Goal: Transaction & Acquisition: Purchase product/service

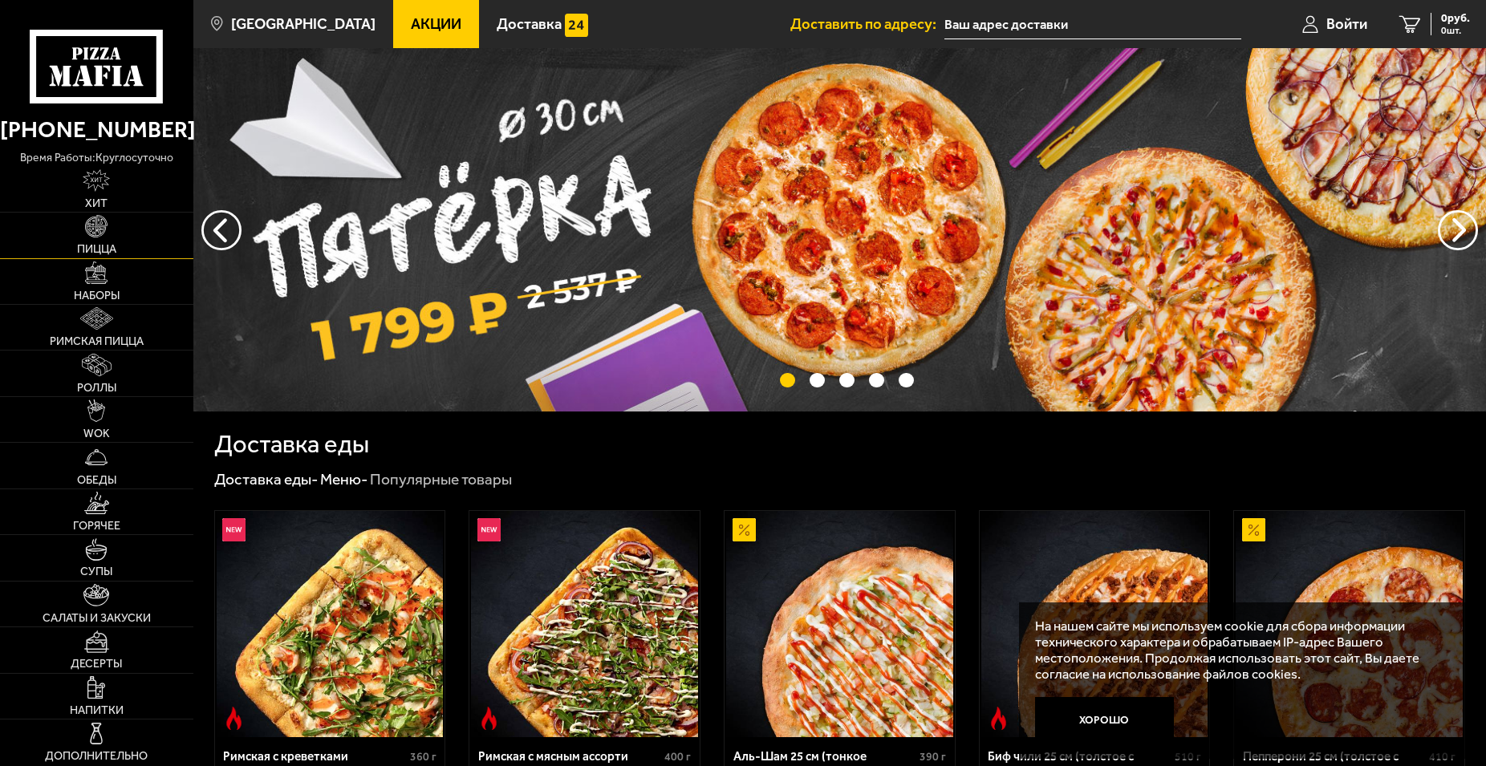
click at [110, 234] on link "Пицца" at bounding box center [96, 235] width 193 height 45
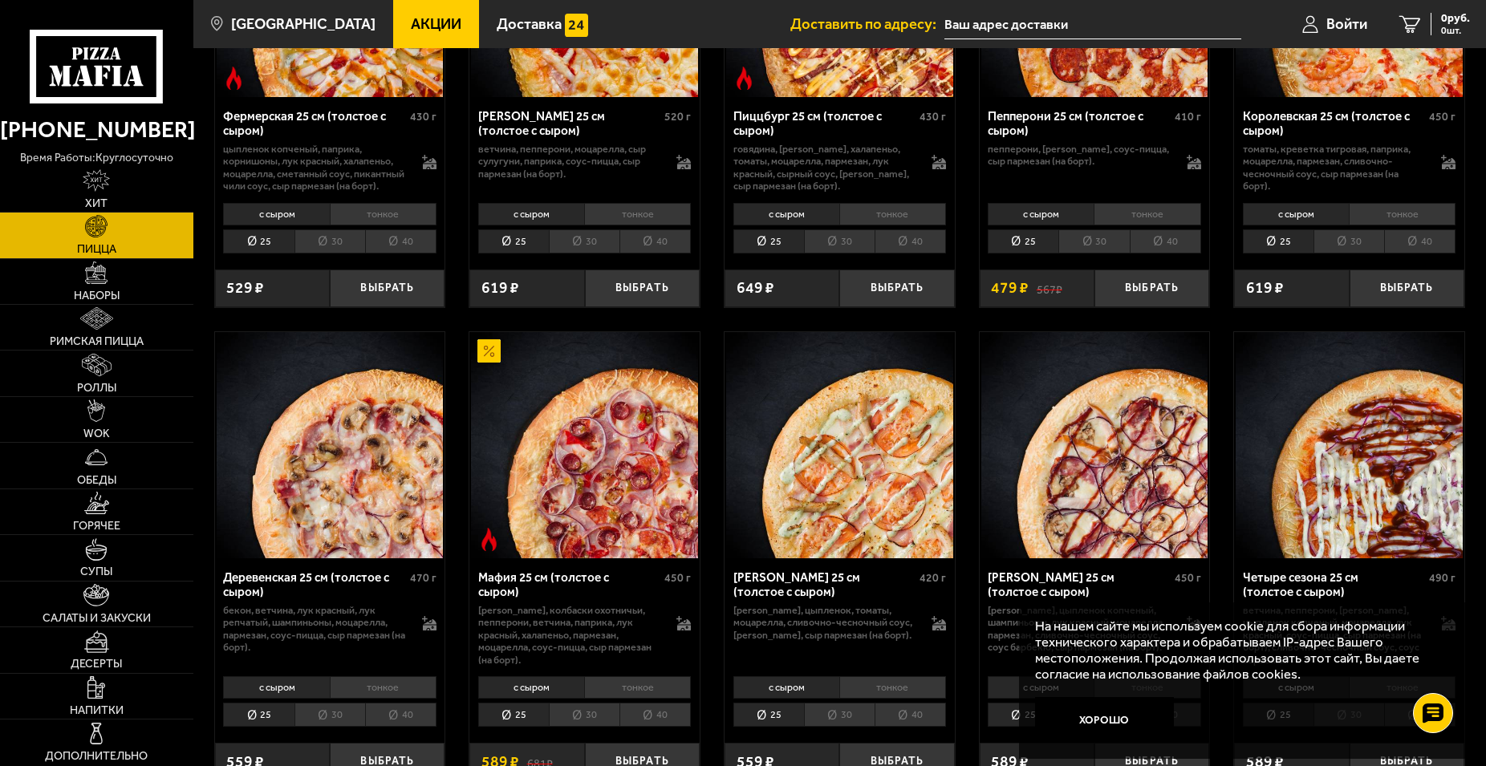
scroll to position [1473, 0]
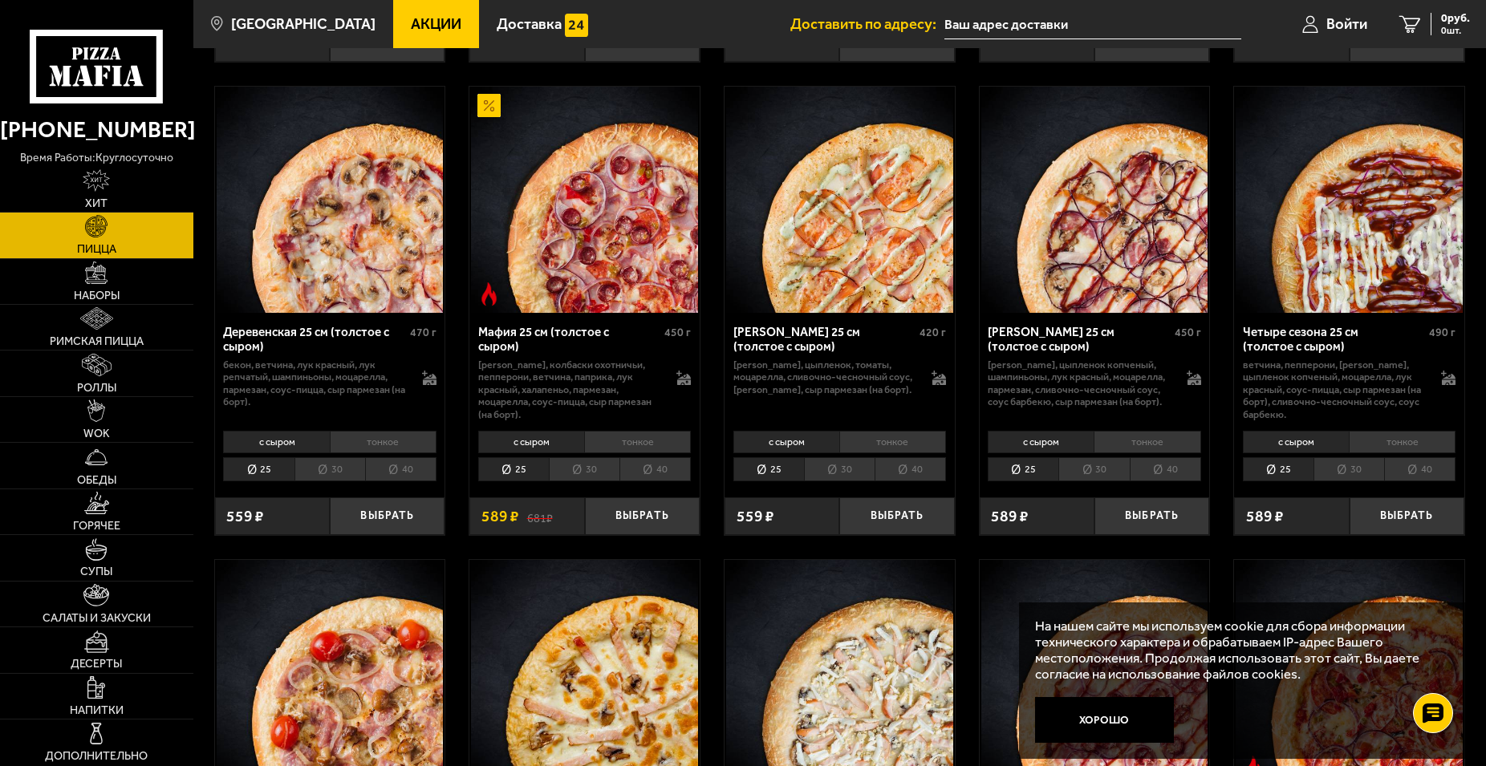
click at [581, 481] on li "30" at bounding box center [584, 469] width 71 height 24
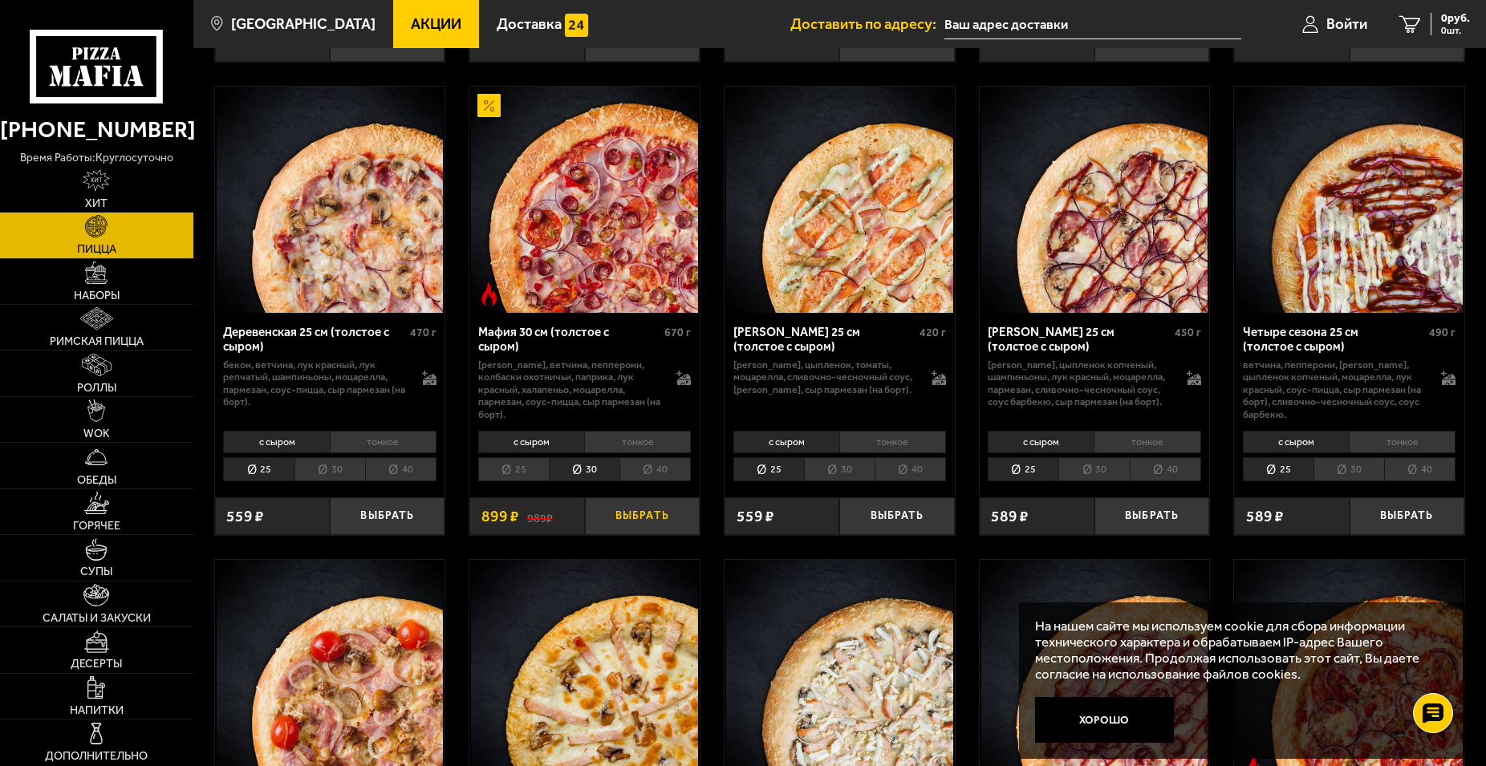
click at [639, 535] on button "Выбрать" at bounding box center [642, 516] width 115 height 38
click at [531, 481] on li "25" at bounding box center [513, 469] width 71 height 24
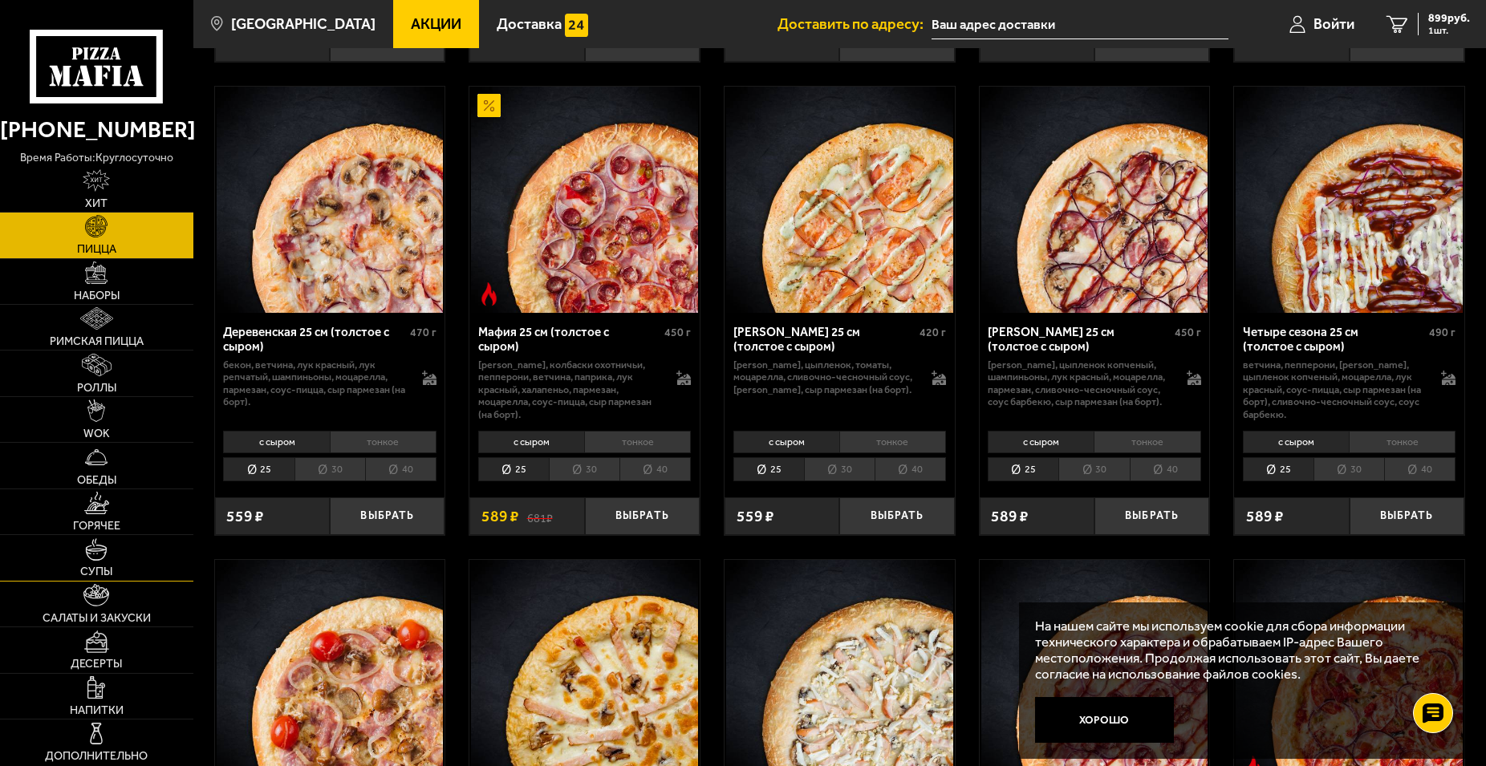
scroll to position [1637, 0]
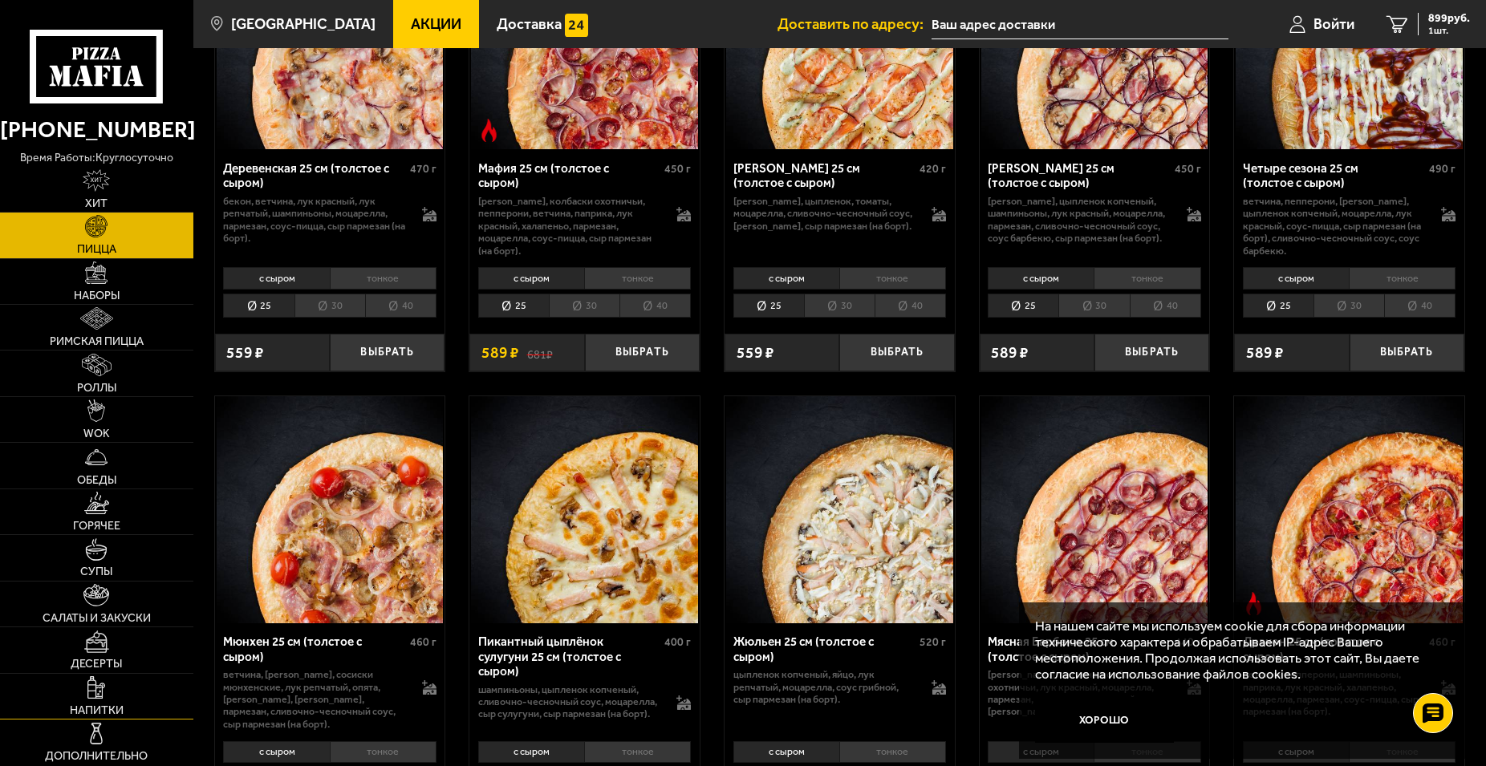
click at [108, 698] on link "Напитки" at bounding box center [96, 696] width 193 height 45
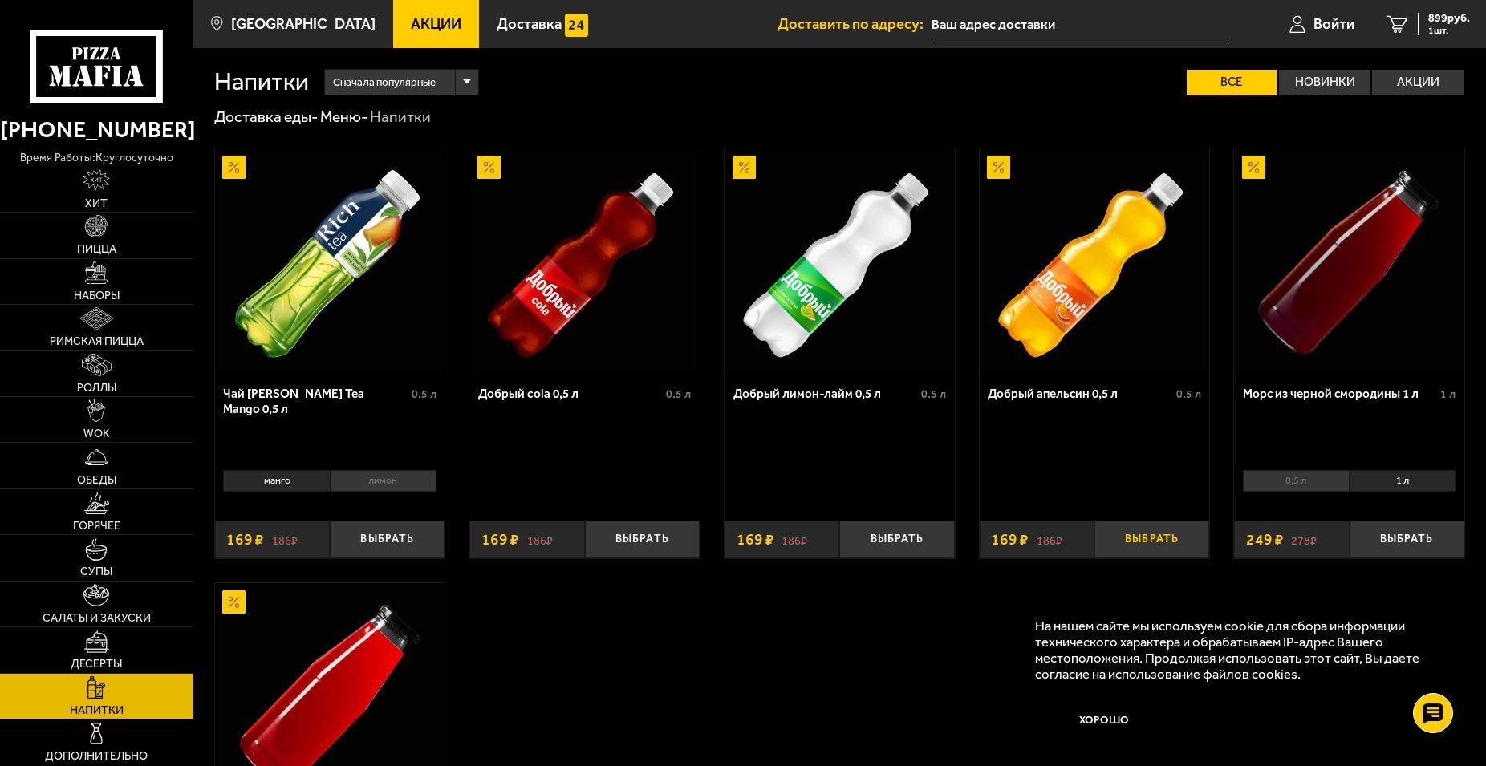
click at [1139, 541] on button "Выбрать" at bounding box center [1151, 540] width 115 height 38
click at [116, 250] on span "Пицца" at bounding box center [96, 249] width 39 height 11
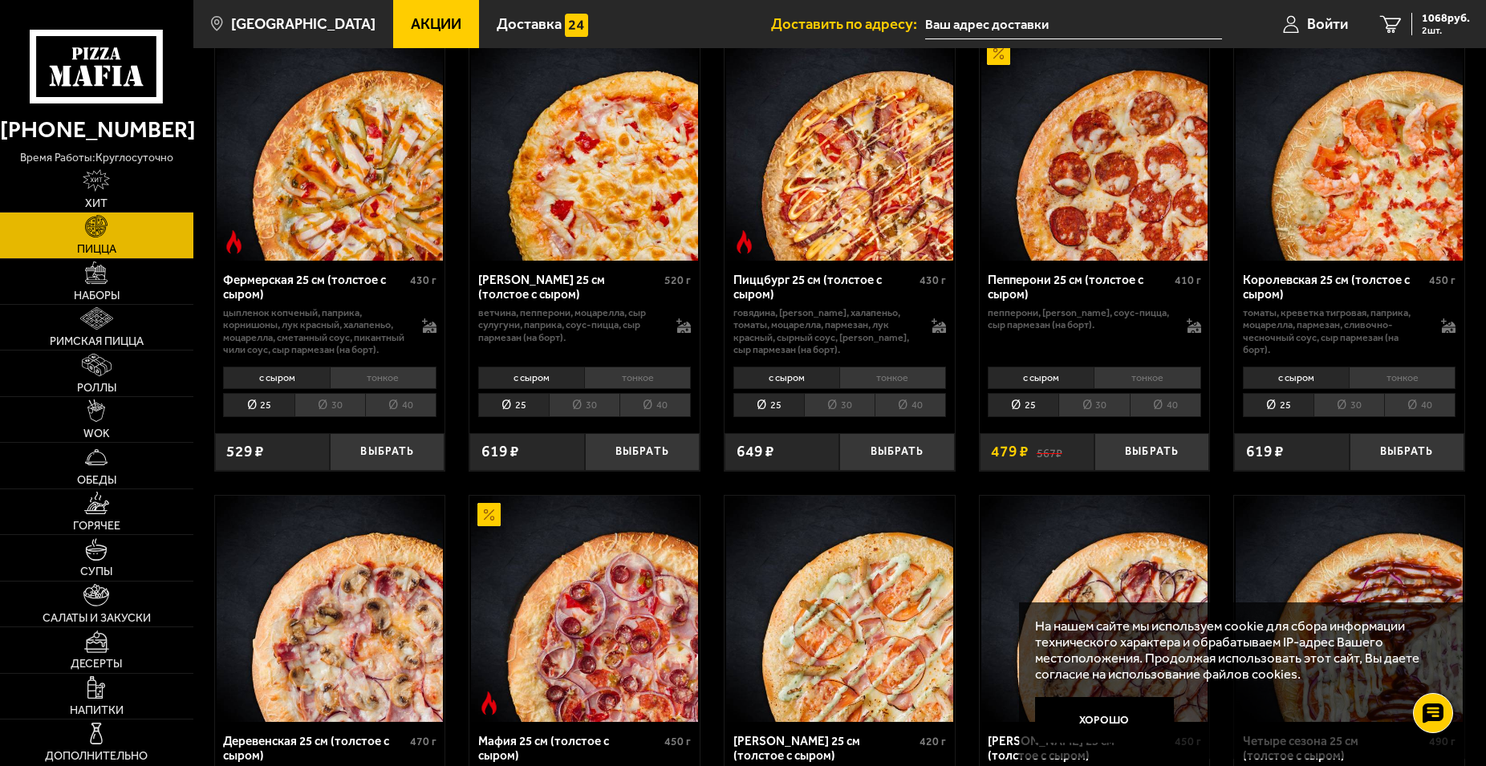
scroll to position [1555, 0]
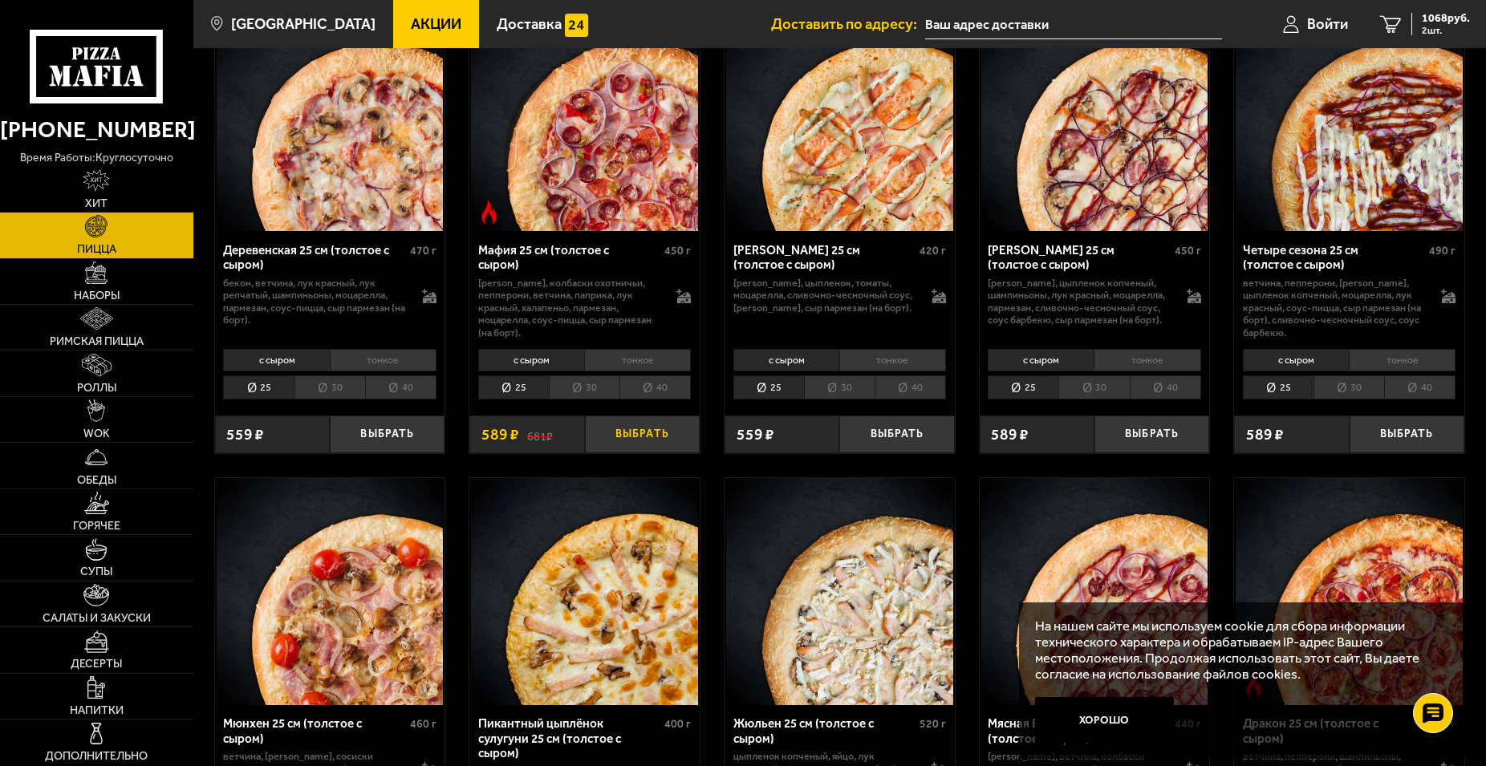
click at [635, 453] on button "Выбрать" at bounding box center [642, 435] width 115 height 38
click at [1418, 17] on div "1657 руб. 3 шт." at bounding box center [1440, 24] width 59 height 22
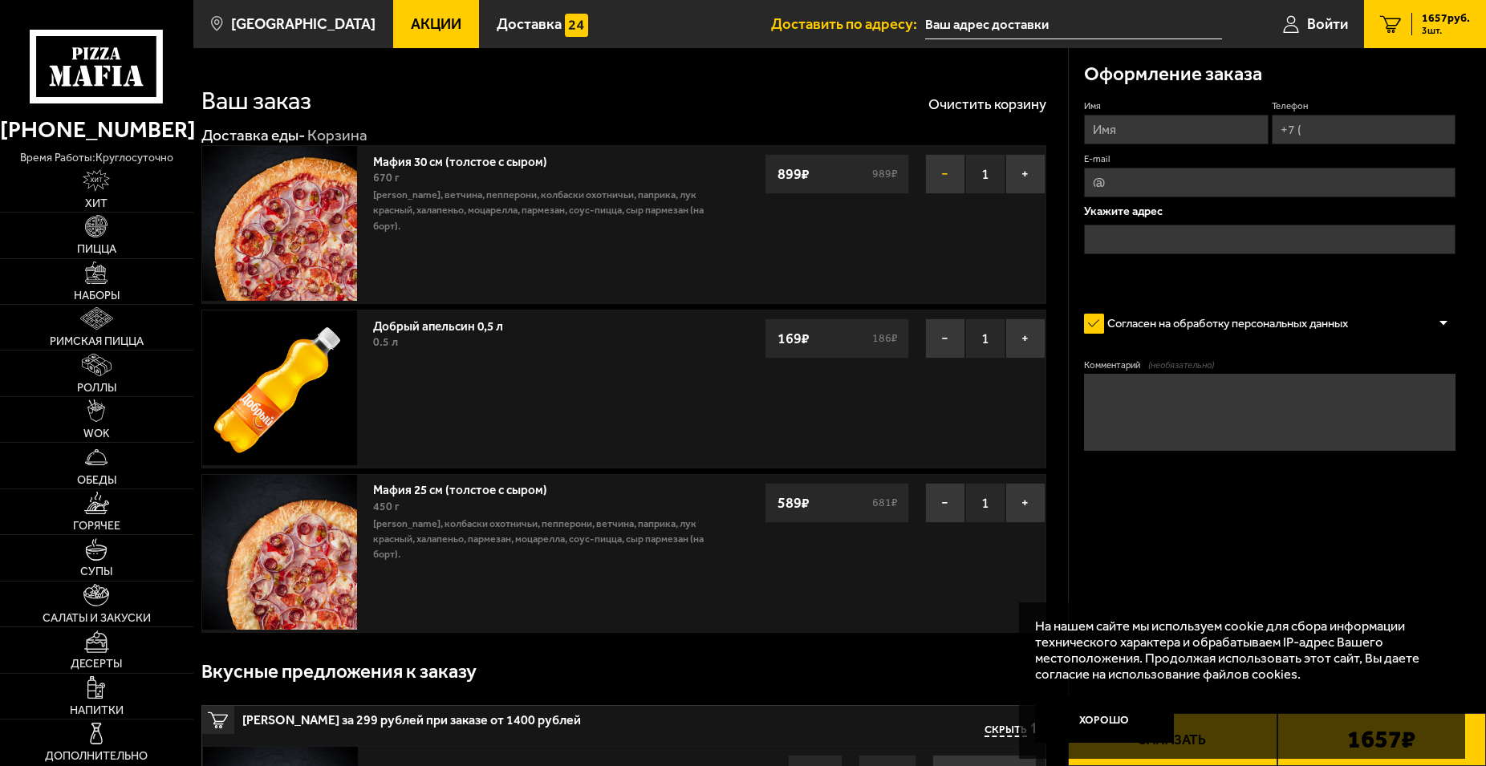
click at [939, 172] on button "−" at bounding box center [945, 174] width 40 height 40
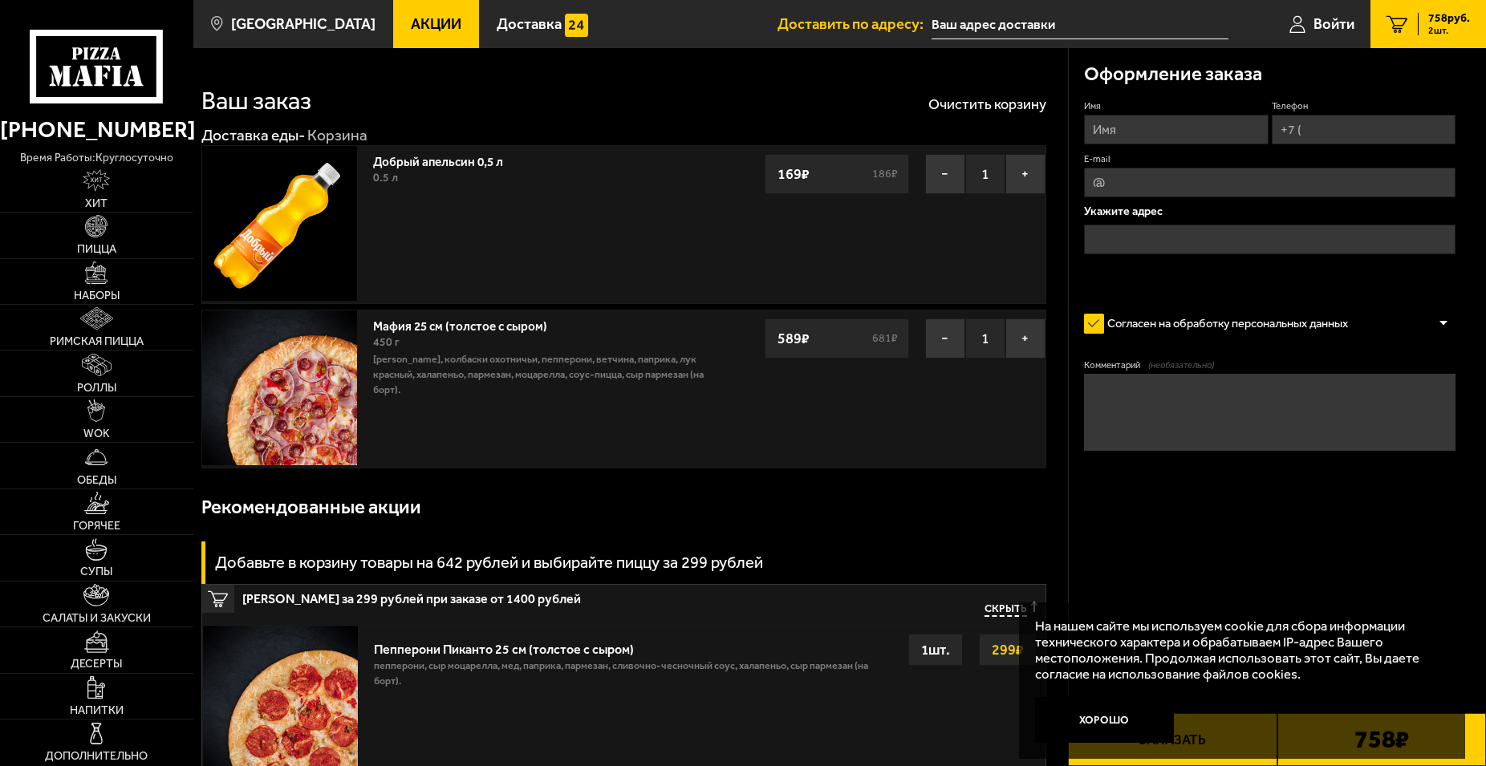
click at [1199, 130] on input "Имя" at bounding box center [1176, 130] width 185 height 30
type input "Михаил"
click at [1353, 131] on input "Телефон" at bounding box center [1364, 130] width 185 height 30
type input "+7 (921) 856-50-59"
click at [1370, 180] on input "E-mail" at bounding box center [1269, 183] width 371 height 30
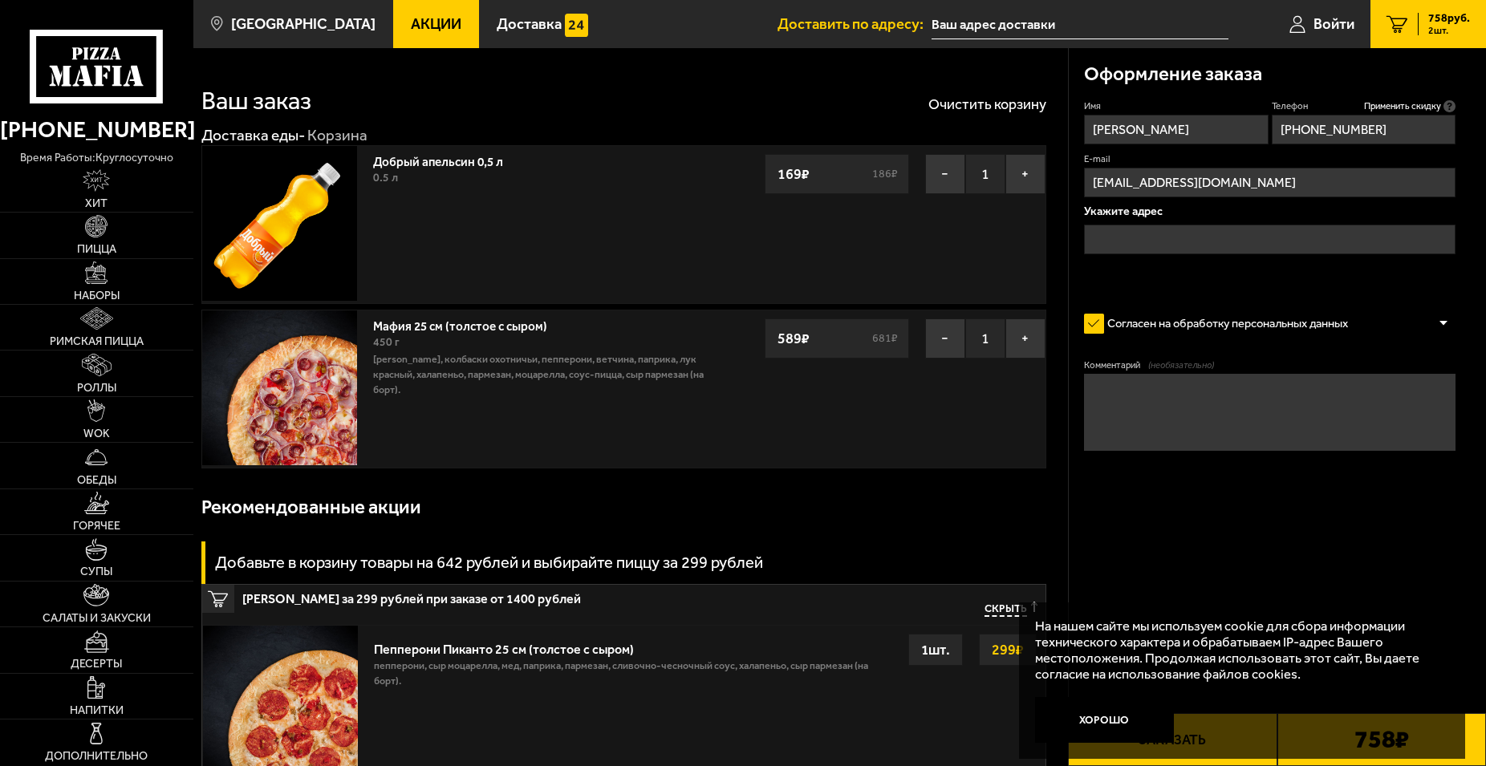
type input "mb260601@gmail.com"
click at [1365, 228] on input "text" at bounding box center [1269, 240] width 371 height 30
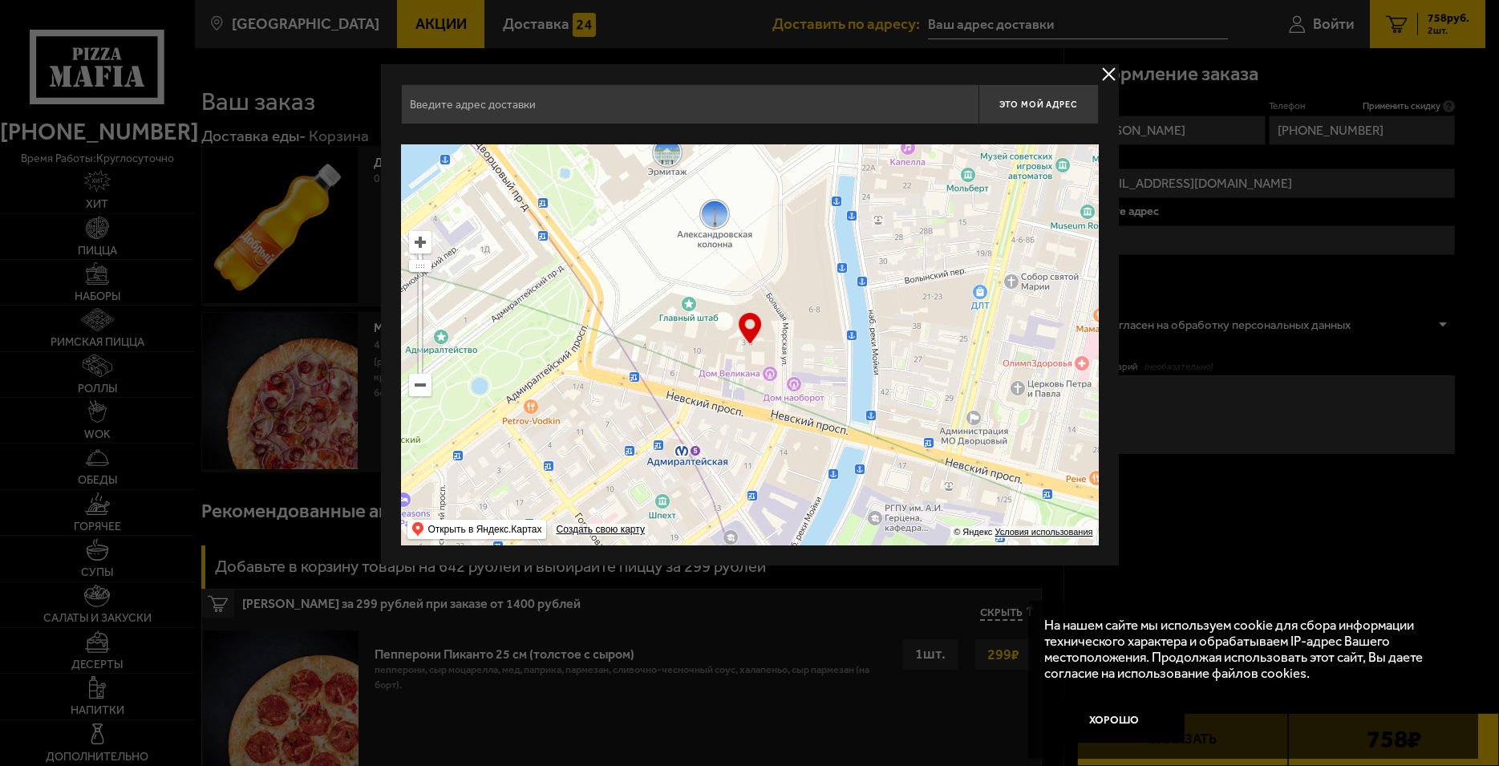
drag, startPoint x: 844, startPoint y: 329, endPoint x: 744, endPoint y: 93, distance: 256.3
click at [744, 93] on div "Это мой адрес Найдите адрес перетащив карту … © Яндекс Условия использования От…" at bounding box center [750, 314] width 698 height 461
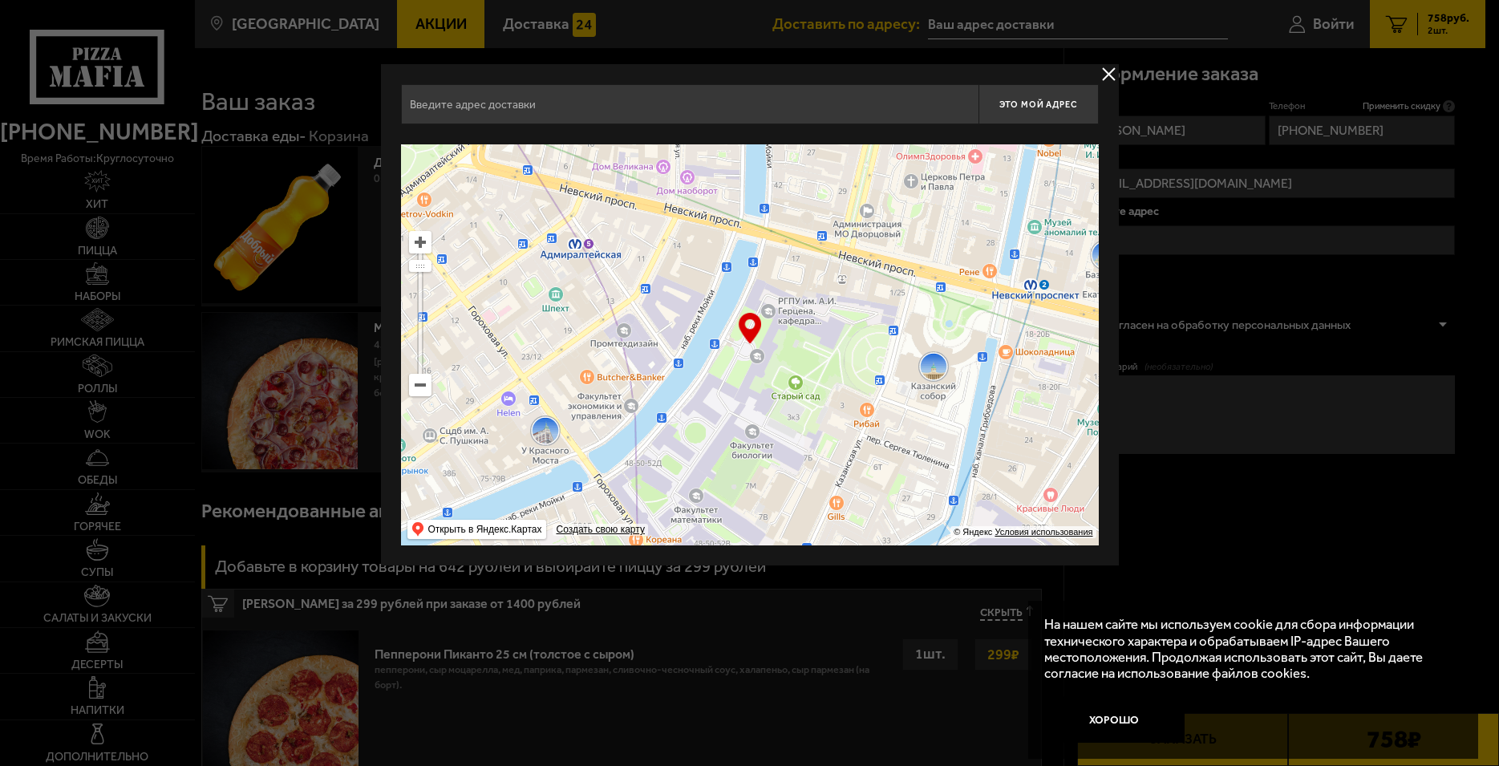
click at [424, 382] on ymaps at bounding box center [420, 385] width 21 height 21
click at [424, 380] on ymaps at bounding box center [420, 385] width 21 height 21
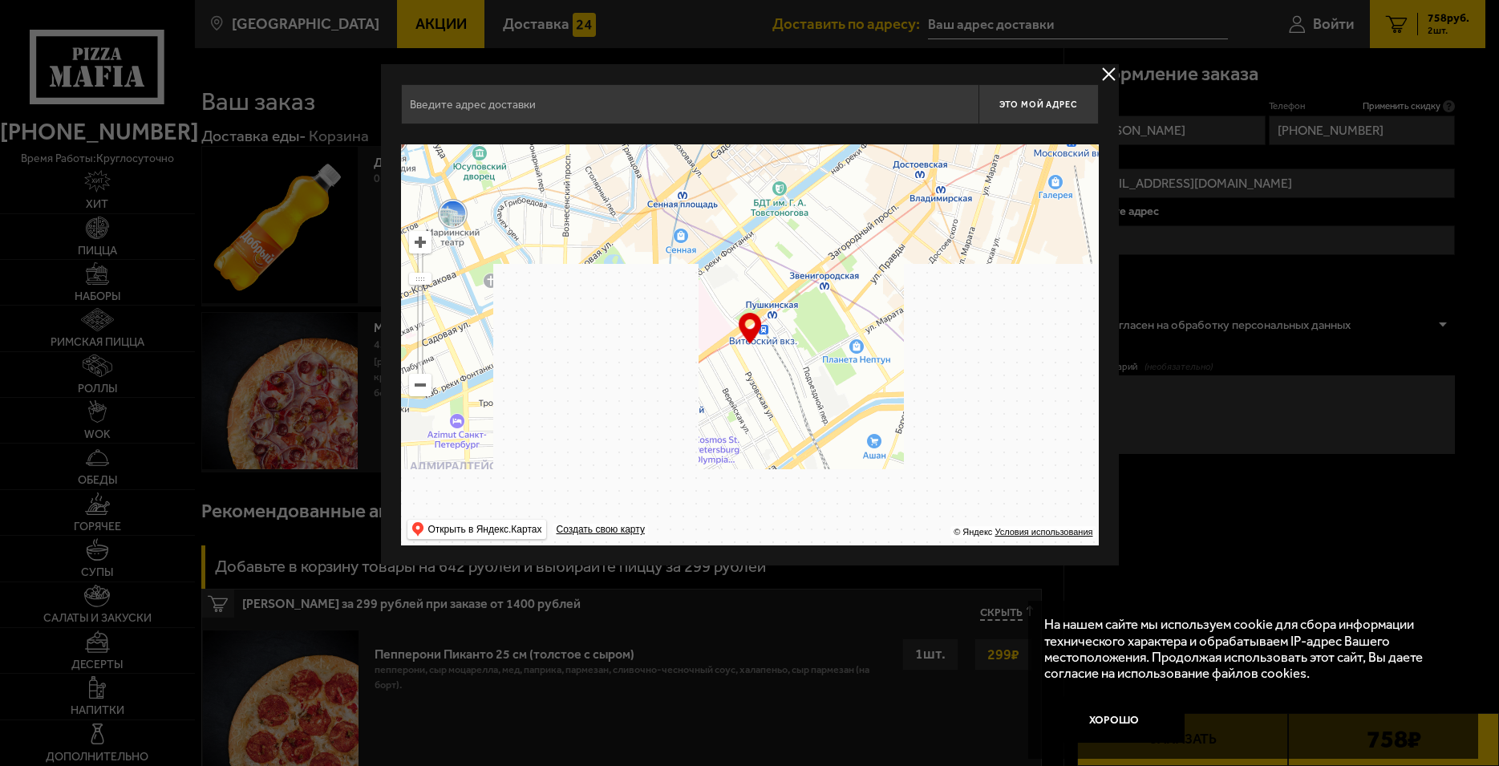
drag, startPoint x: 816, startPoint y: 481, endPoint x: 732, endPoint y: 144, distance: 347.9
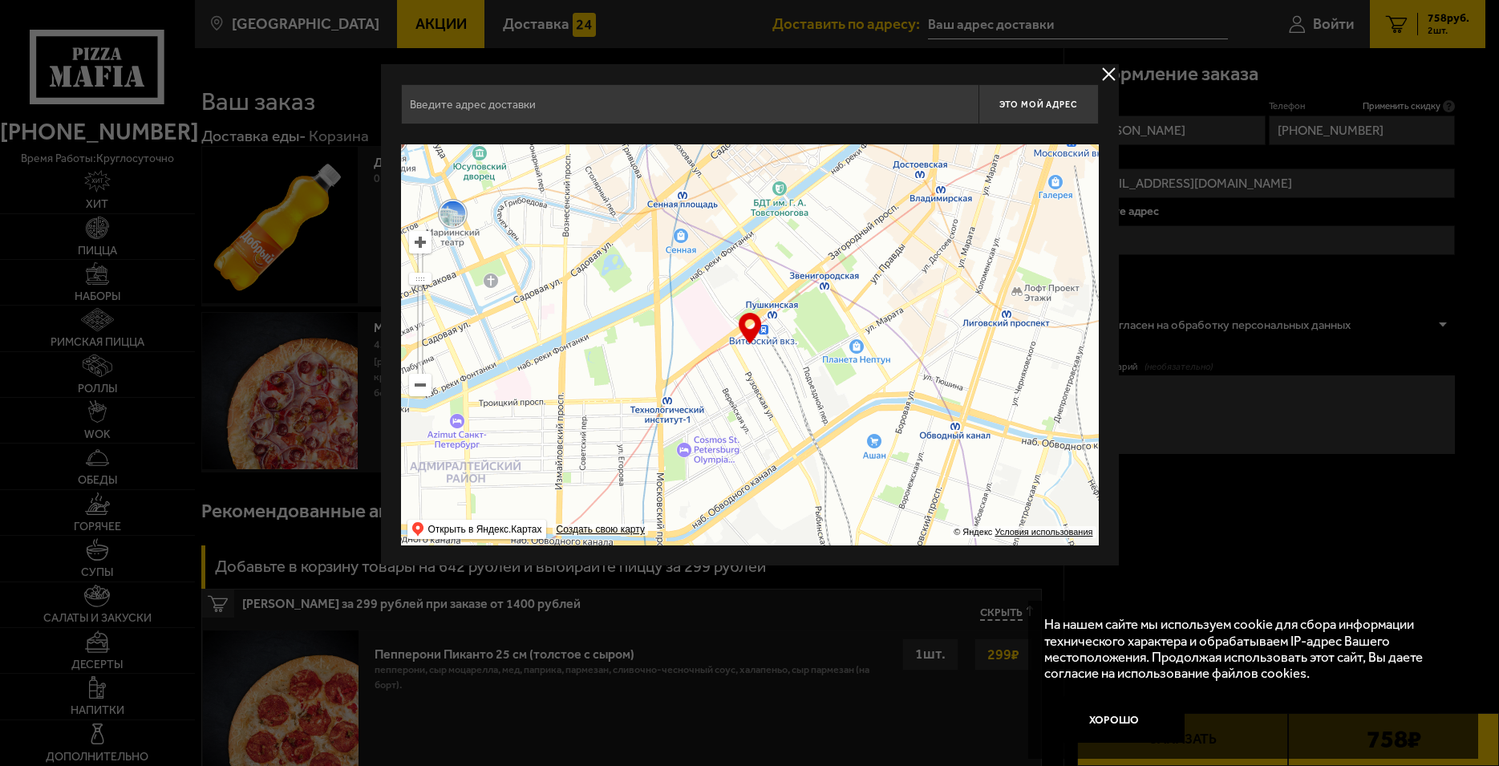
click at [732, 144] on div "Это мой адрес Найдите адрес перетащив карту … © Яндекс Условия использования От…" at bounding box center [750, 314] width 698 height 461
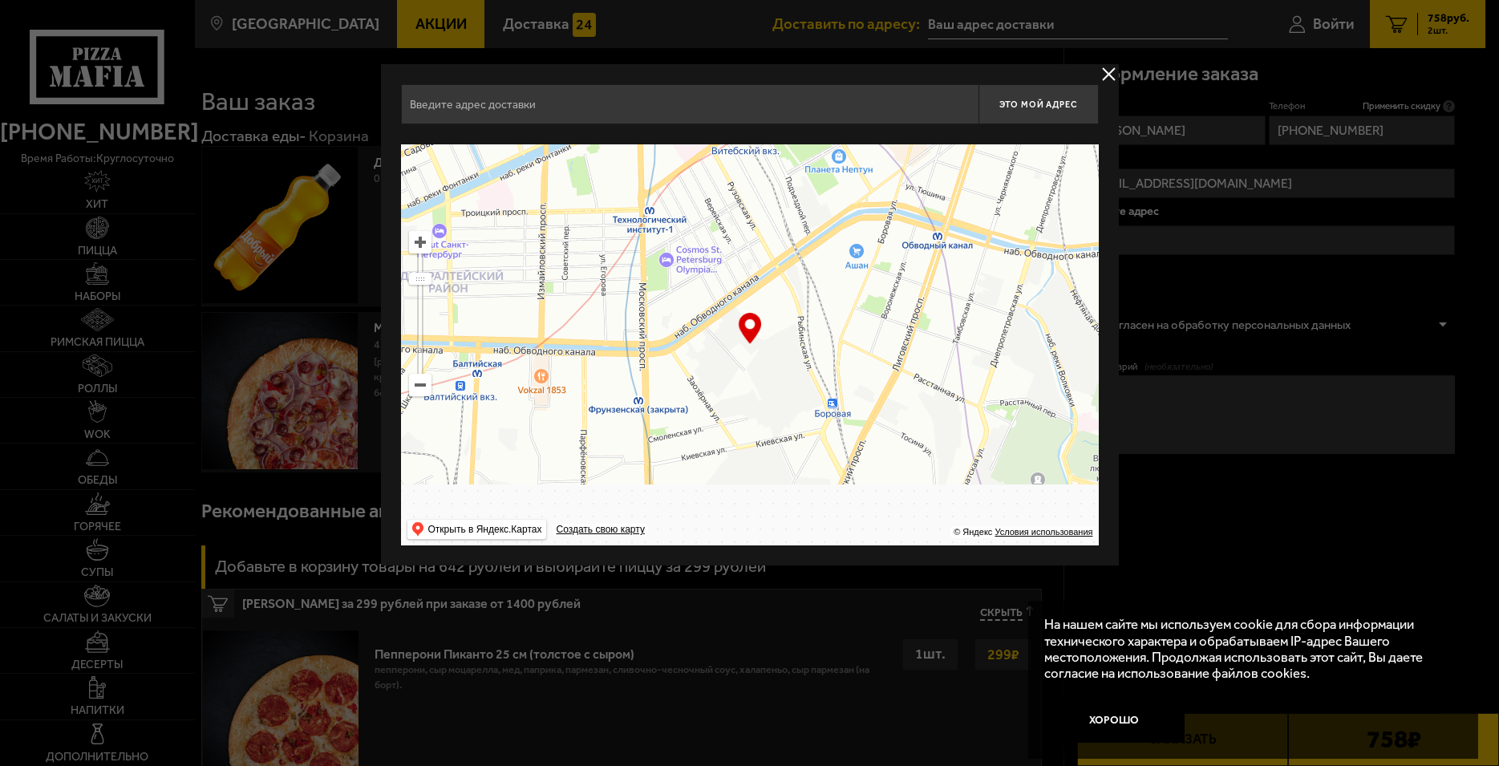
type input "набережная Обводного канала, 76М"
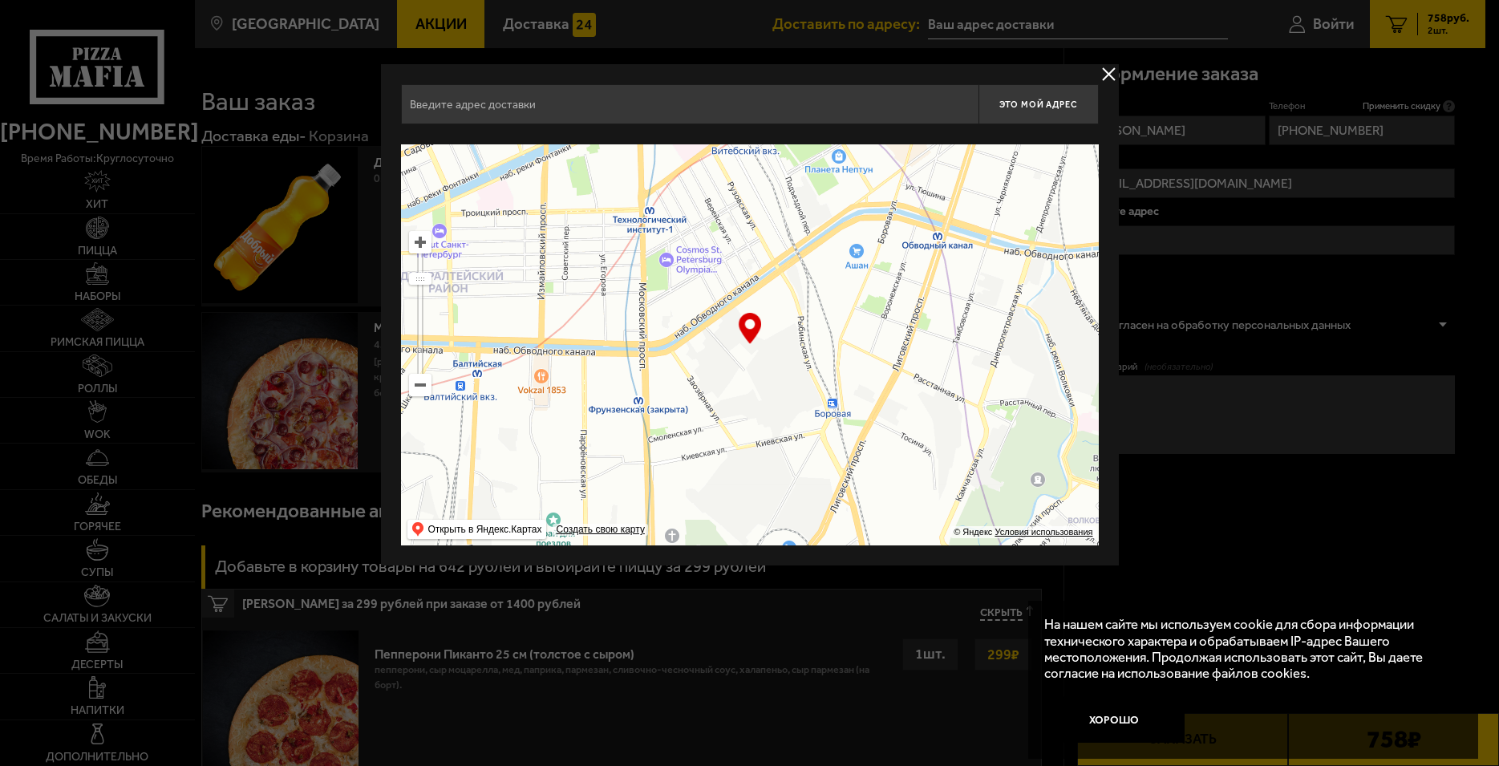
type input "набережная Обводного канала, 76М"
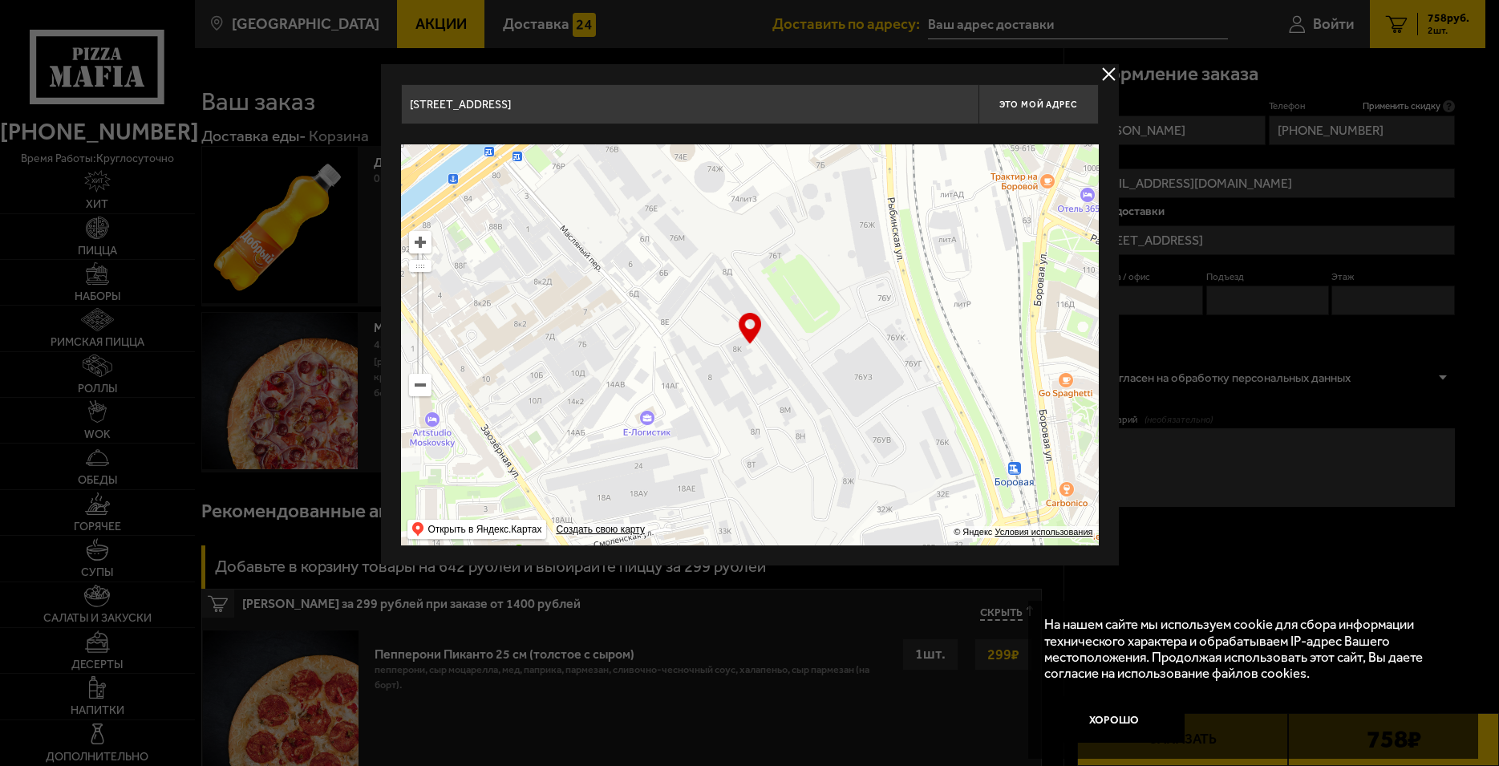
drag, startPoint x: 833, startPoint y: 428, endPoint x: 753, endPoint y: 296, distance: 153.7
click at [753, 296] on ymaps at bounding box center [750, 344] width 698 height 401
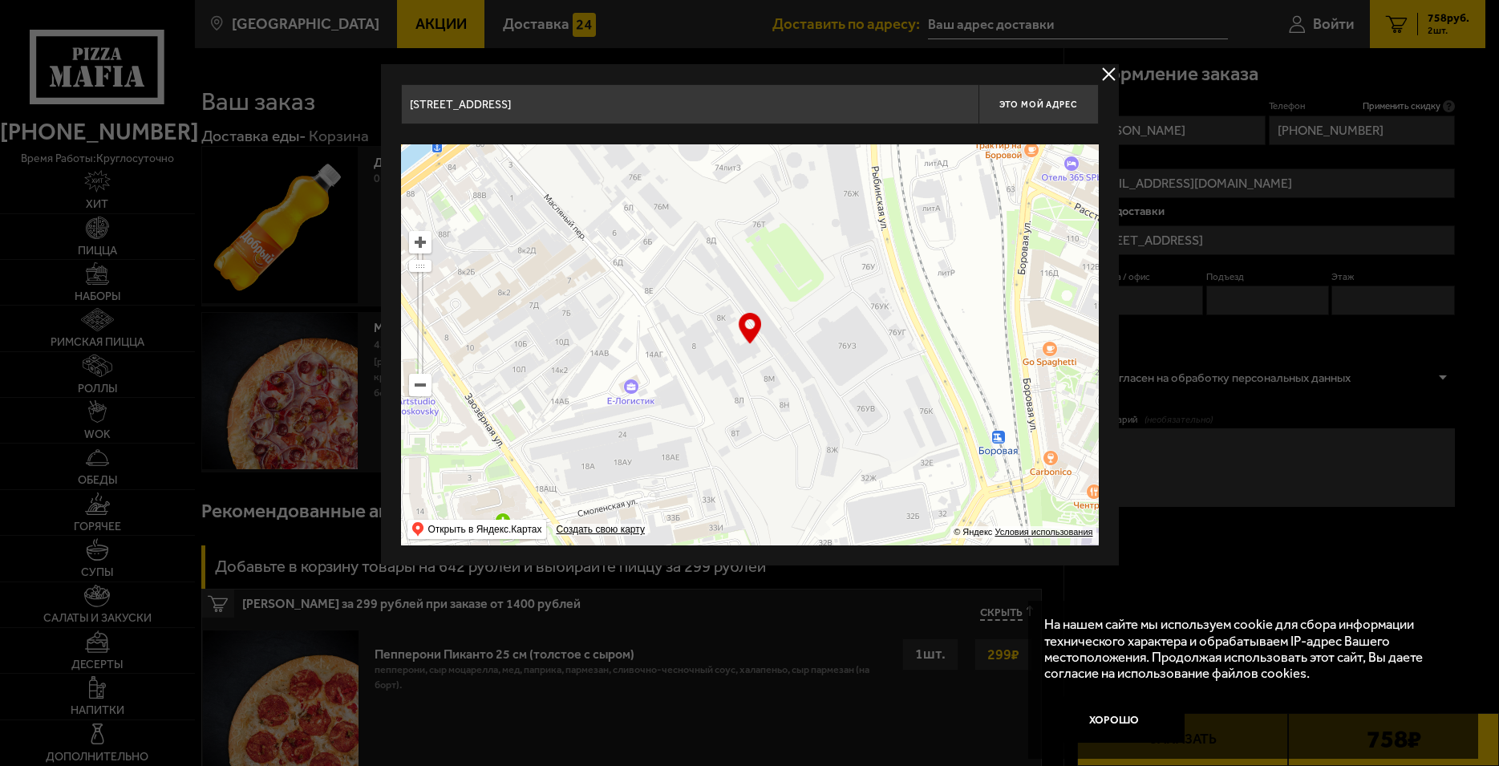
type input "Масляный переулок, 8К"
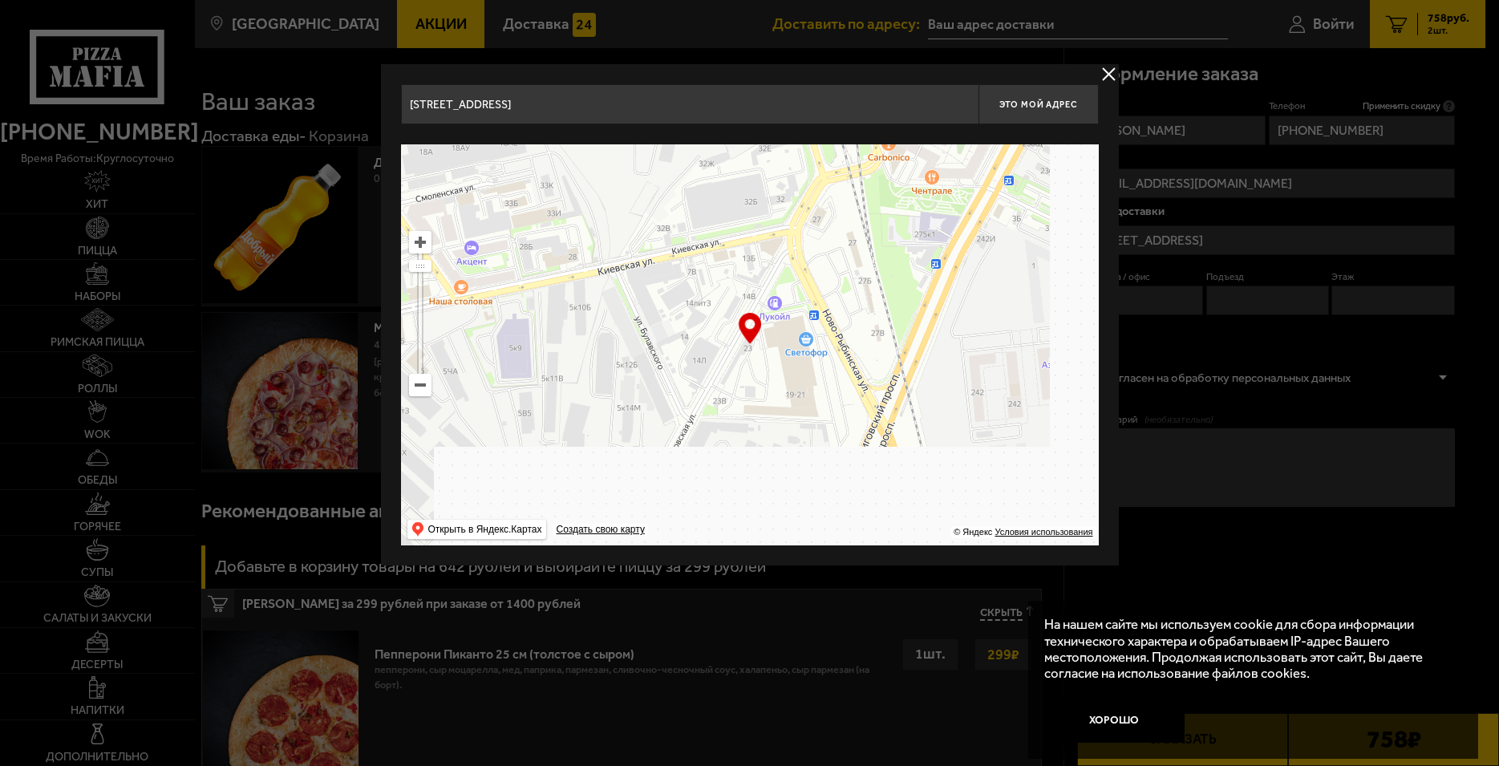
drag, startPoint x: 981, startPoint y: 477, endPoint x: 822, endPoint y: 168, distance: 348.0
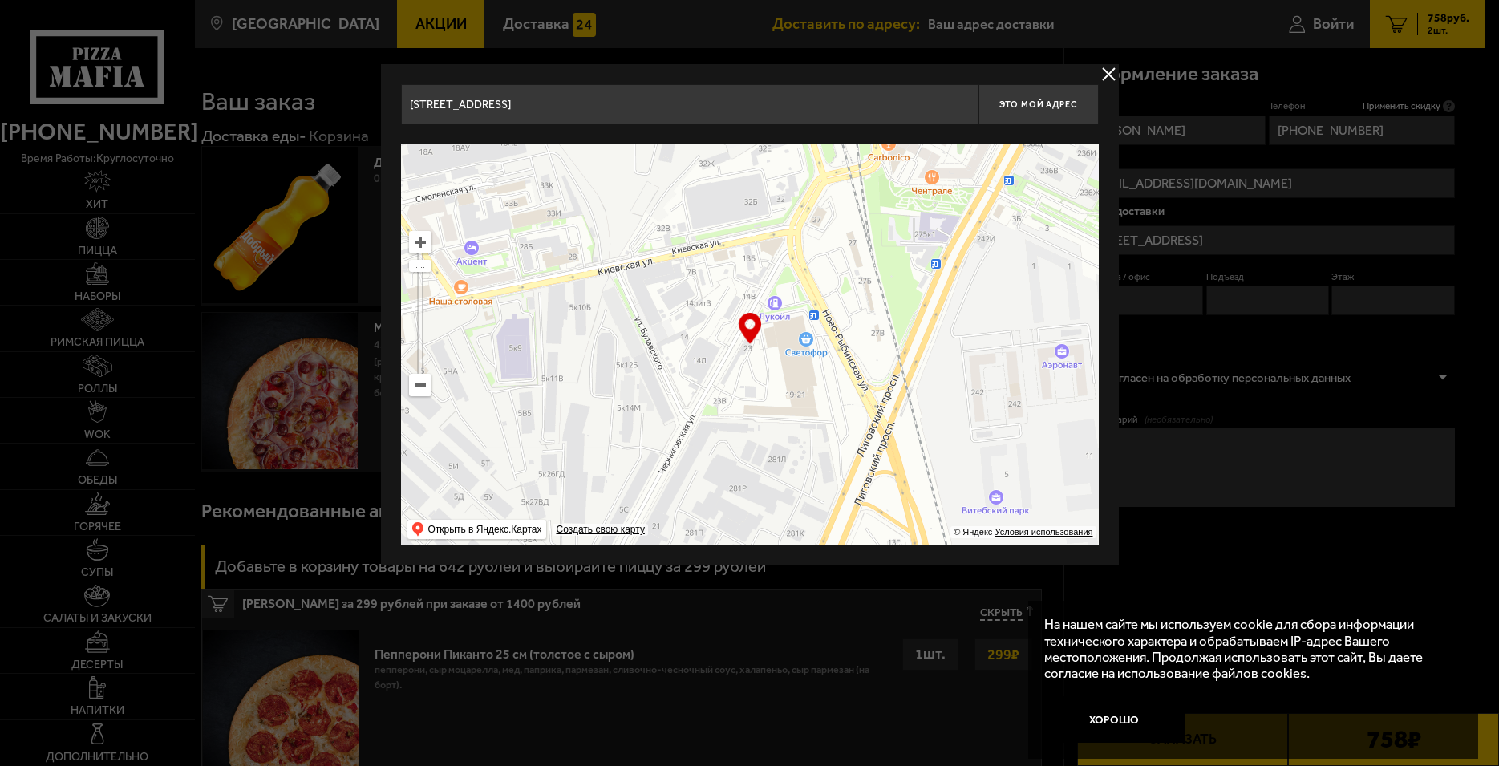
click at [822, 168] on ymaps at bounding box center [750, 344] width 698 height 401
type input "Черниговская улица, 23"
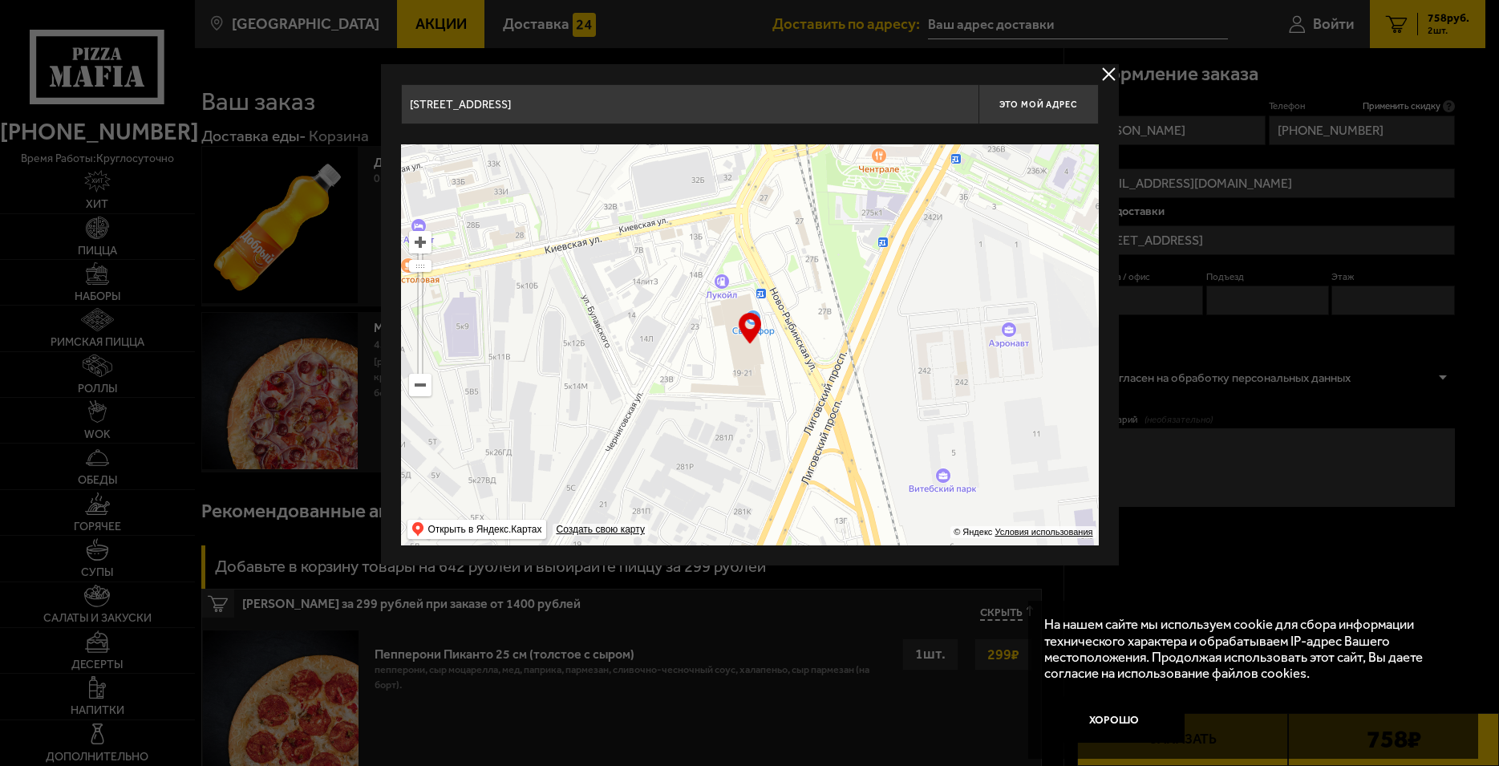
drag, startPoint x: 850, startPoint y: 387, endPoint x: 797, endPoint y: 366, distance: 57.2
click at [797, 366] on ymaps at bounding box center [750, 344] width 698 height 401
type input "[STREET_ADDRESS]"
click at [1049, 109] on span "Это мой адрес" at bounding box center [1038, 104] width 77 height 10
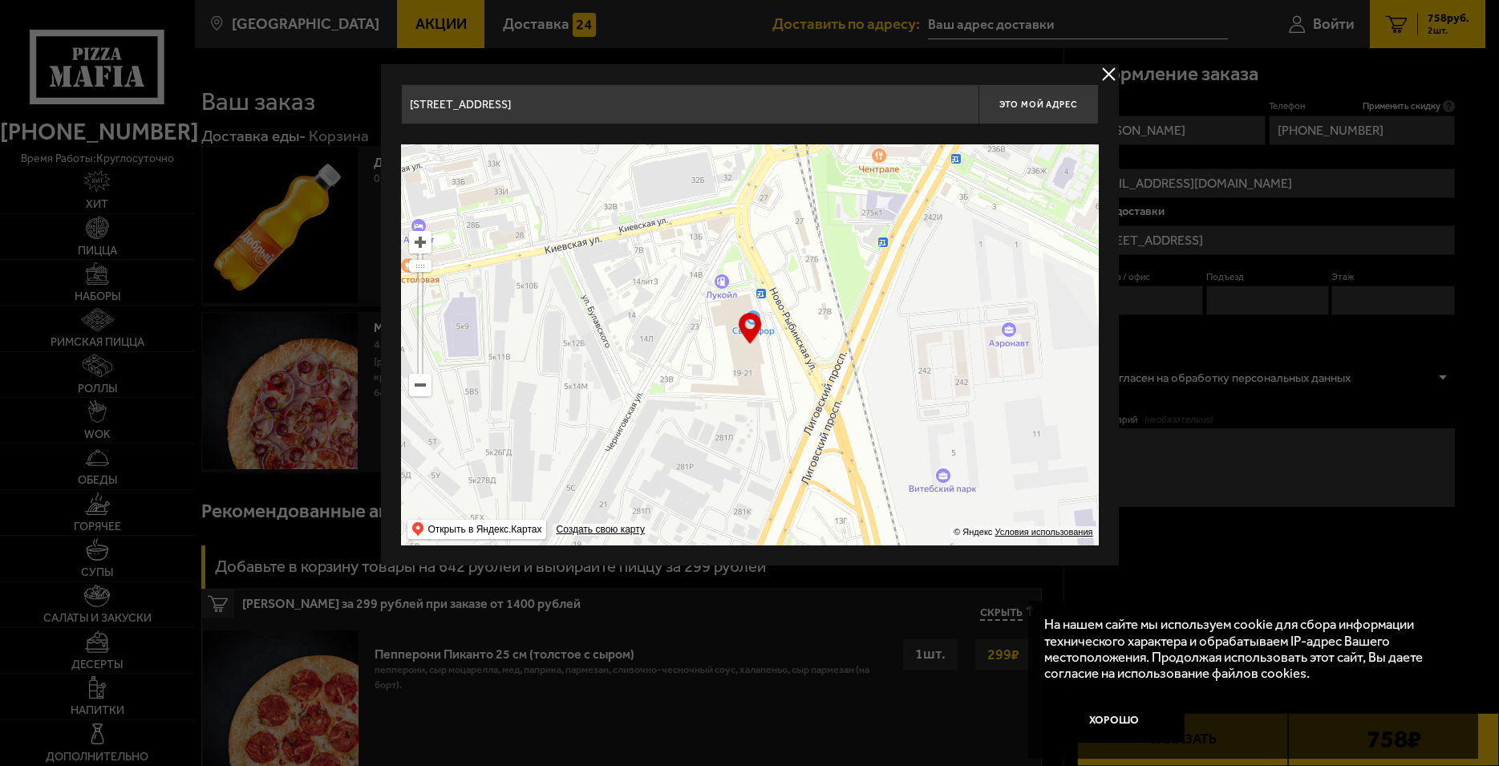
type input "[STREET_ADDRESS]"
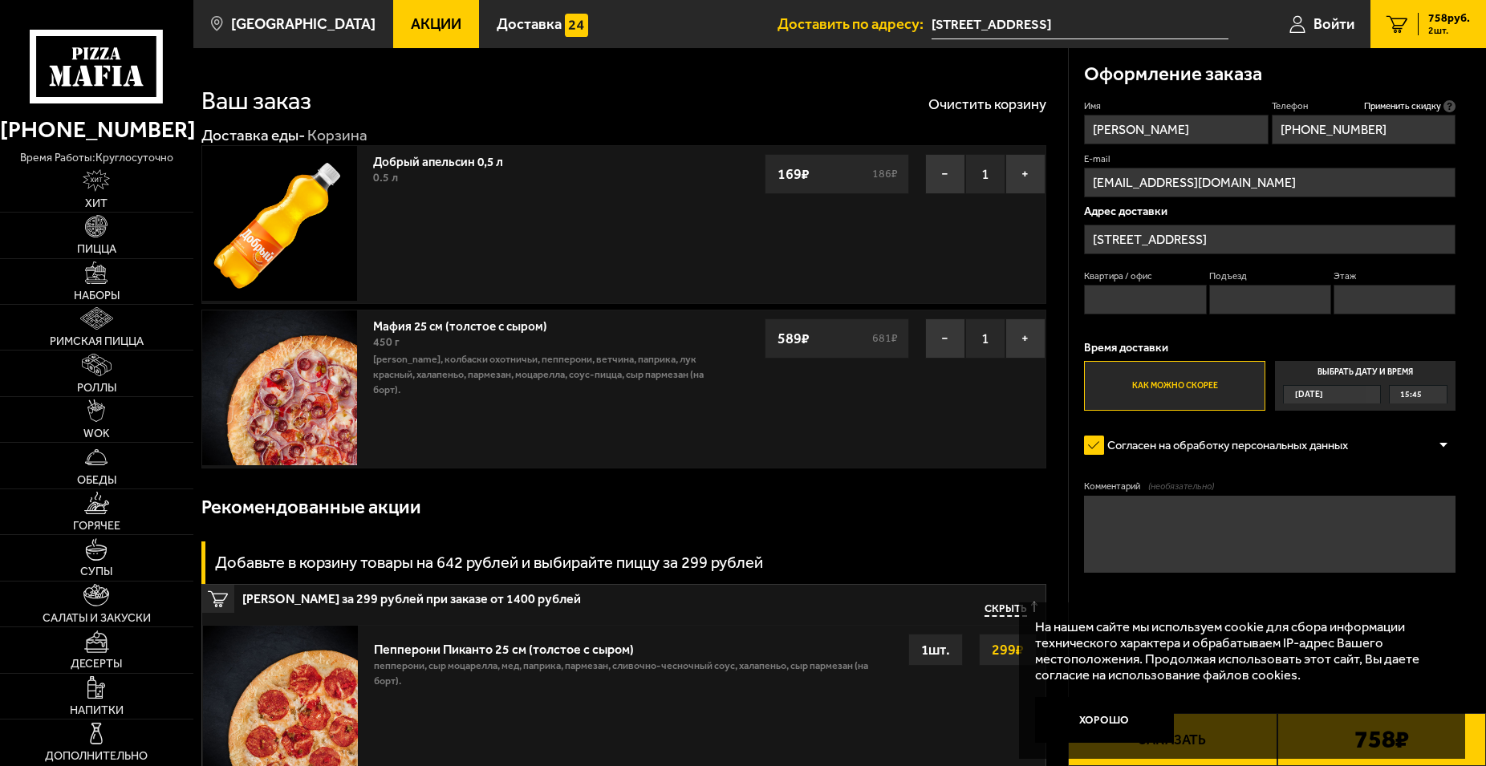
click at [1160, 299] on input "Квартира / офис" at bounding box center [1145, 300] width 122 height 30
type input "1"
click at [1244, 298] on input "Подъезд" at bounding box center [1270, 300] width 122 height 30
type input "1"
click at [1357, 300] on input "Этаж" at bounding box center [1394, 300] width 122 height 30
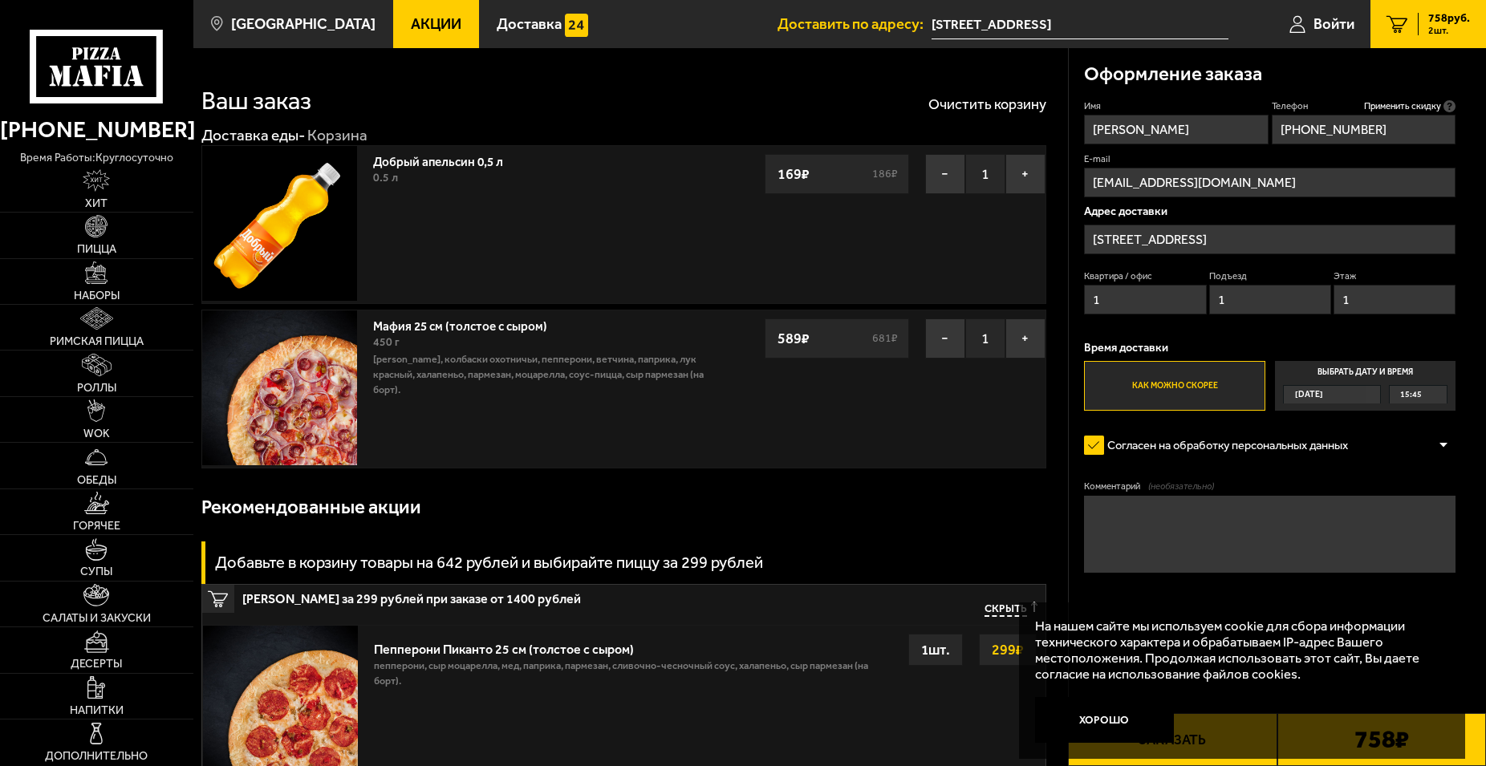
type input "1"
click at [1240, 513] on textarea "Комментарий (необязательно)" at bounding box center [1269, 534] width 371 height 77
type textarea "D"
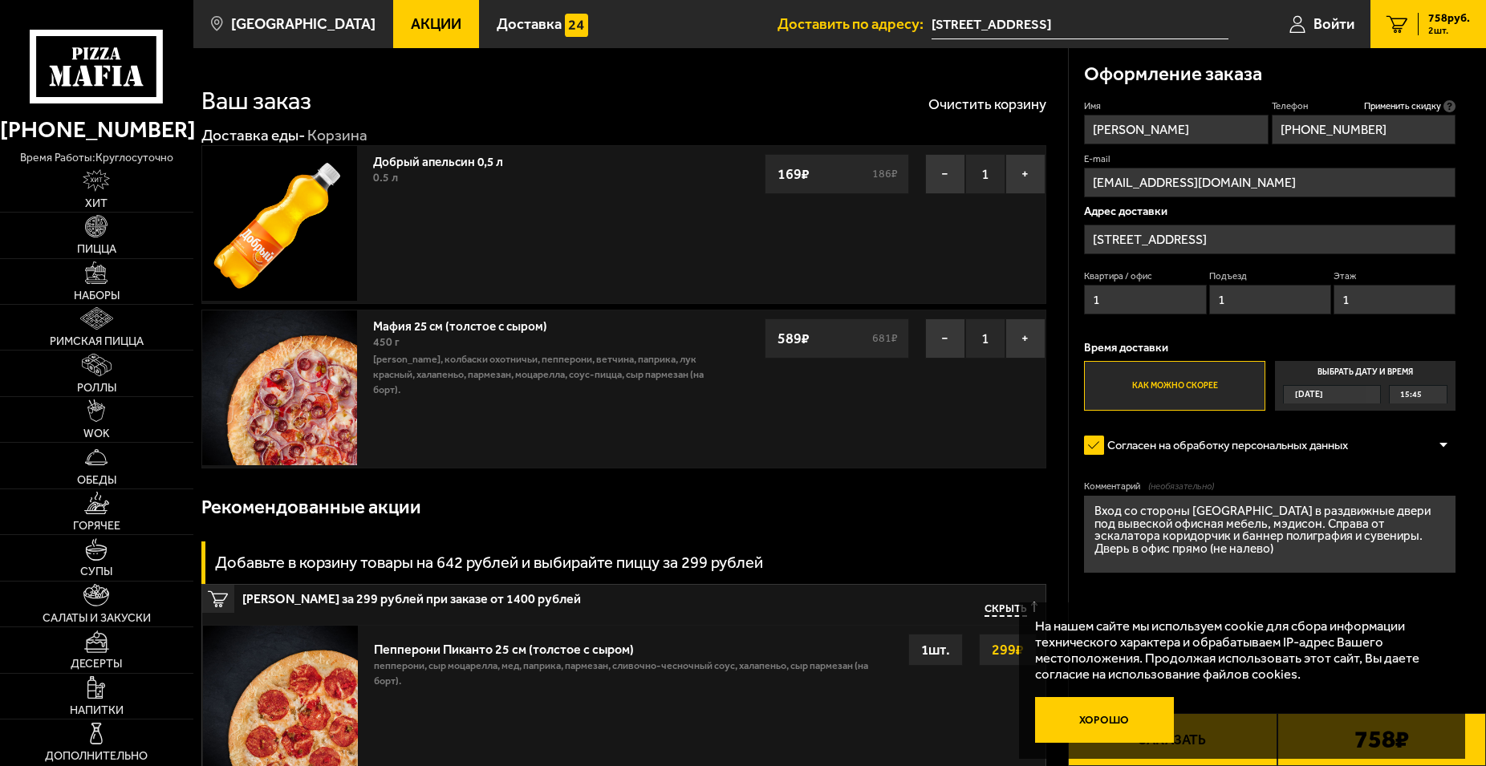
type textarea "Вход со стороны Ново-Рыбинской в раздвижные двери под вывеской офисная мебель, …"
click at [1135, 716] on button "Хорошо" at bounding box center [1105, 720] width 140 height 47
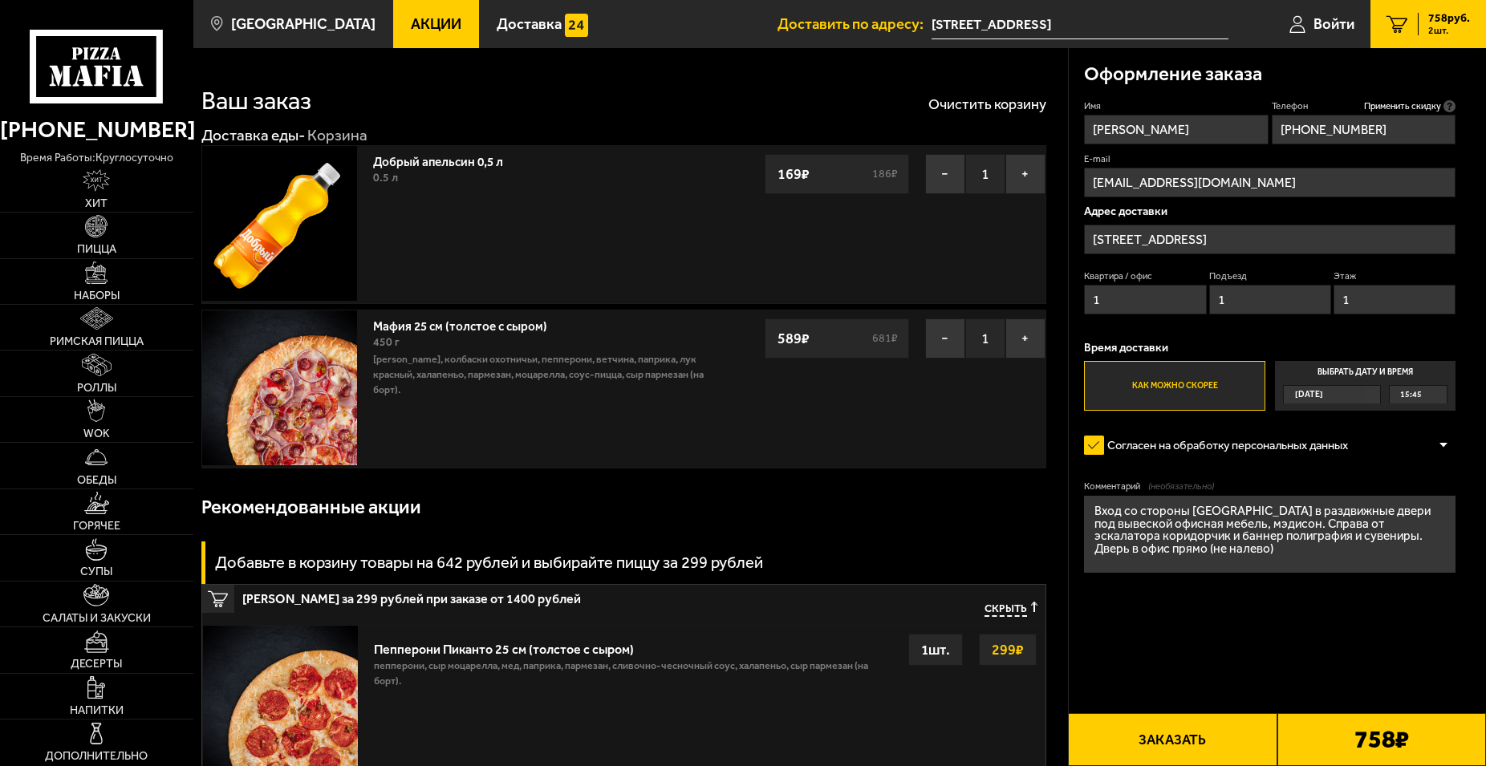
click at [1162, 733] on button "Заказать" at bounding box center [1172, 739] width 209 height 53
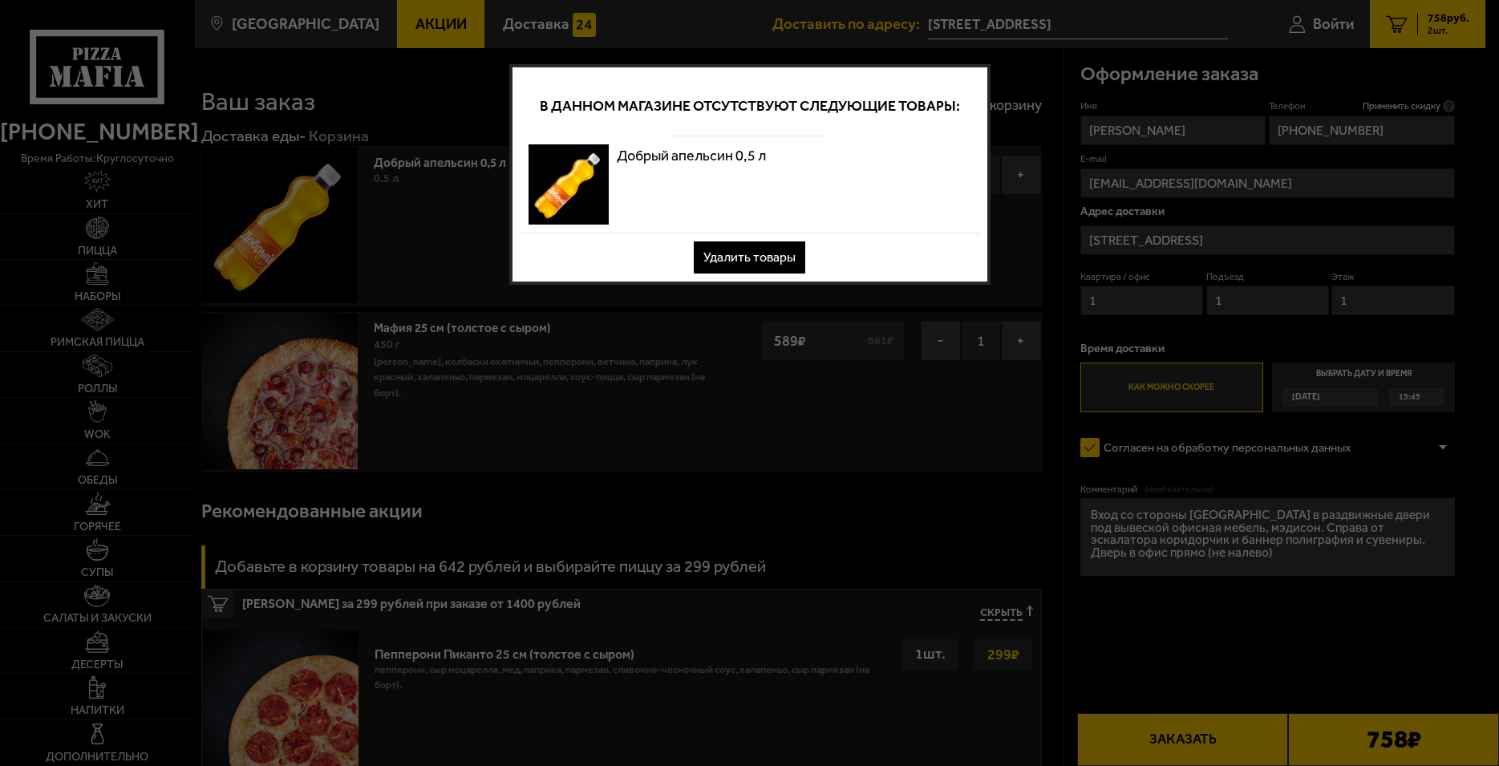
click at [778, 254] on button "Удалить товары" at bounding box center [750, 257] width 112 height 32
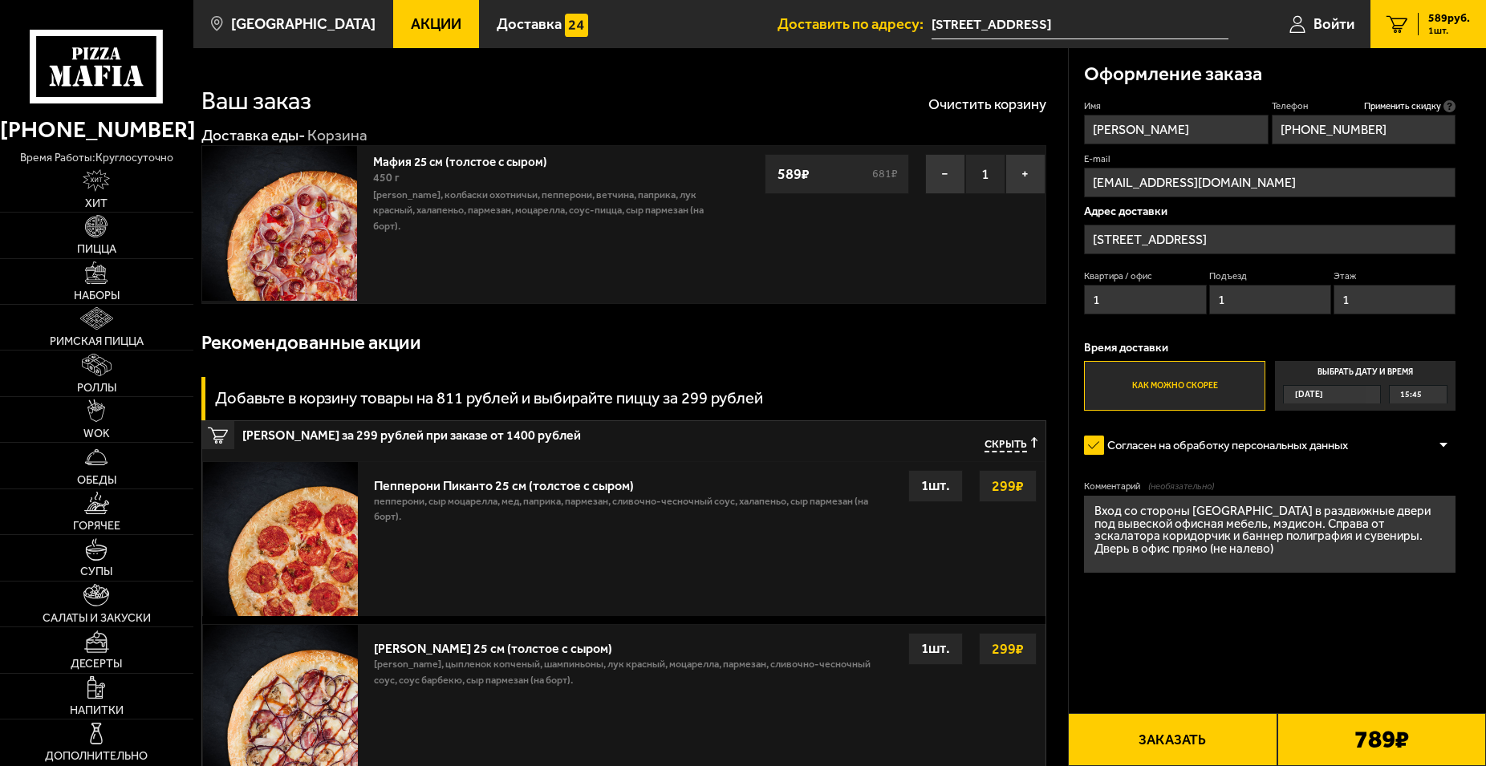
click at [1203, 558] on textarea "Вход со стороны Ново-Рыбинской в раздвижные двери под вывеской офисная мебель, …" at bounding box center [1269, 534] width 371 height 77
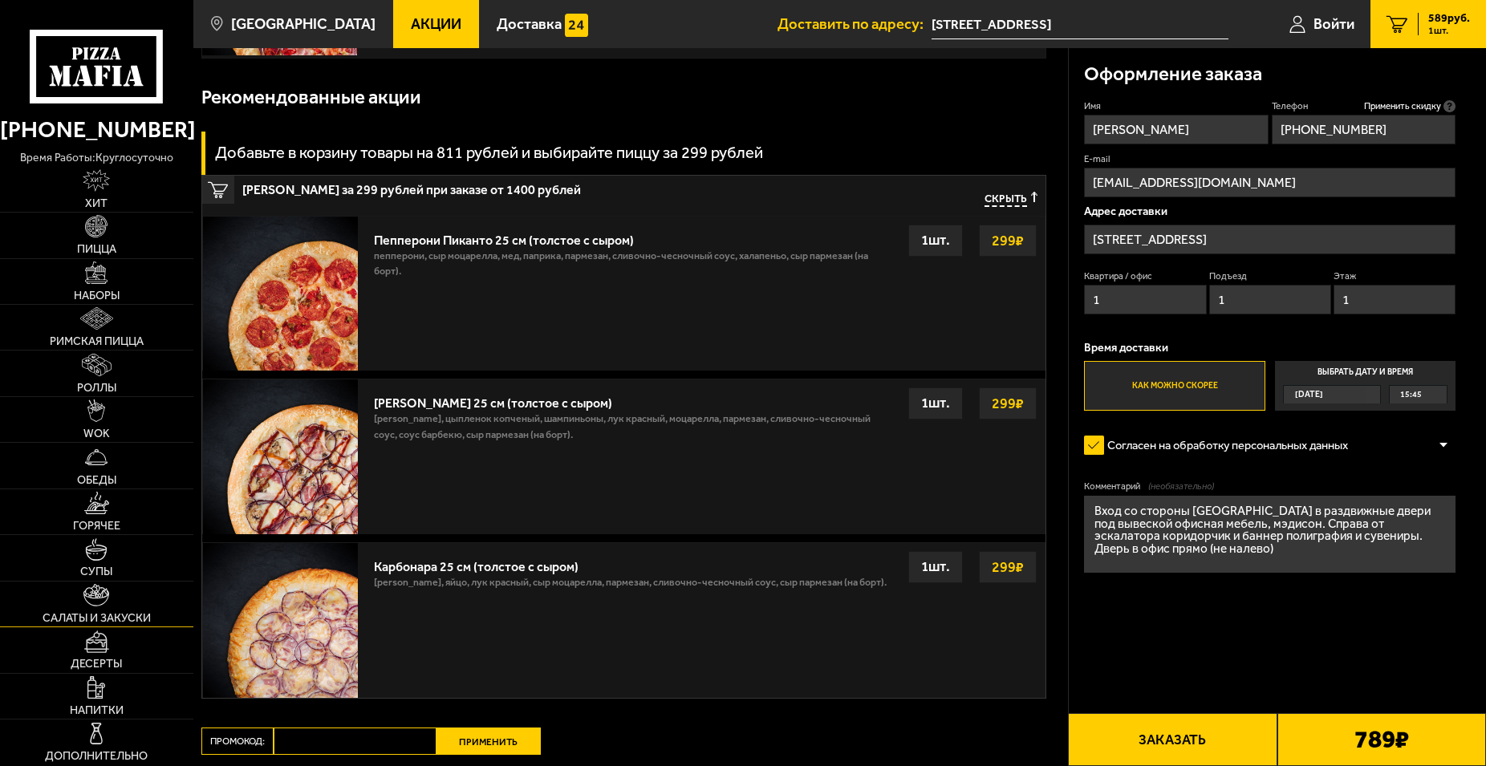
scroll to position [488, 0]
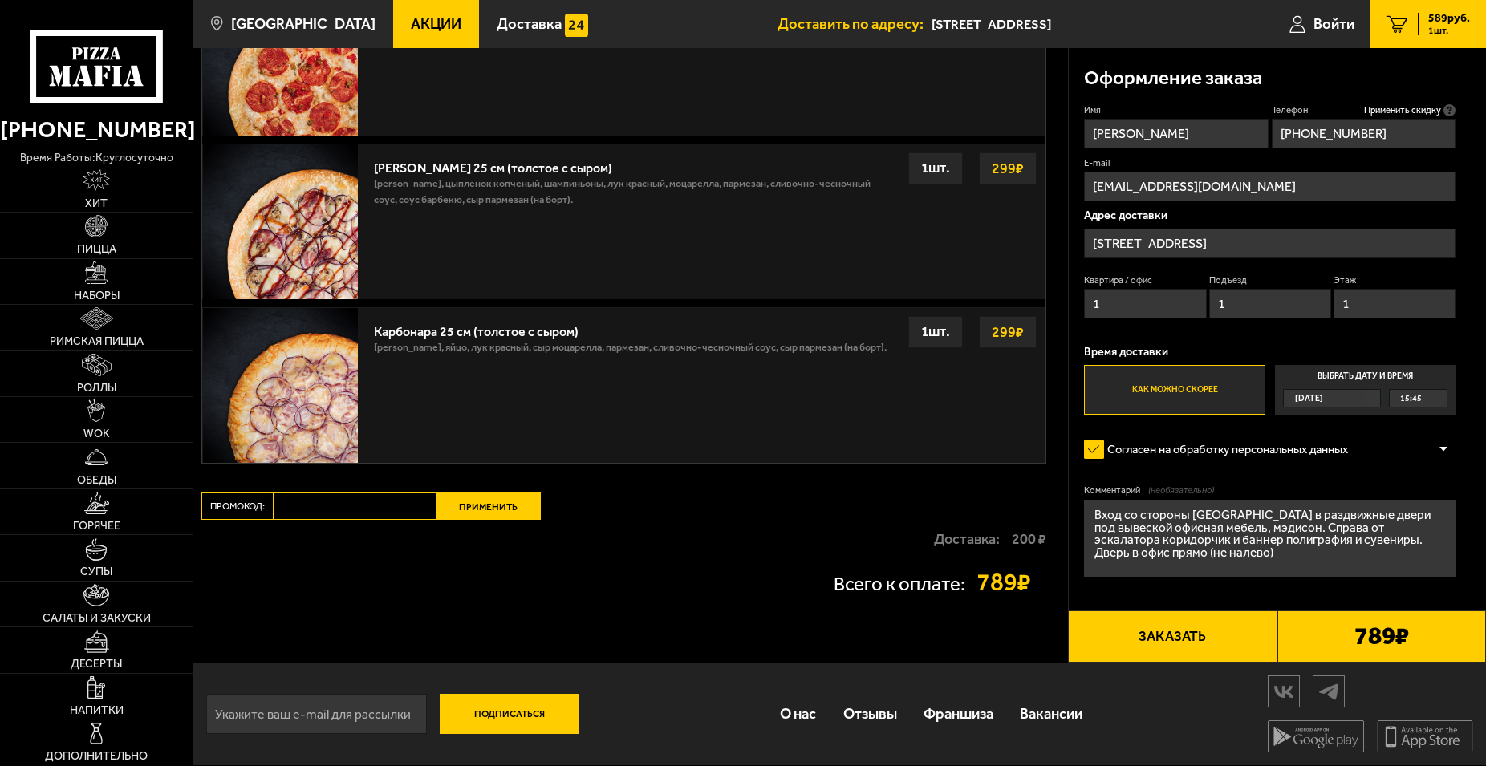
drag, startPoint x: 1205, startPoint y: 549, endPoint x: 1062, endPoint y: 516, distance: 146.5
click at [1084, 516] on textarea "Вход со стороны Ново-Рыбинской в раздвижные двери под вывеской офисная мебель, …" at bounding box center [1269, 538] width 371 height 77
click at [114, 700] on link "Напитки" at bounding box center [96, 696] width 193 height 45
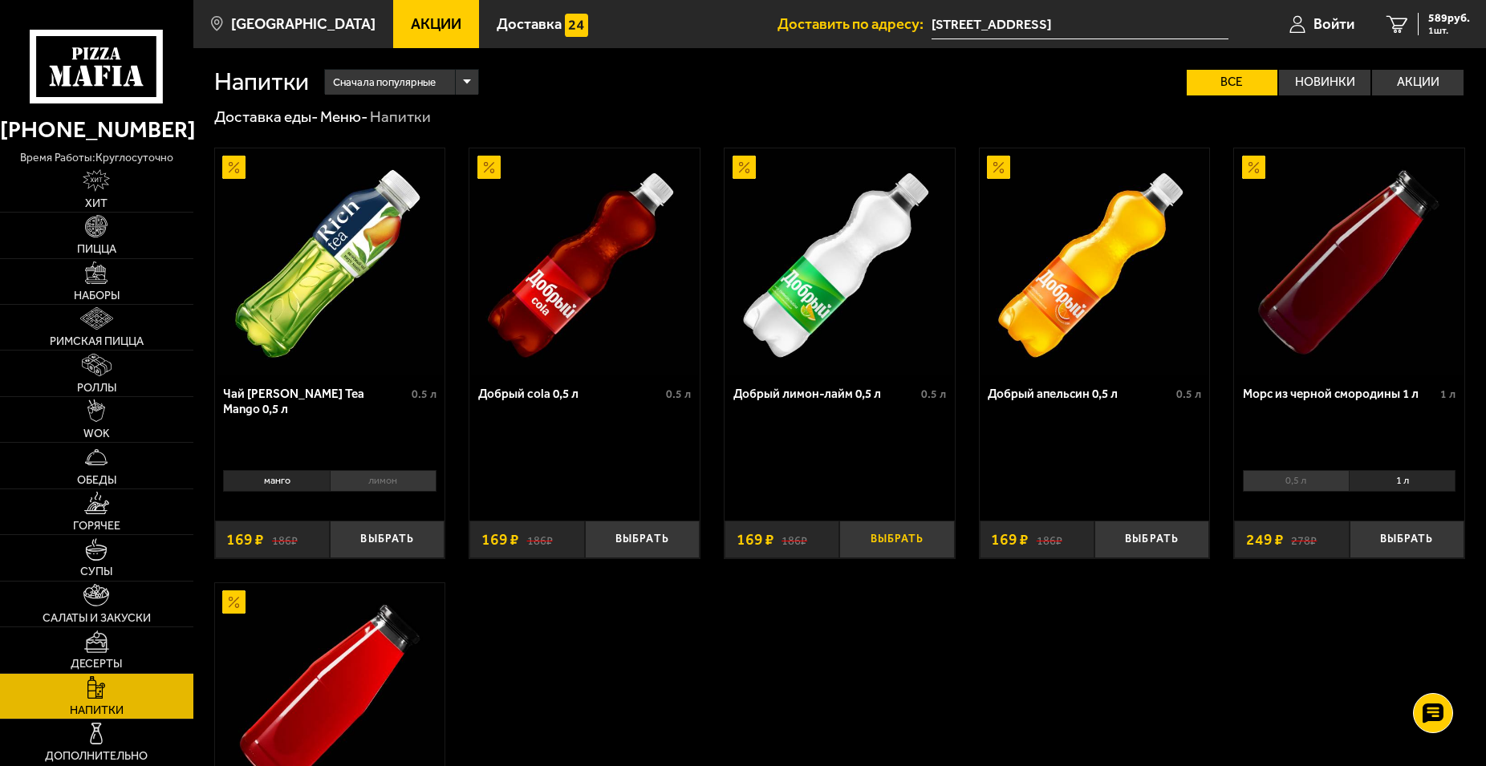
click at [892, 550] on button "Выбрать" at bounding box center [896, 540] width 115 height 38
click at [1409, 29] on link "2 758 руб. 2 шт." at bounding box center [1428, 24] width 116 height 48
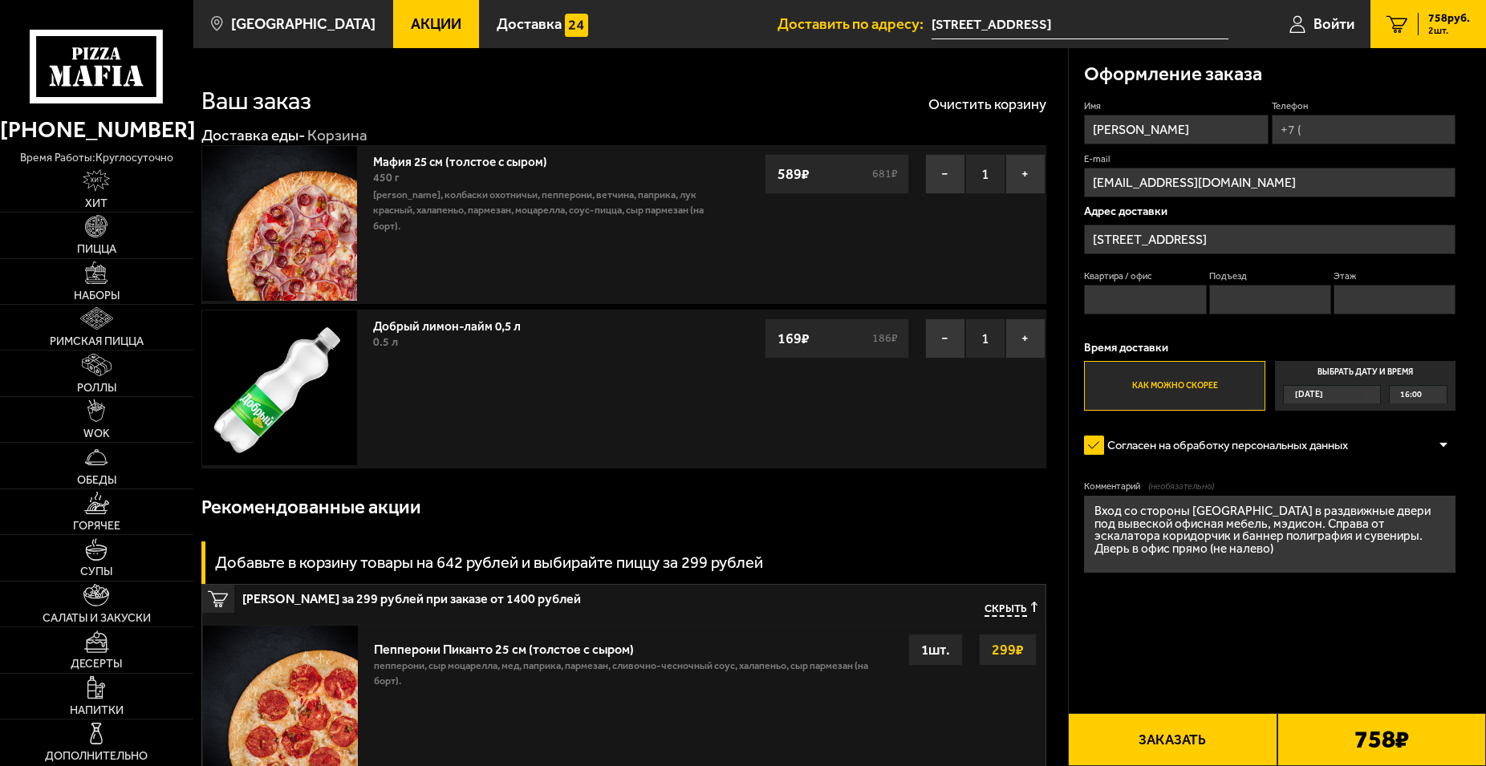
click at [1321, 134] on input "Телефон" at bounding box center [1364, 130] width 185 height 30
type input "+7 (921) 856-50-59"
click at [1173, 301] on input "Квартира / офис" at bounding box center [1145, 300] width 122 height 30
type input "1"
click at [1227, 300] on input "Подъезд" at bounding box center [1270, 300] width 122 height 30
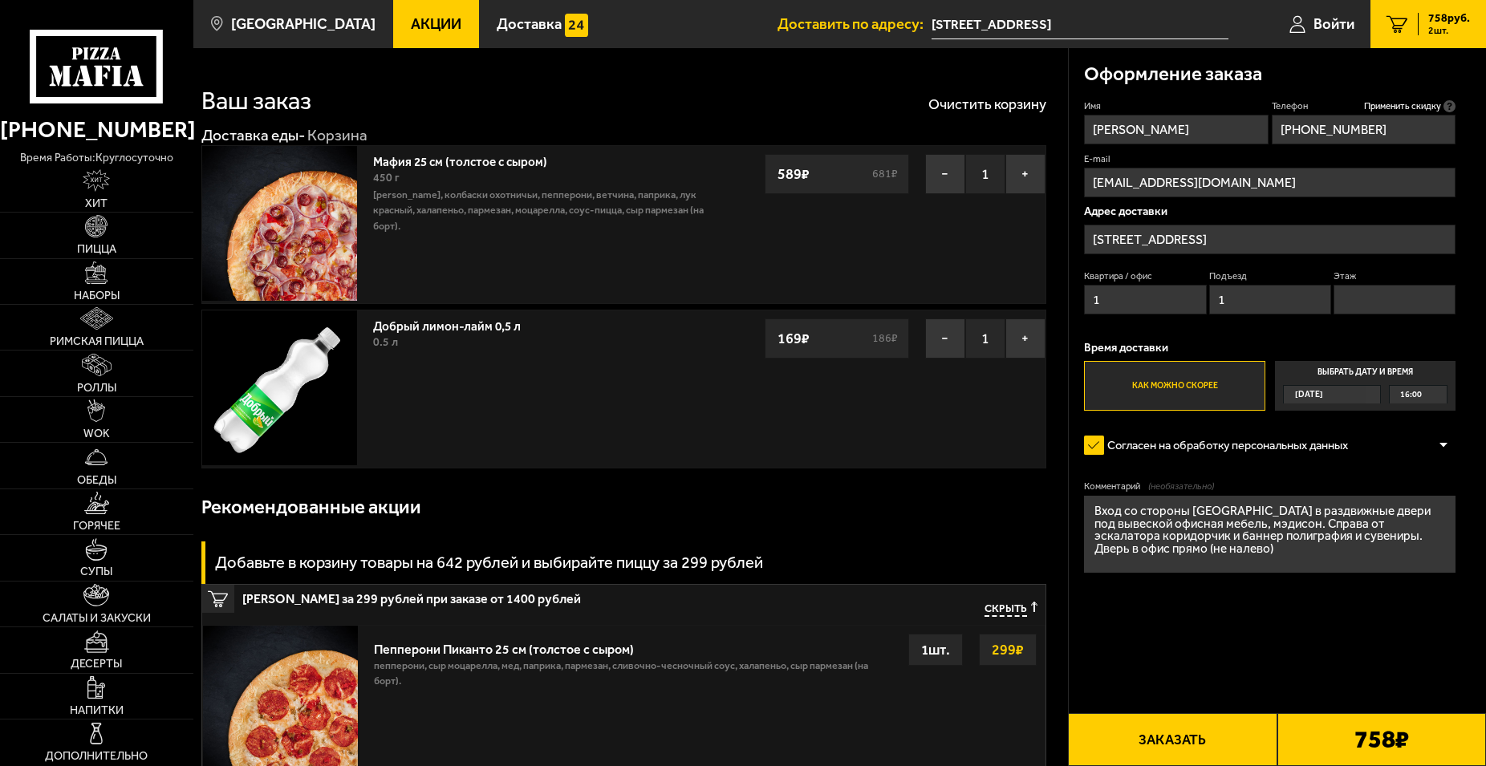
type input "1"
click at [1378, 294] on input "Этаж" at bounding box center [1394, 300] width 122 height 30
type input "1"
click at [1192, 747] on button "Заказать" at bounding box center [1172, 739] width 209 height 53
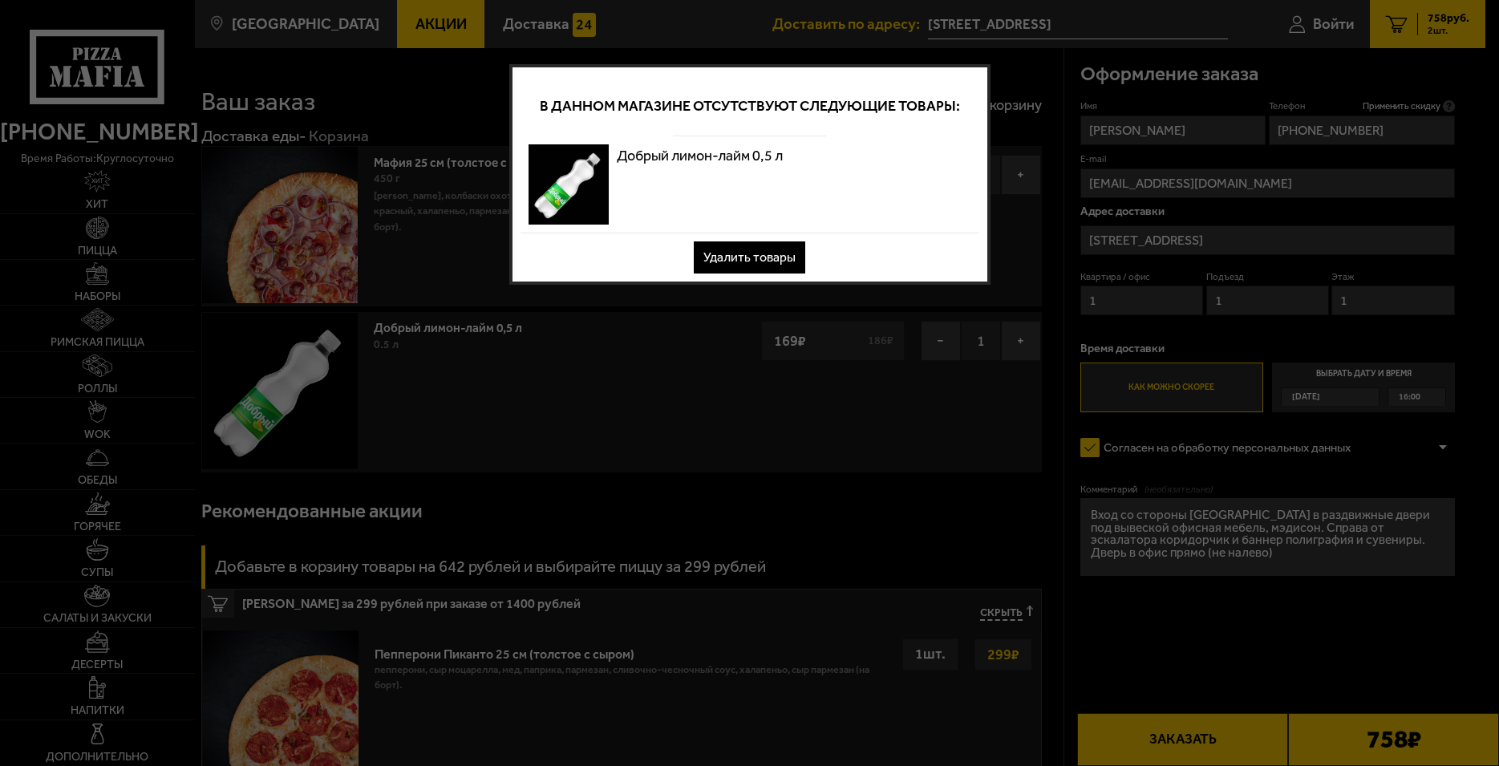
click at [777, 250] on button "Удалить товары" at bounding box center [750, 257] width 112 height 32
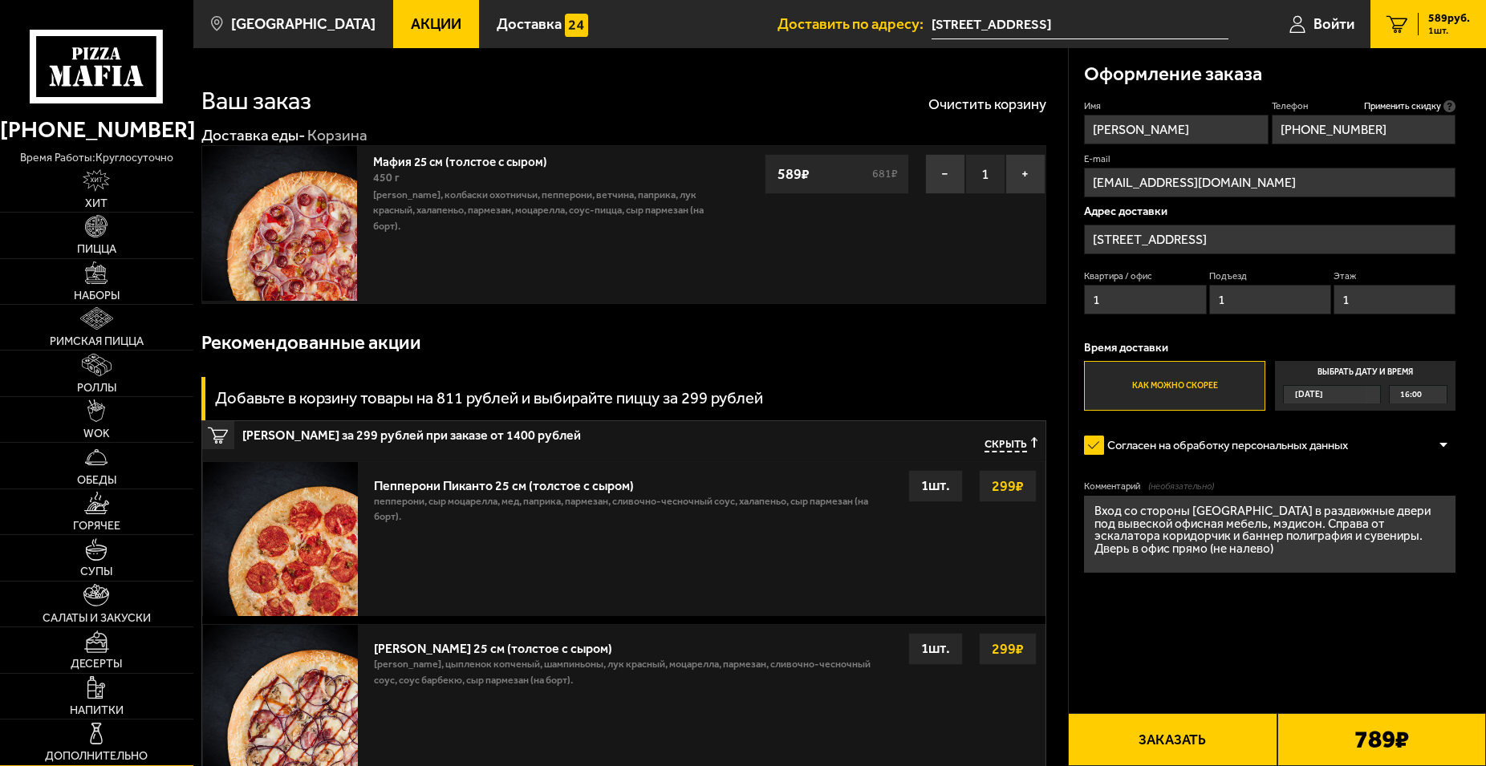
click at [88, 749] on link "Дополнительно" at bounding box center [96, 742] width 193 height 45
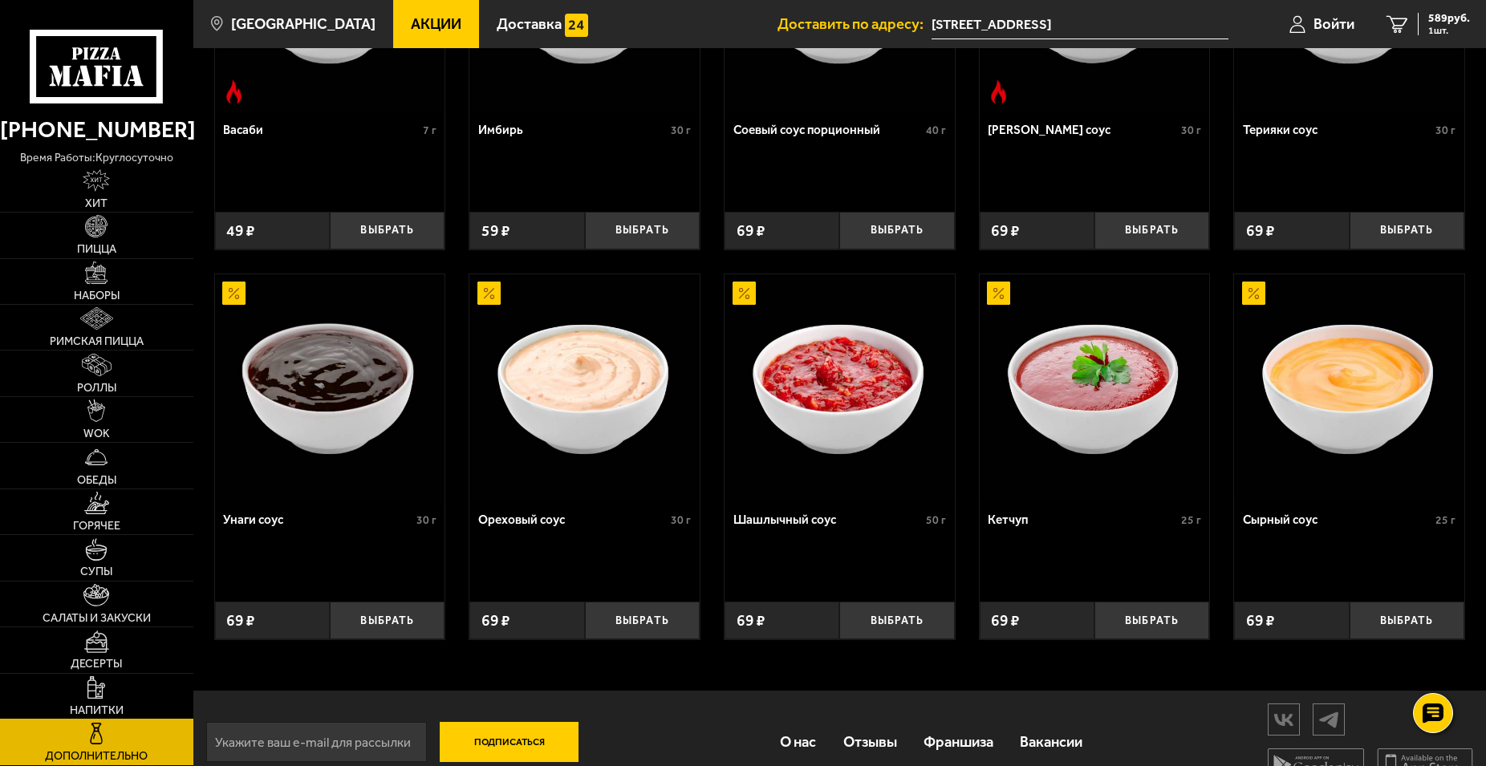
scroll to position [694, 0]
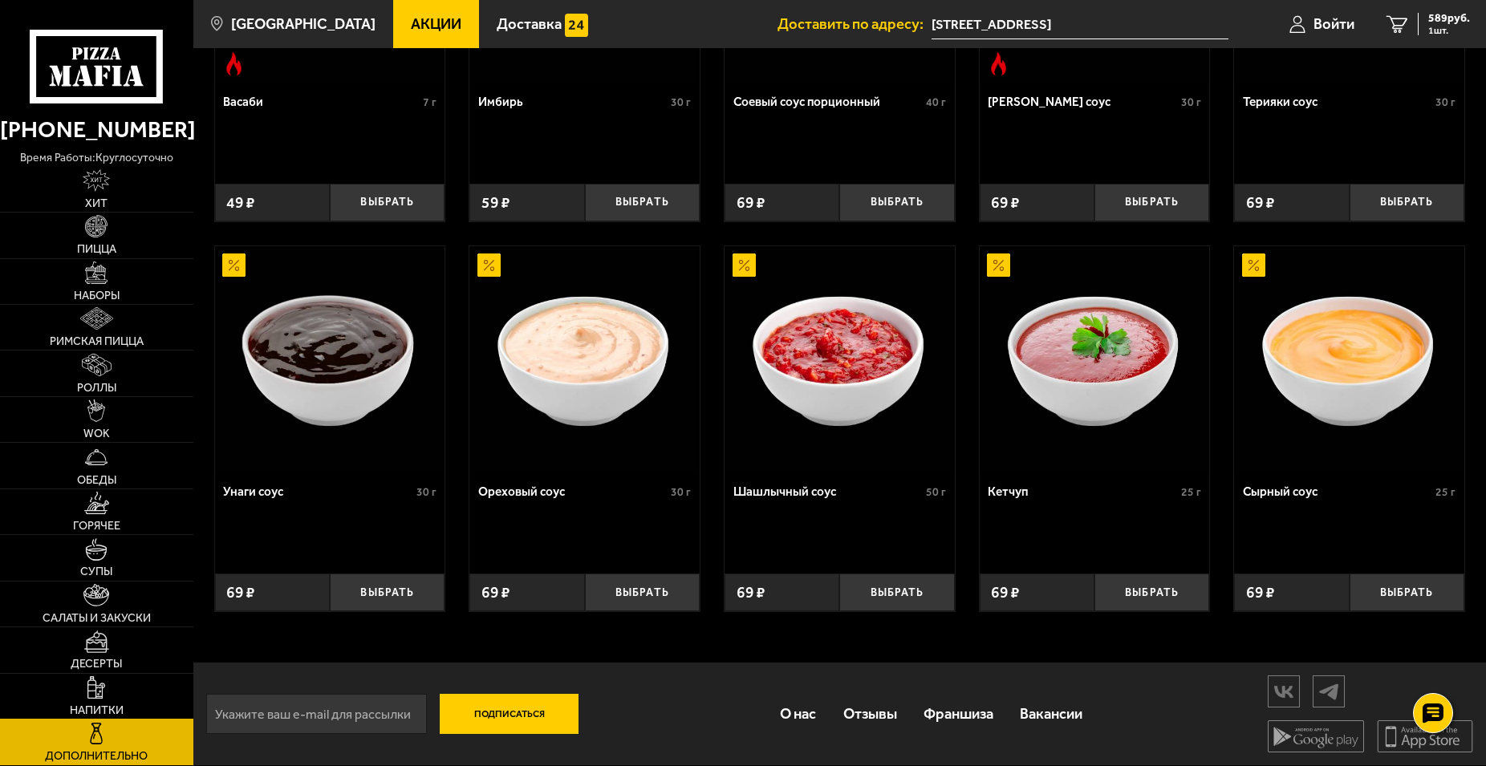
click at [89, 688] on link "Напитки" at bounding box center [96, 696] width 193 height 45
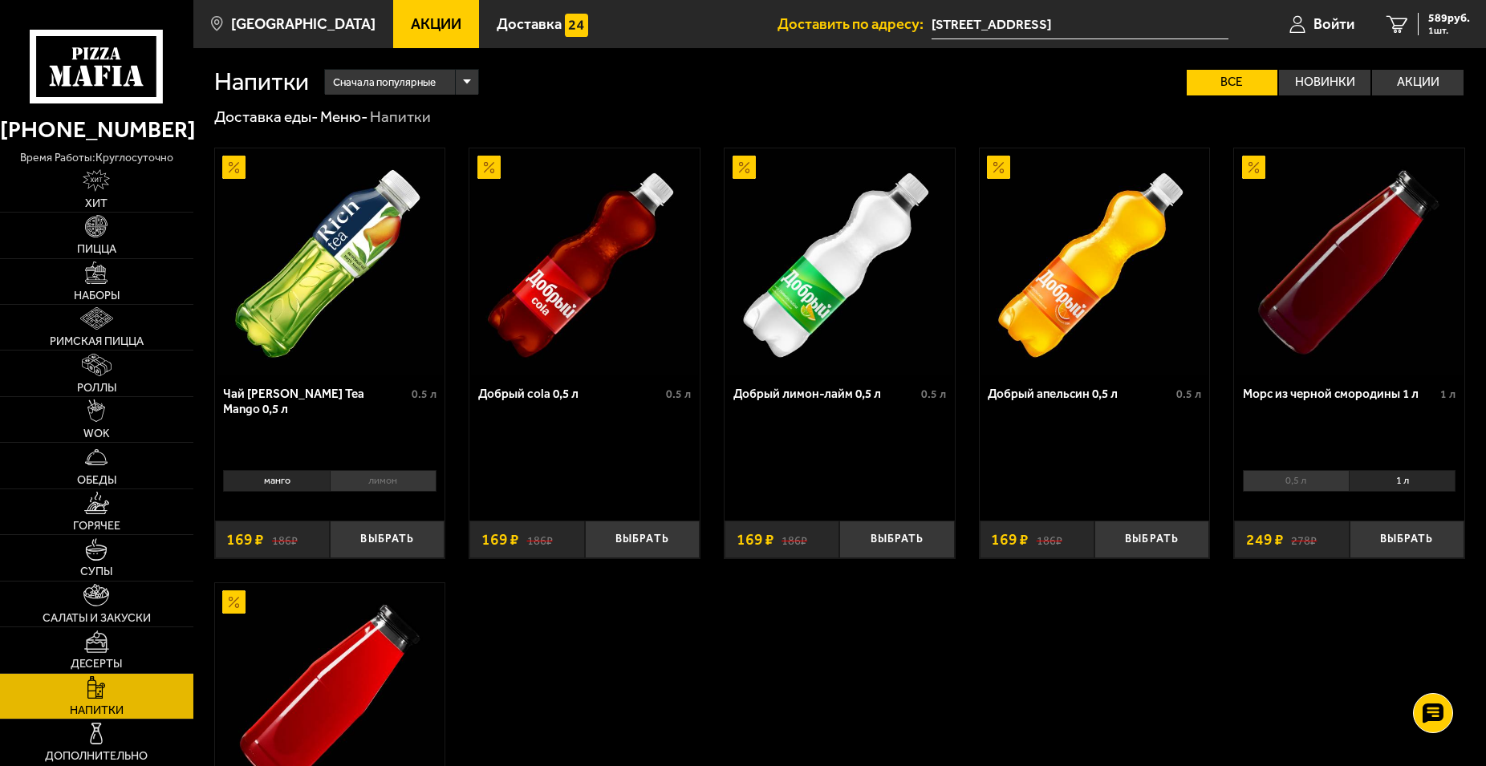
click at [379, 477] on li "лимон" at bounding box center [383, 481] width 107 height 22
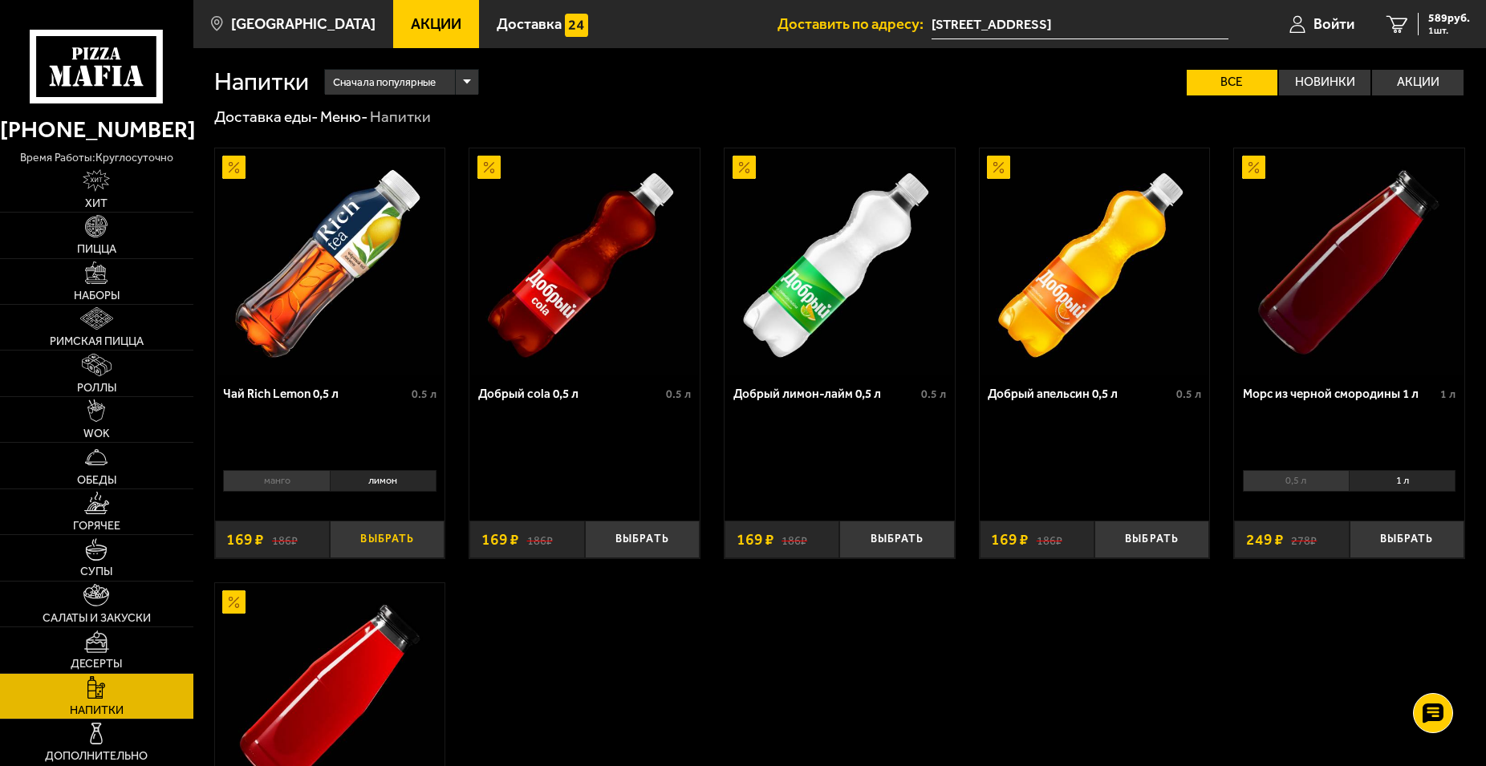
click at [387, 538] on button "Выбрать" at bounding box center [387, 540] width 115 height 38
click at [1401, 27] on icon "2" at bounding box center [1397, 24] width 22 height 18
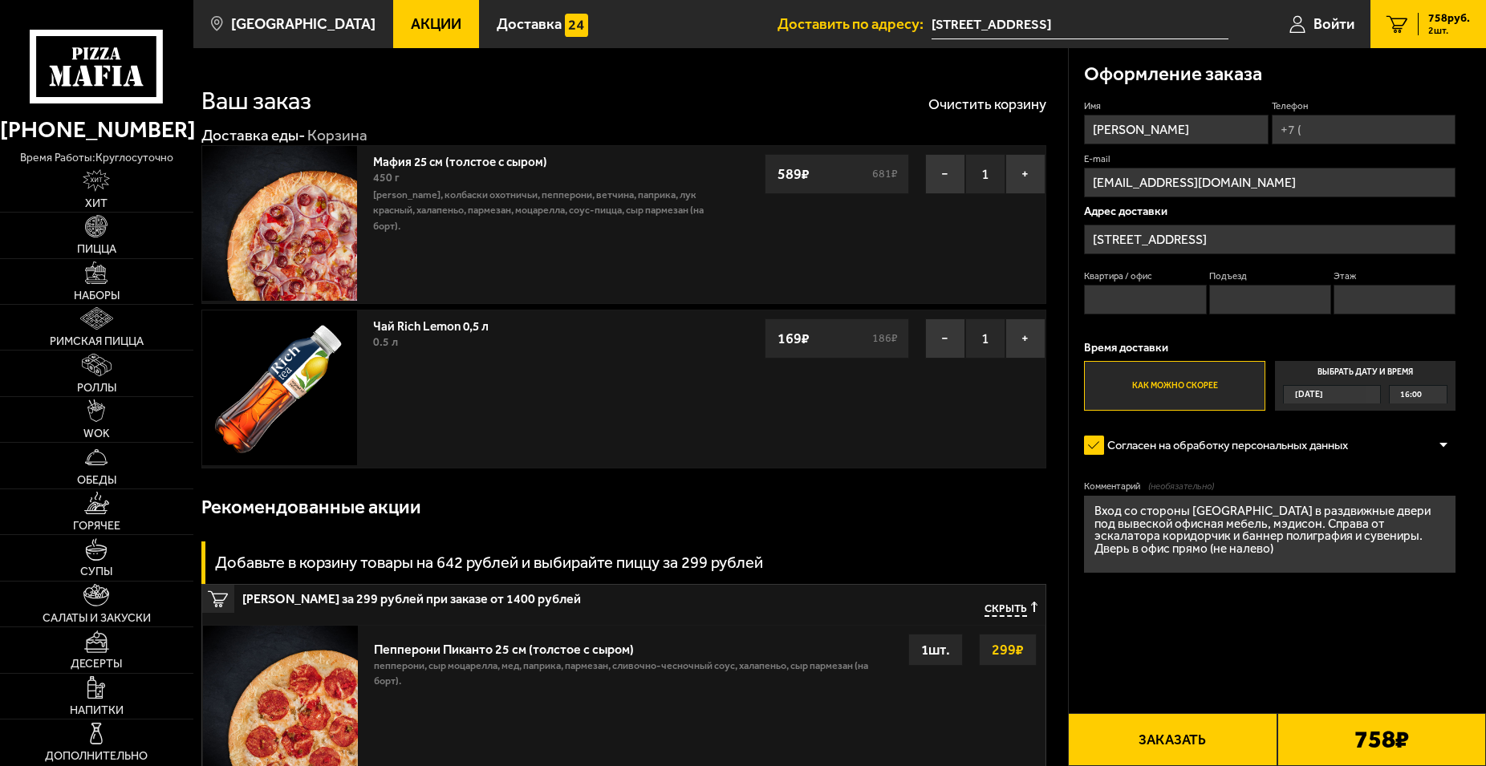
click at [1310, 126] on input "Телефон" at bounding box center [1364, 130] width 185 height 30
type input "+7 (921) 856-50-59"
click at [1162, 305] on input "Квартира / офис" at bounding box center [1145, 300] width 122 height 30
type input "2"
type input "1"
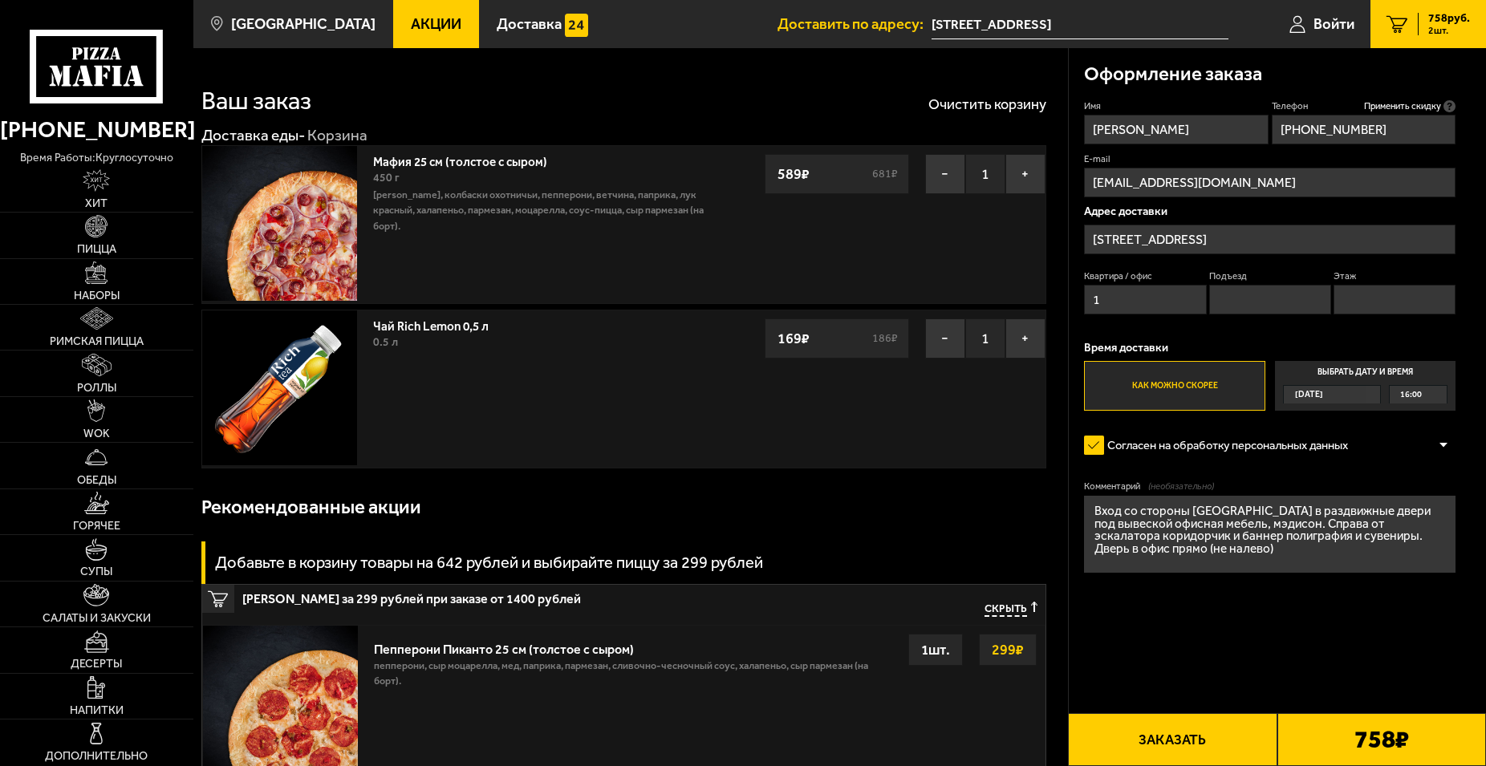
click at [1308, 294] on input "Подъезд" at bounding box center [1270, 300] width 122 height 30
type input "1"
click at [1359, 299] on input "Этаж" at bounding box center [1394, 300] width 122 height 30
type input "1"
click at [1167, 725] on button "Заказать" at bounding box center [1172, 739] width 209 height 53
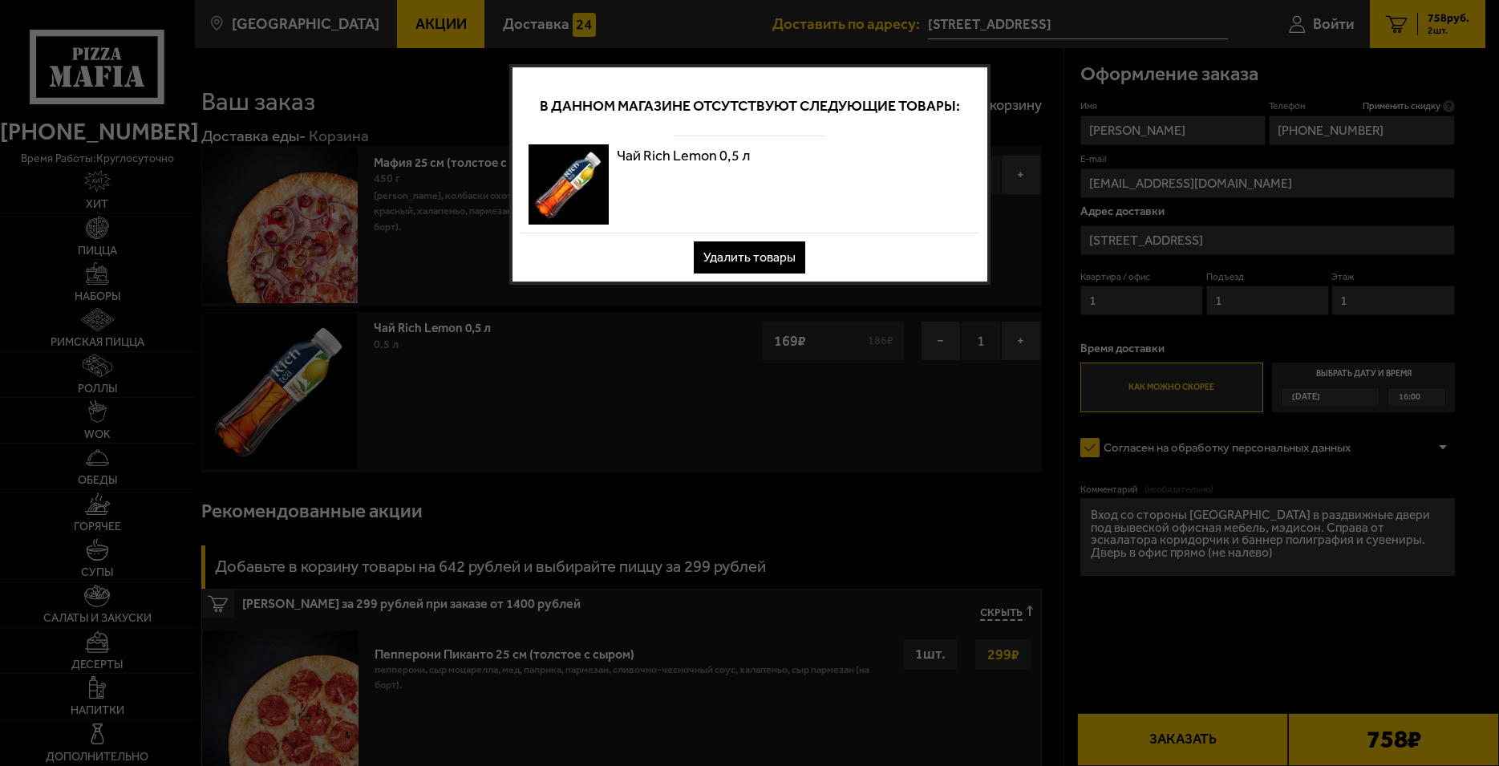
click at [765, 251] on button "Удалить товары" at bounding box center [750, 257] width 112 height 32
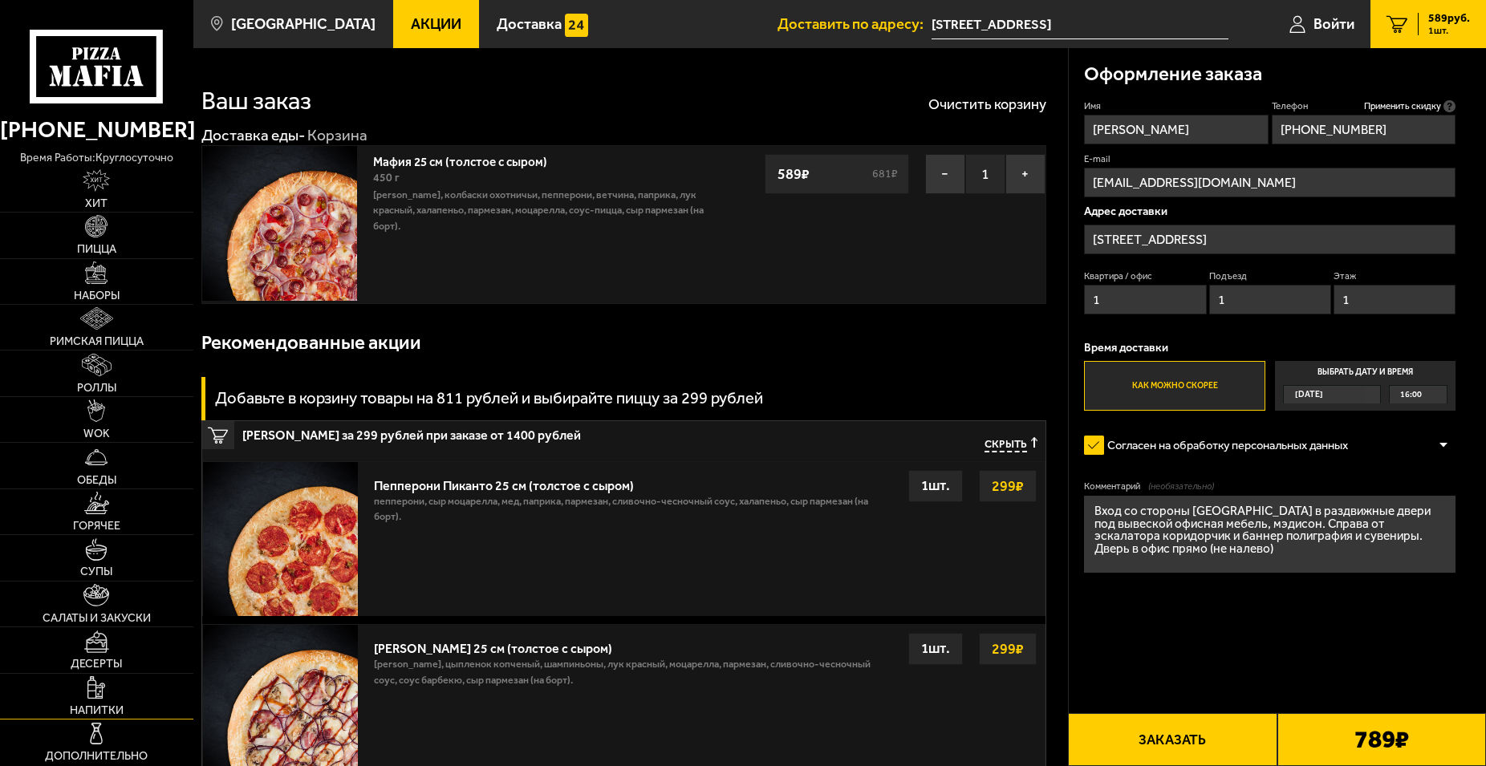
click at [120, 710] on span "Напитки" at bounding box center [97, 710] width 54 height 11
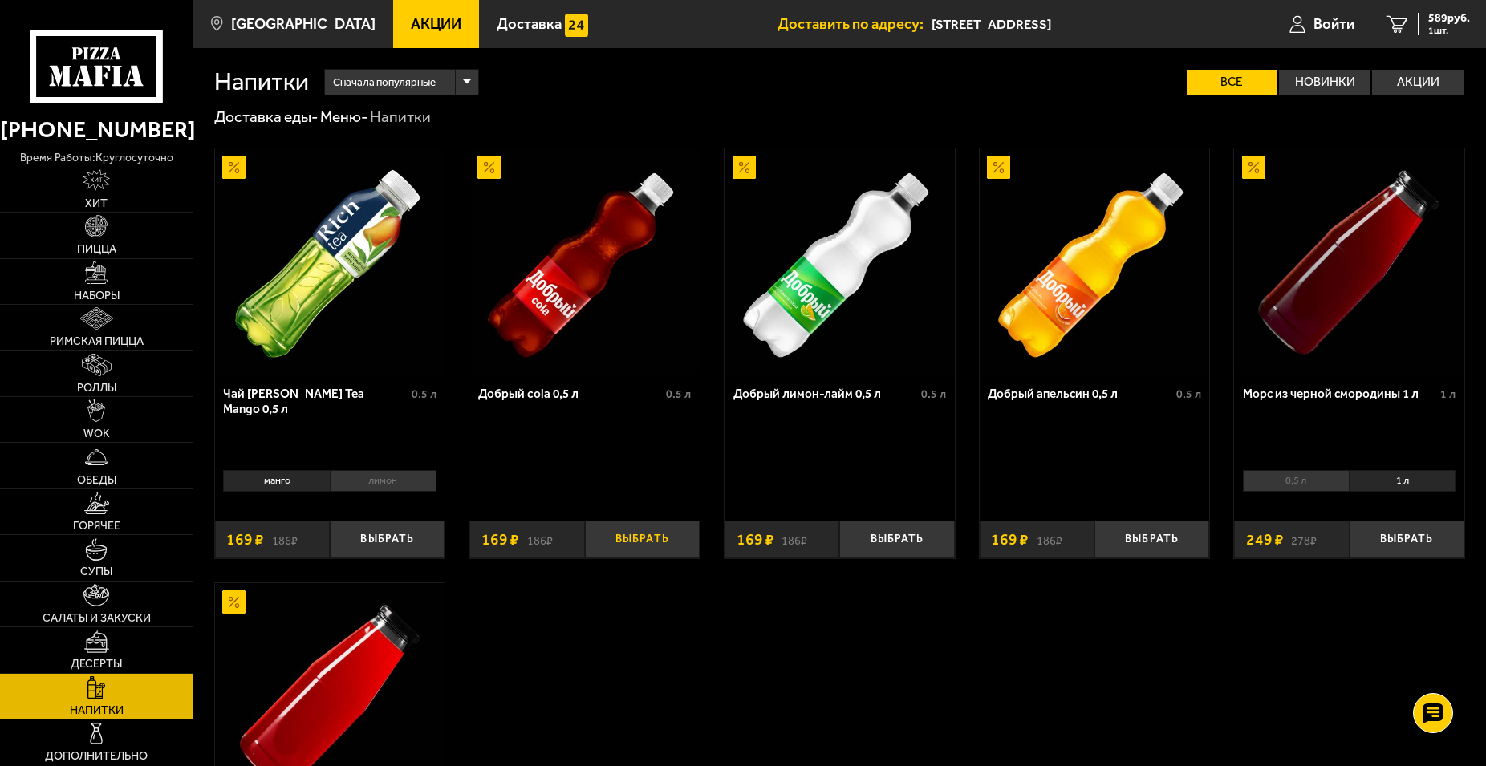
click at [612, 539] on button "Выбрать" at bounding box center [642, 540] width 115 height 38
click at [1432, 20] on span "758 руб." at bounding box center [1449, 18] width 42 height 11
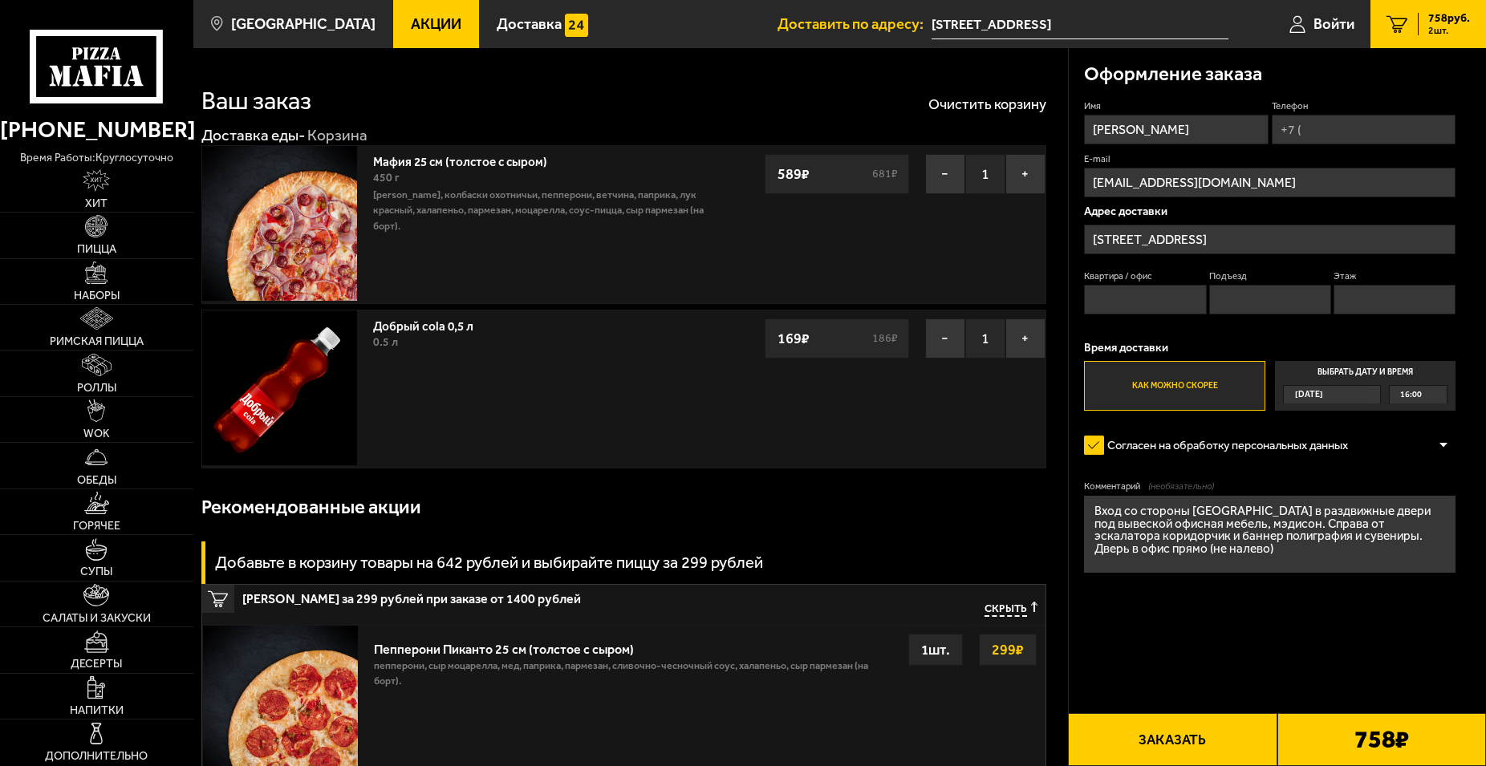
click at [1199, 744] on button "Заказать" at bounding box center [1172, 739] width 209 height 53
click at [1348, 124] on input "Телефон" at bounding box center [1364, 130] width 185 height 30
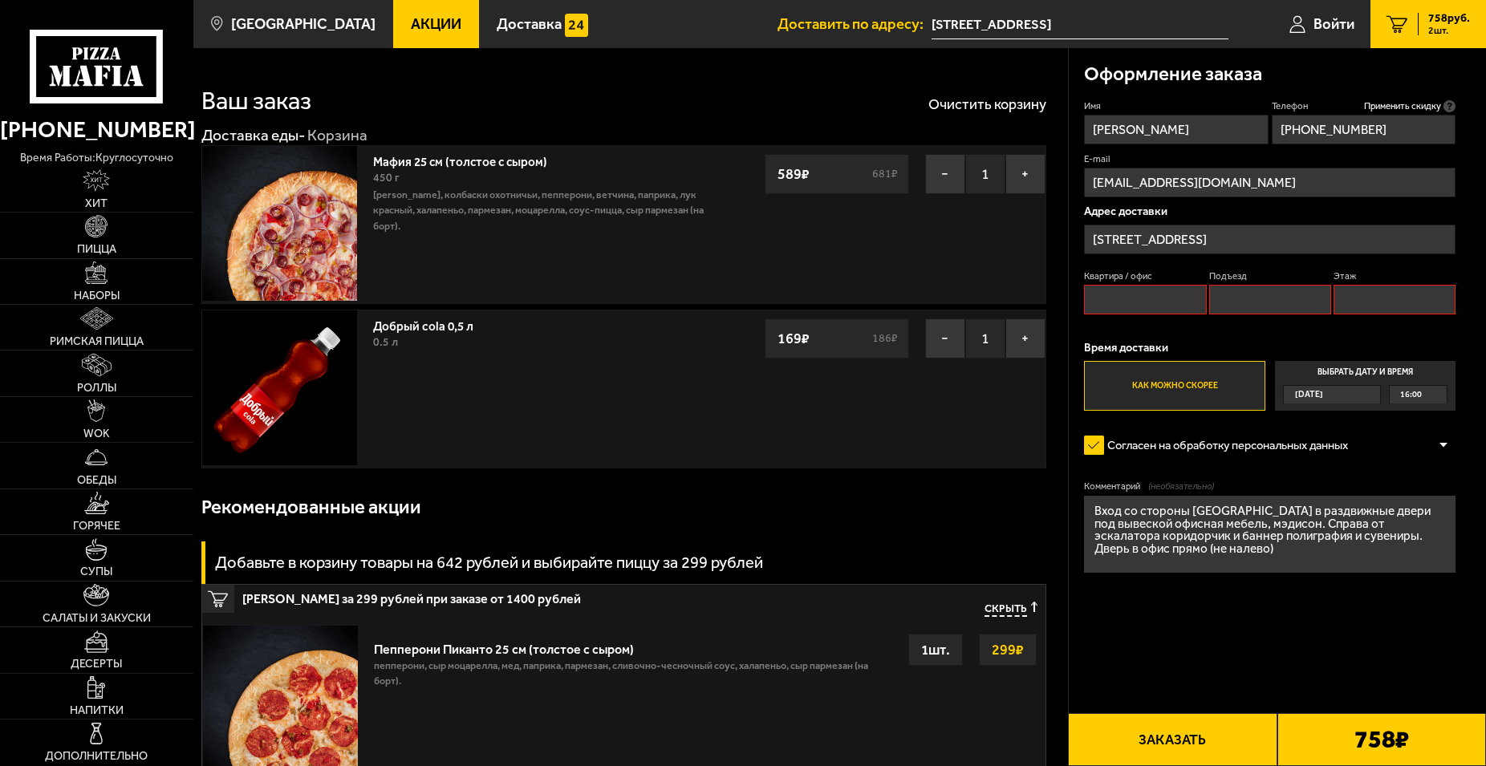
type input "+7 (921) 856-50-59"
click at [1144, 298] on input "Квартира / офис" at bounding box center [1145, 300] width 122 height 30
type input "1"
click at [1251, 301] on input "Подъезд" at bounding box center [1270, 300] width 122 height 30
type input "1"
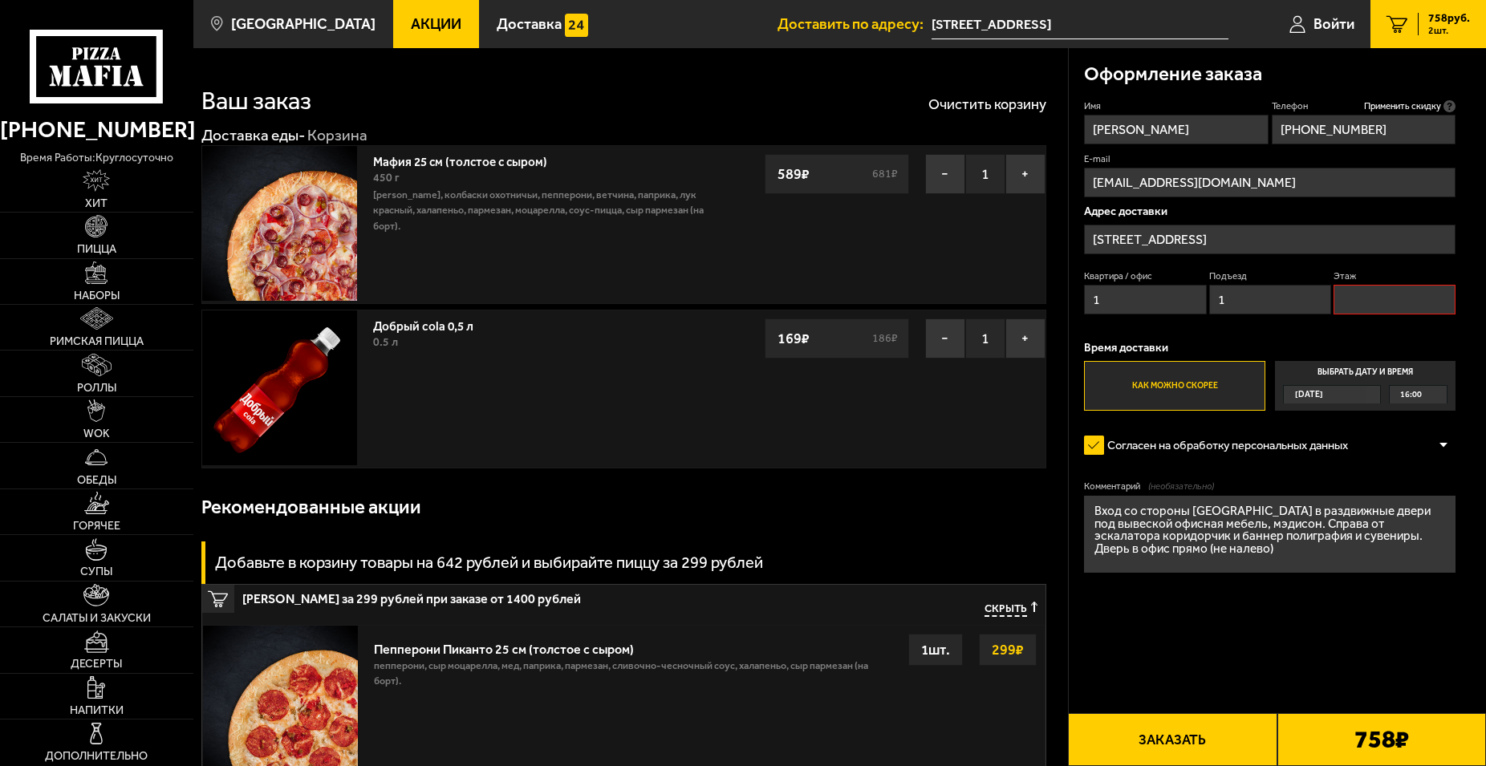
click at [1360, 297] on input "Этаж" at bounding box center [1394, 300] width 122 height 30
type input "1"
click at [1160, 756] on button "Заказать" at bounding box center [1172, 739] width 209 height 53
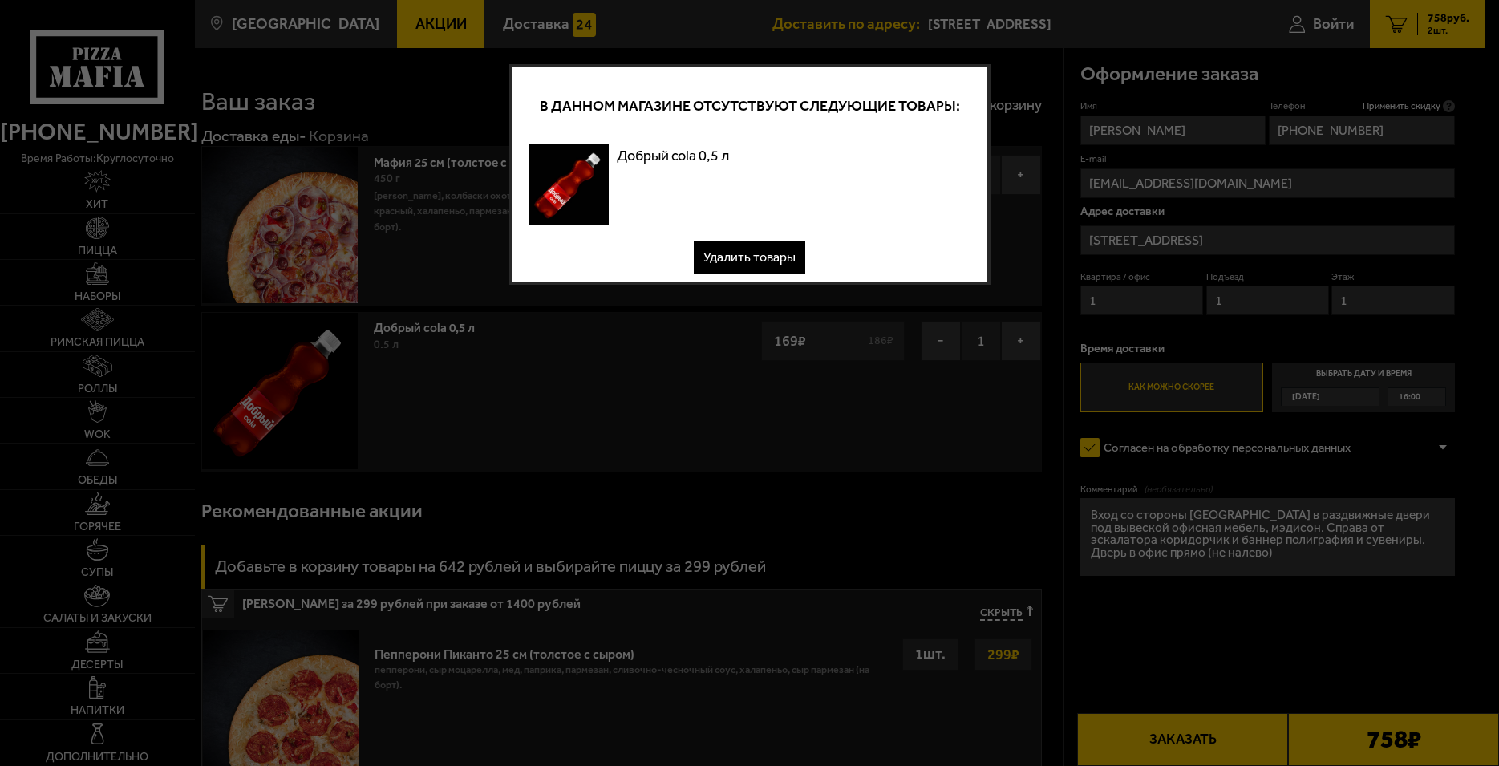
click at [736, 258] on button "Удалить товары" at bounding box center [750, 257] width 112 height 32
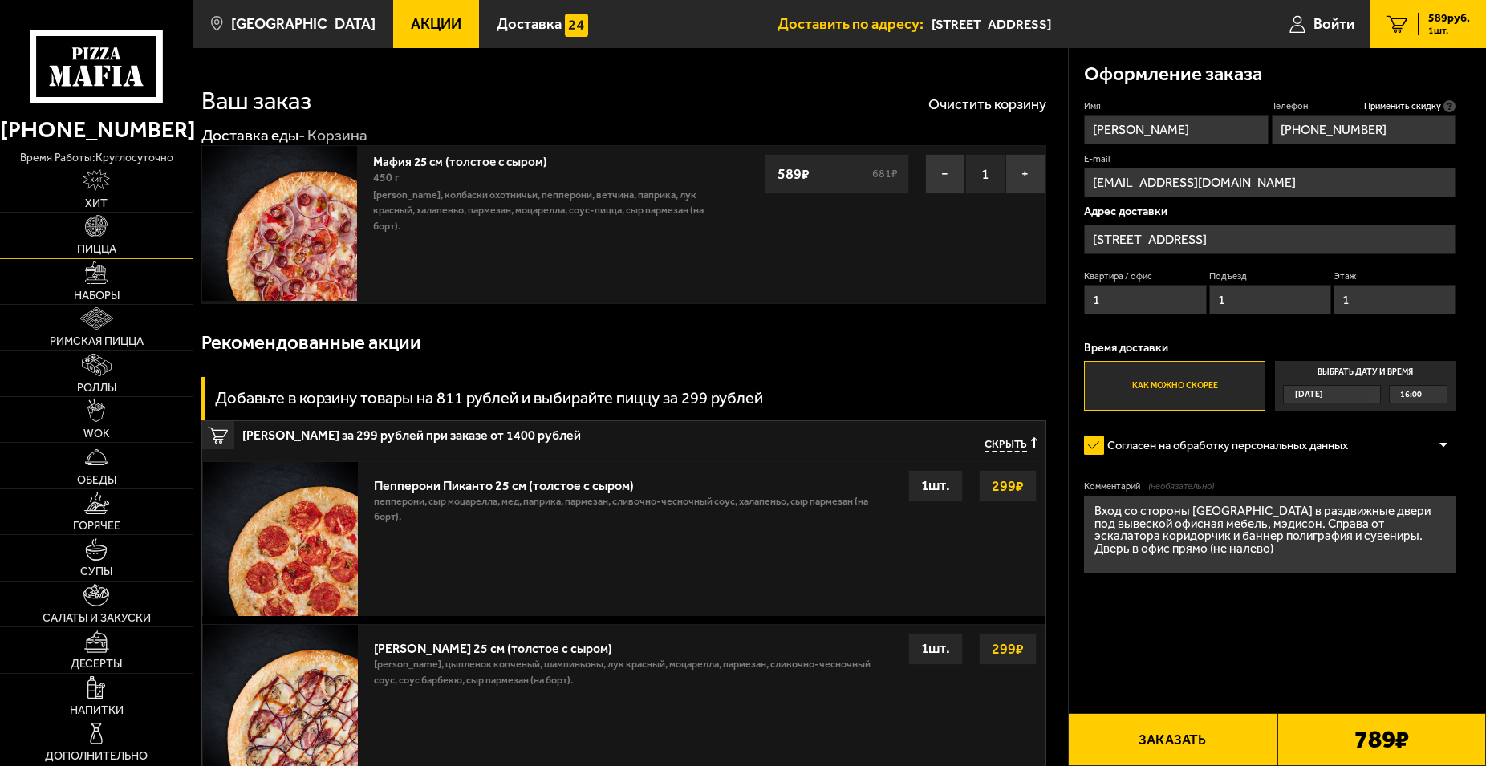
click at [102, 237] on img at bounding box center [96, 226] width 22 height 22
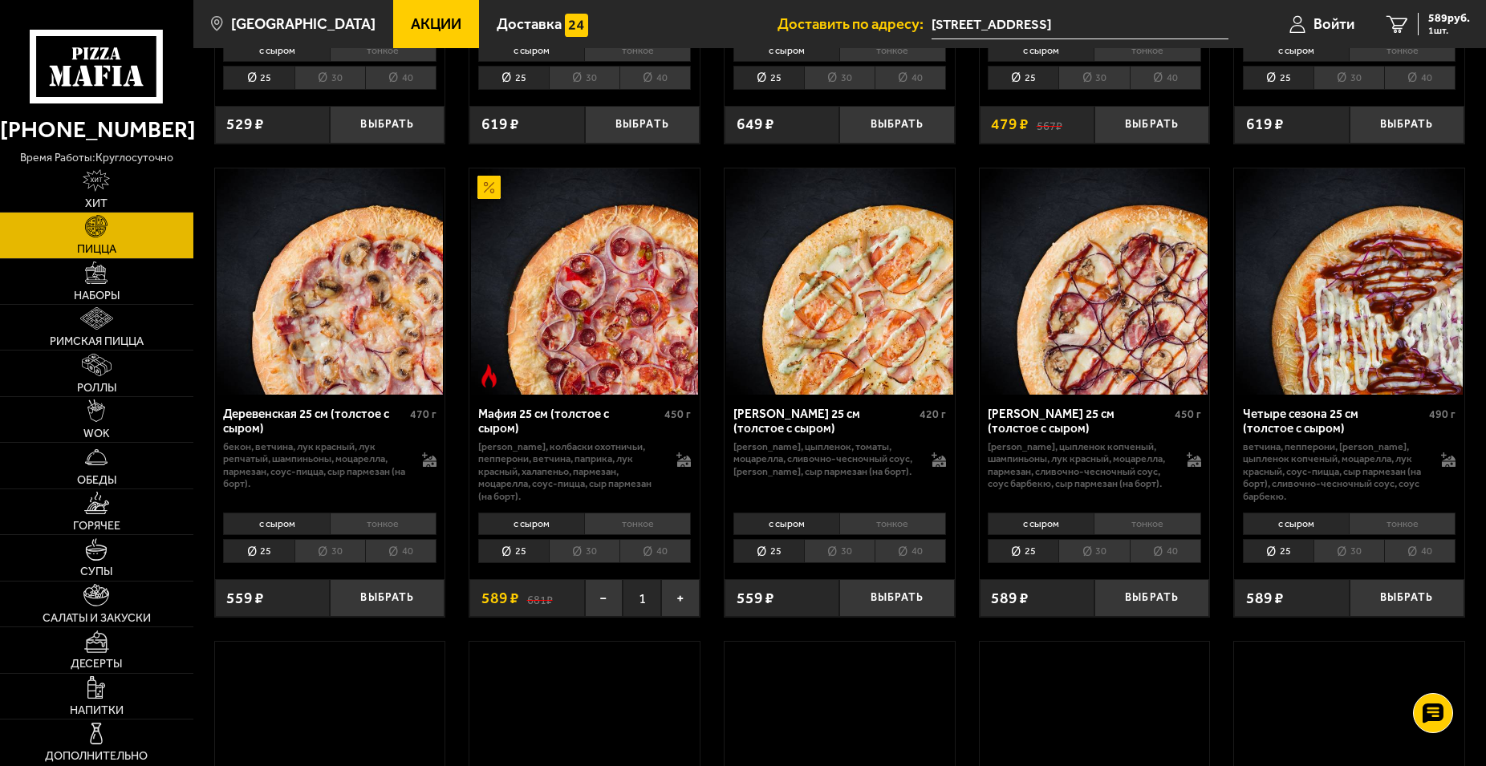
scroll to position [1555, 0]
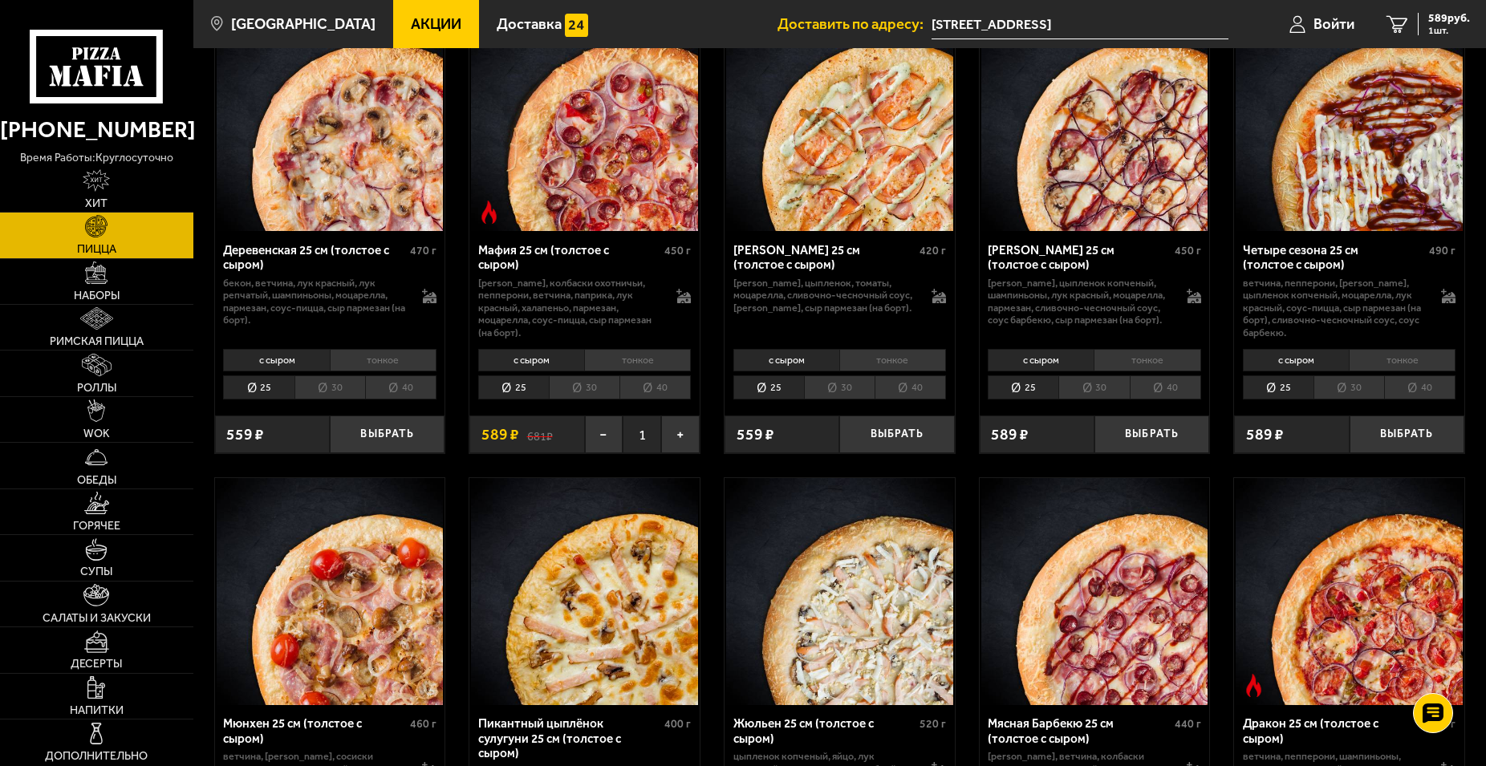
click at [586, 400] on li "30" at bounding box center [584, 387] width 71 height 24
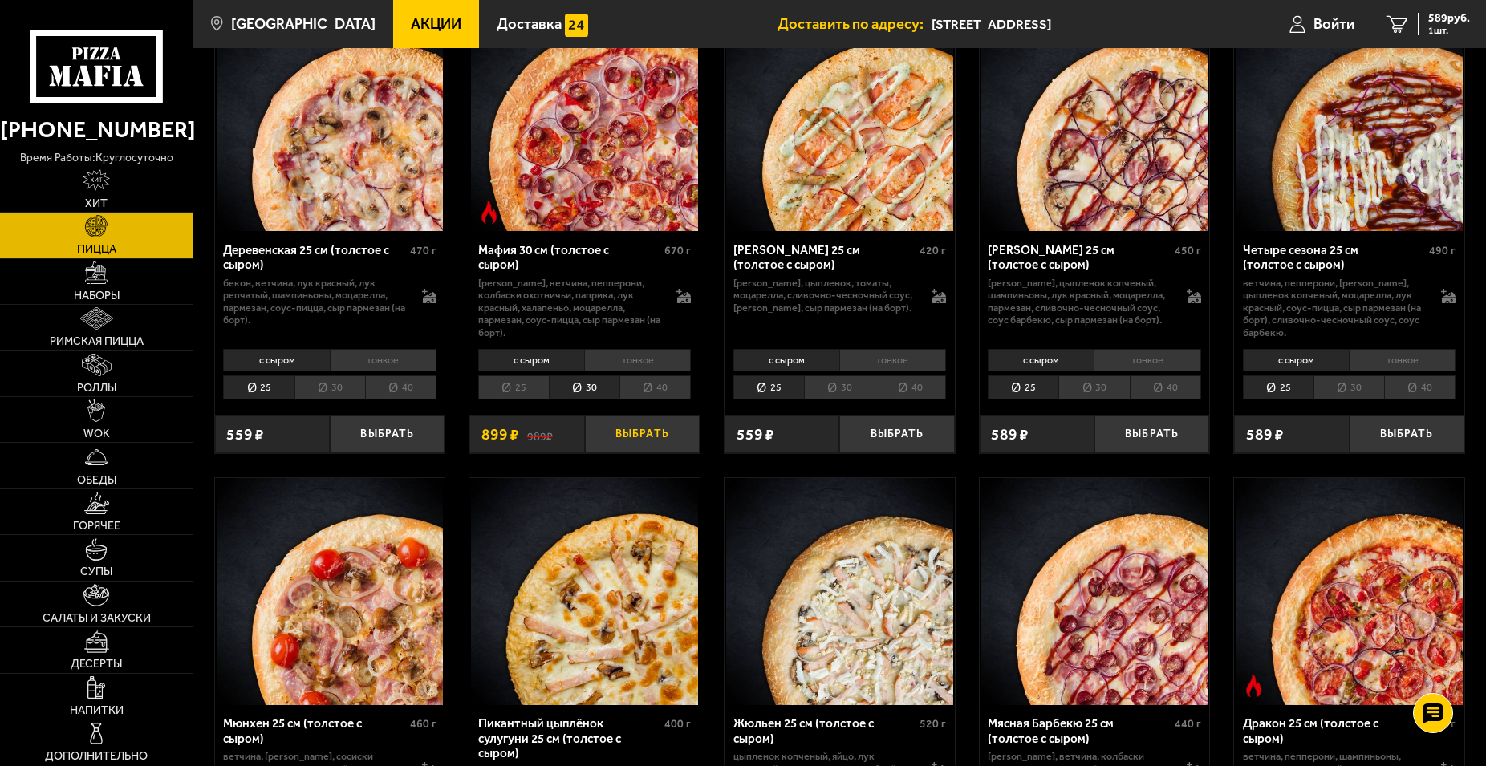
click at [641, 453] on button "Выбрать" at bounding box center [642, 435] width 115 height 38
click at [1450, 7] on link "2 1488 руб. 2 шт." at bounding box center [1425, 24] width 122 height 48
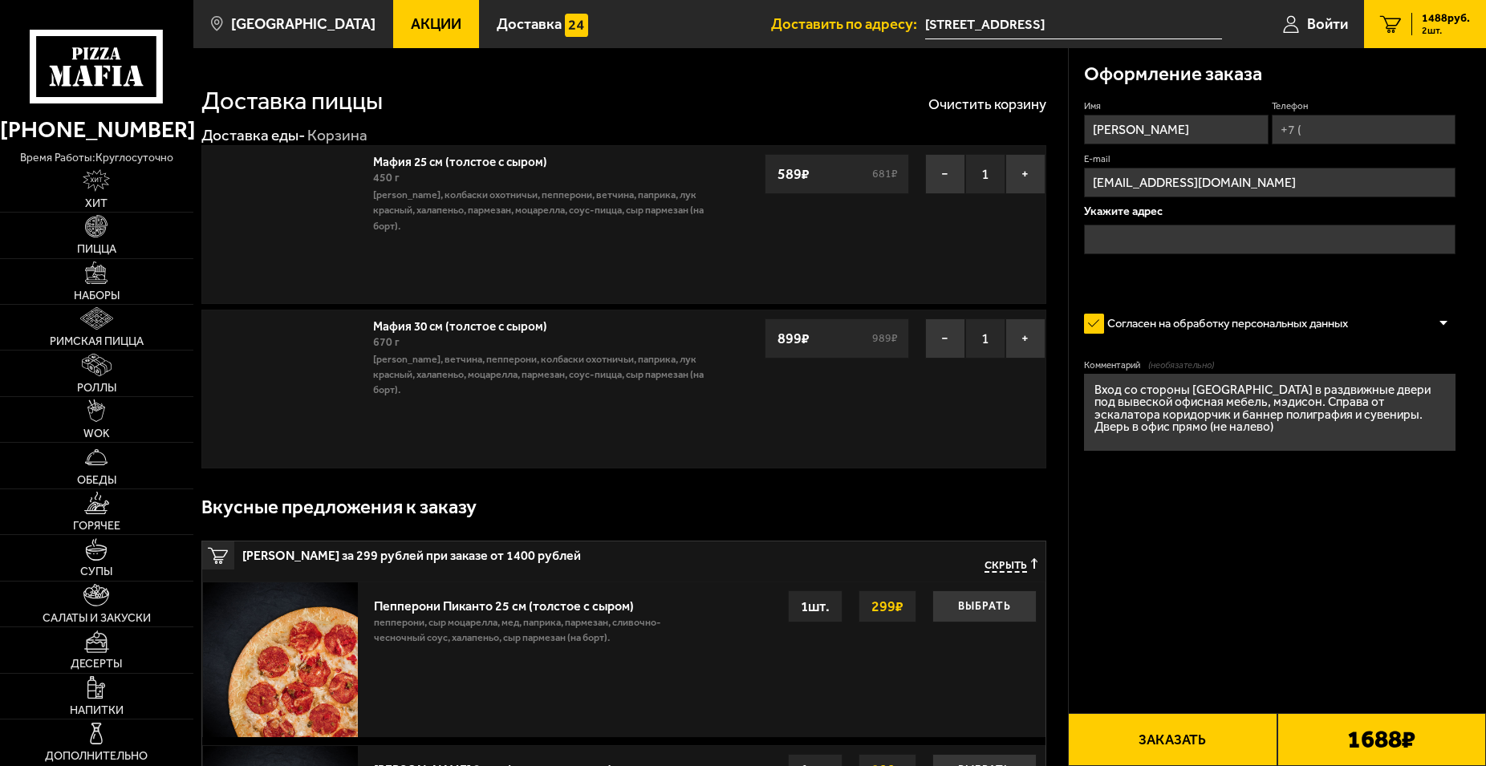
type input "[STREET_ADDRESS]"
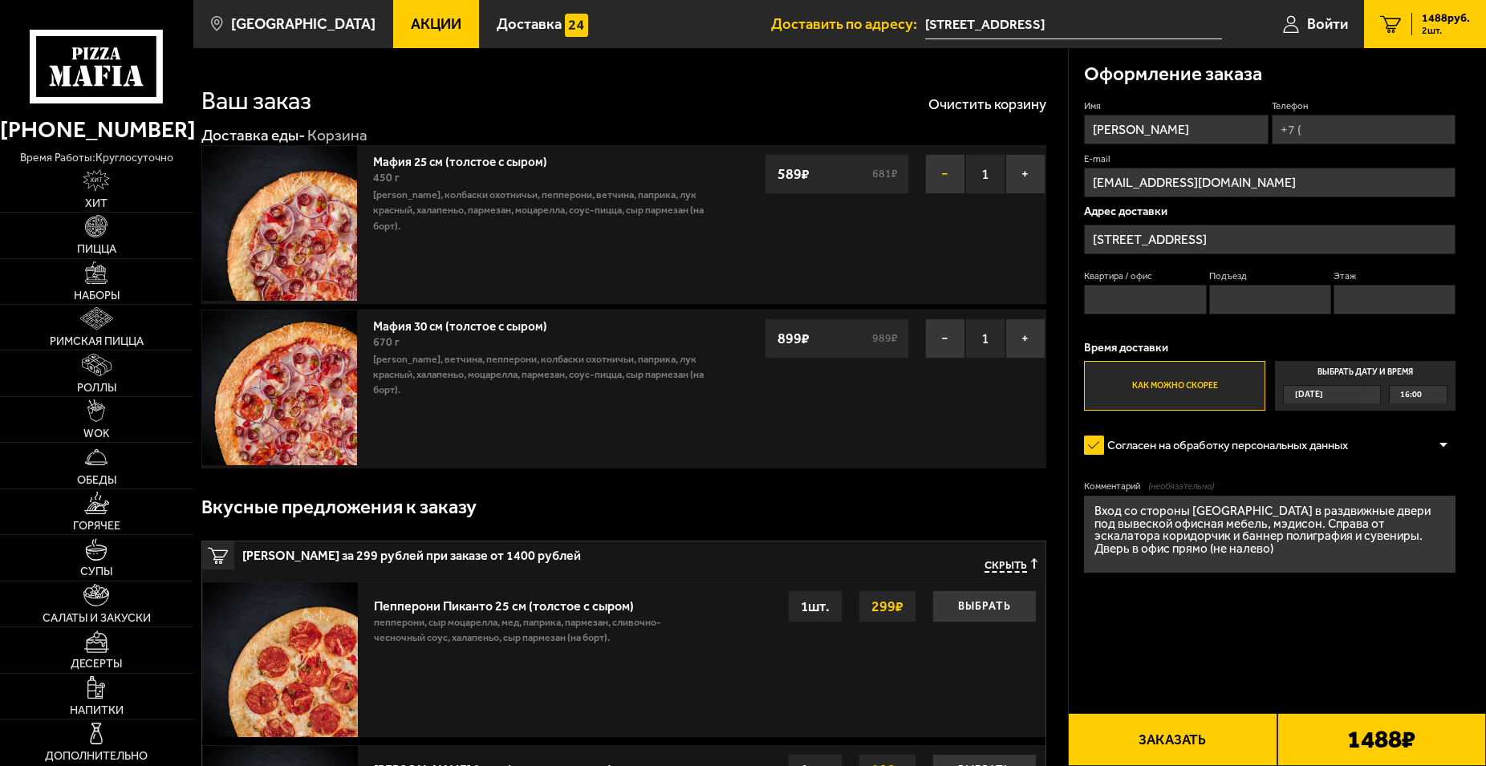
click at [938, 166] on button "−" at bounding box center [945, 174] width 40 height 40
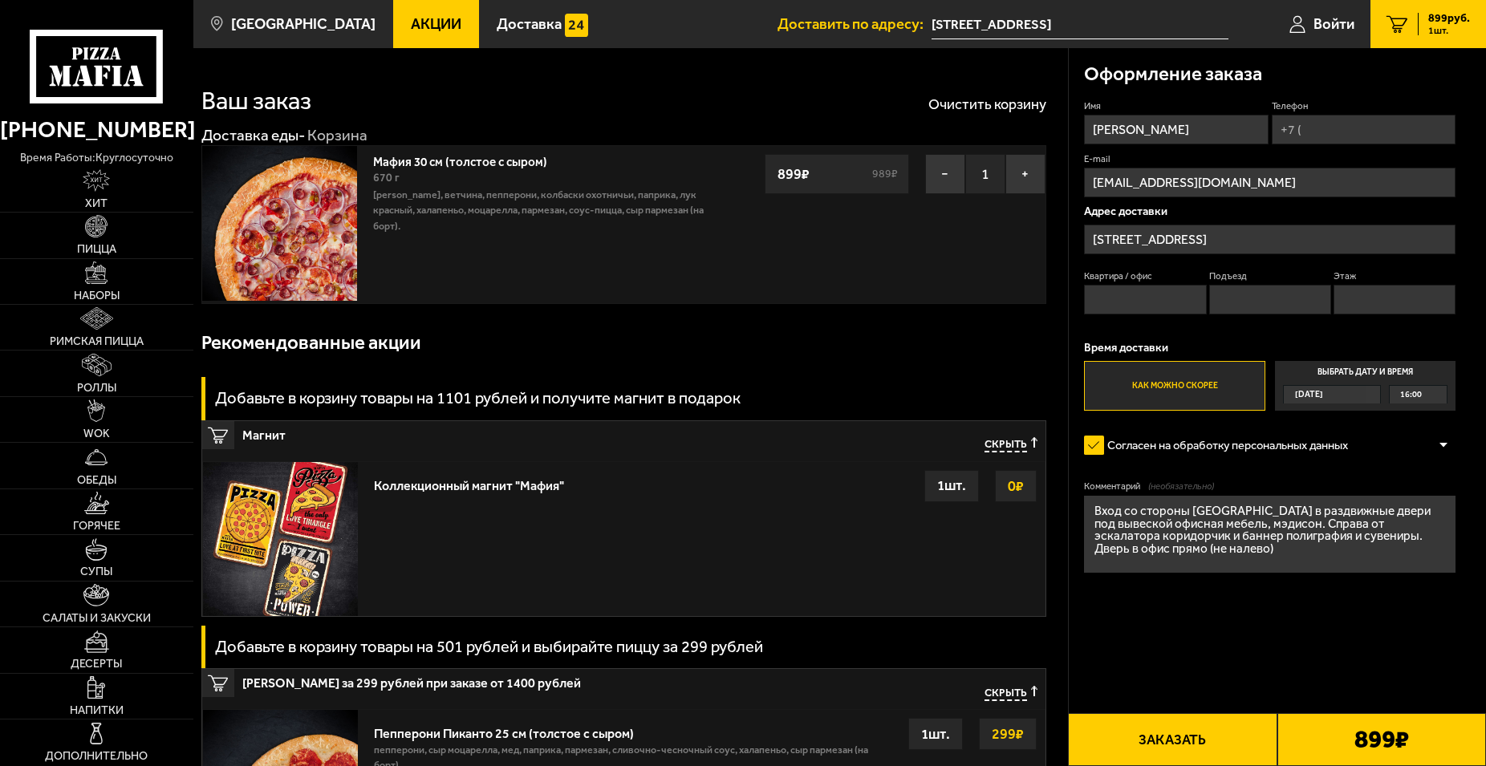
click at [1369, 129] on input "Телефон" at bounding box center [1364, 130] width 185 height 30
type input "+7 (921) 856-50-59"
click at [1158, 287] on input "Квартира / офис" at bounding box center [1145, 300] width 122 height 30
type input "1"
click at [1235, 296] on input "Подъезд" at bounding box center [1270, 300] width 122 height 30
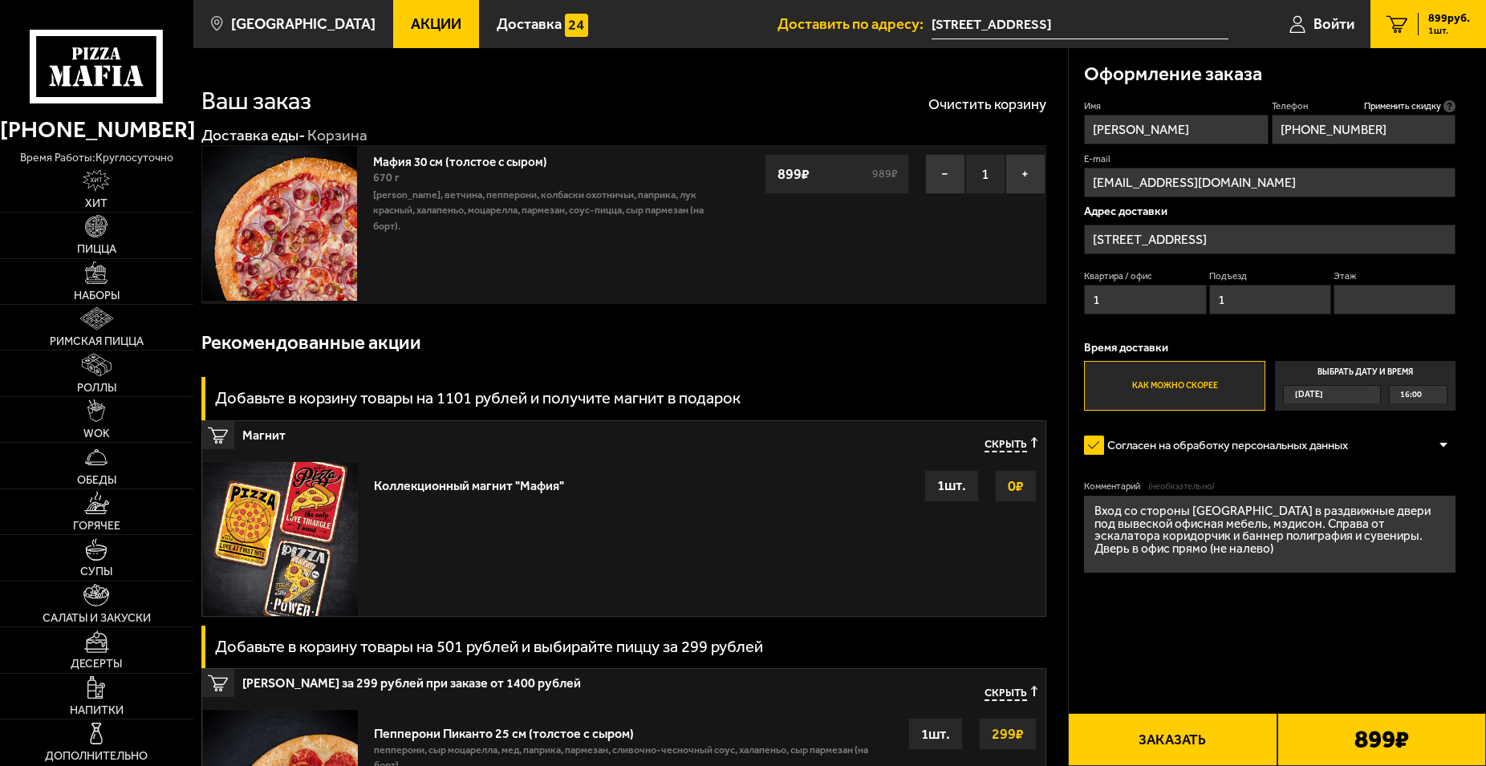
type input "1"
click at [1346, 298] on input "Этаж" at bounding box center [1394, 300] width 122 height 30
type input "1"
click at [1191, 744] on button "Заказать" at bounding box center [1172, 739] width 209 height 53
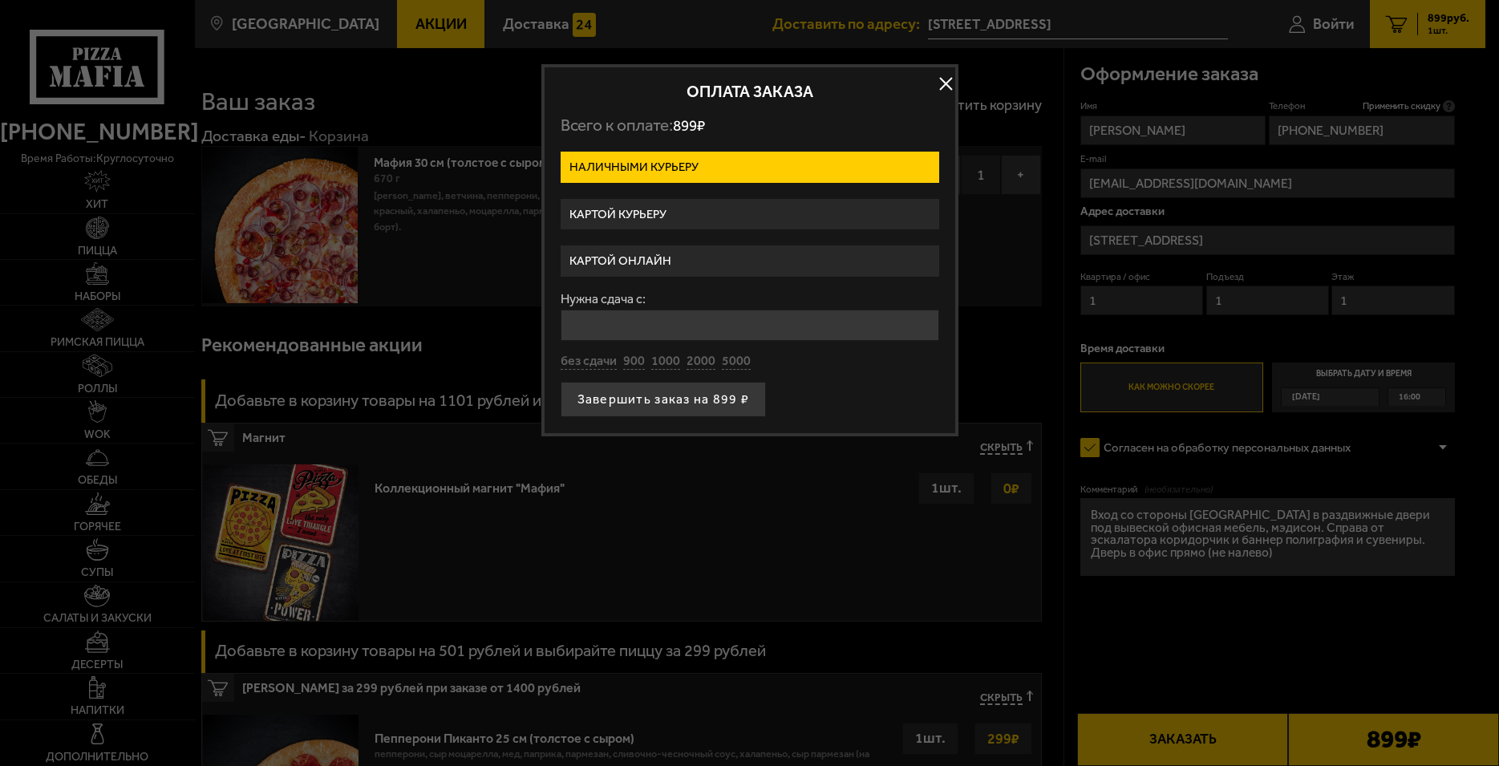
click at [681, 217] on label "Картой курьеру" at bounding box center [750, 214] width 379 height 31
click at [0, 0] on input "Картой курьеру" at bounding box center [0, 0] width 0 height 0
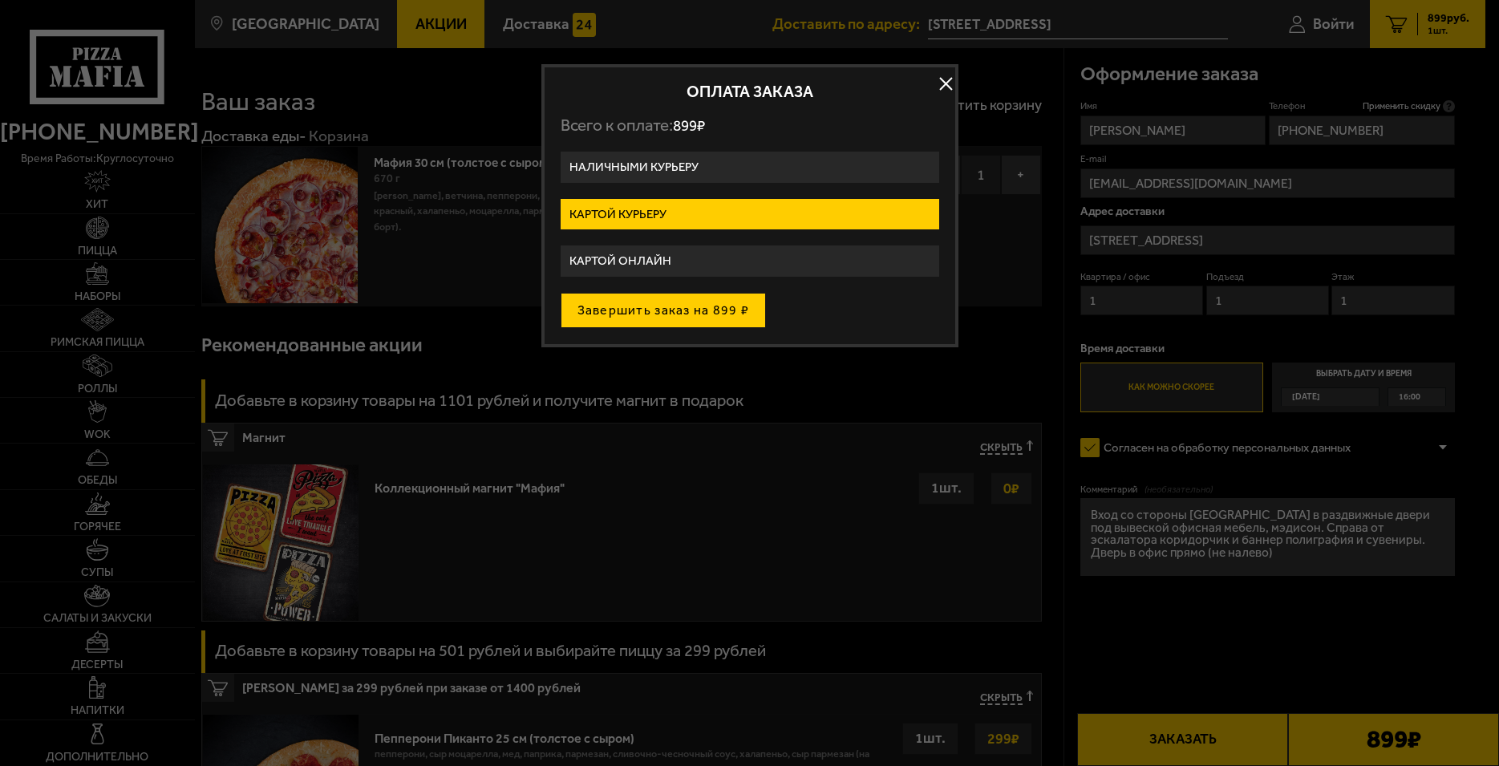
click at [685, 305] on button "Завершить заказ на 899 ₽" at bounding box center [664, 310] width 206 height 35
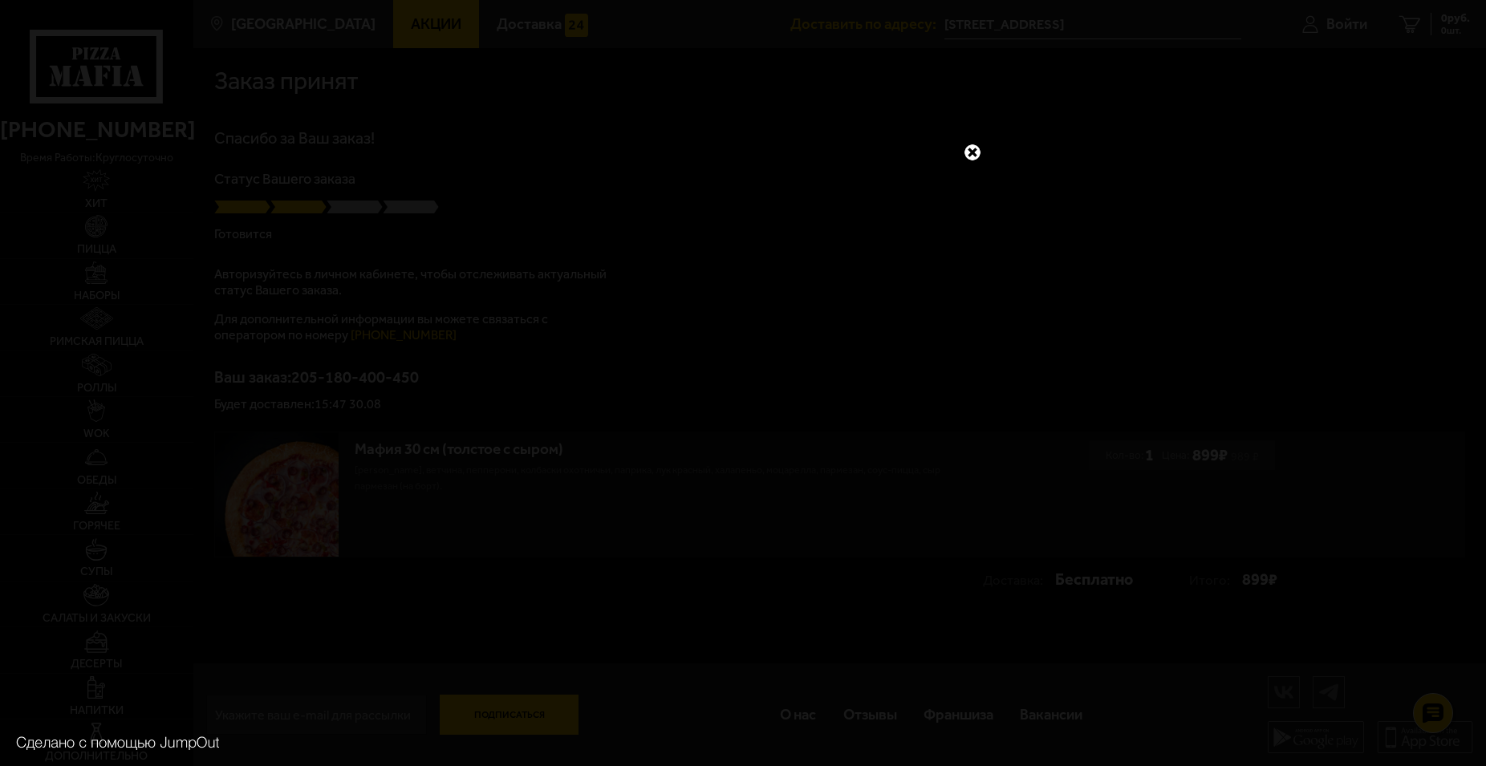
click at [970, 148] on link at bounding box center [972, 152] width 21 height 21
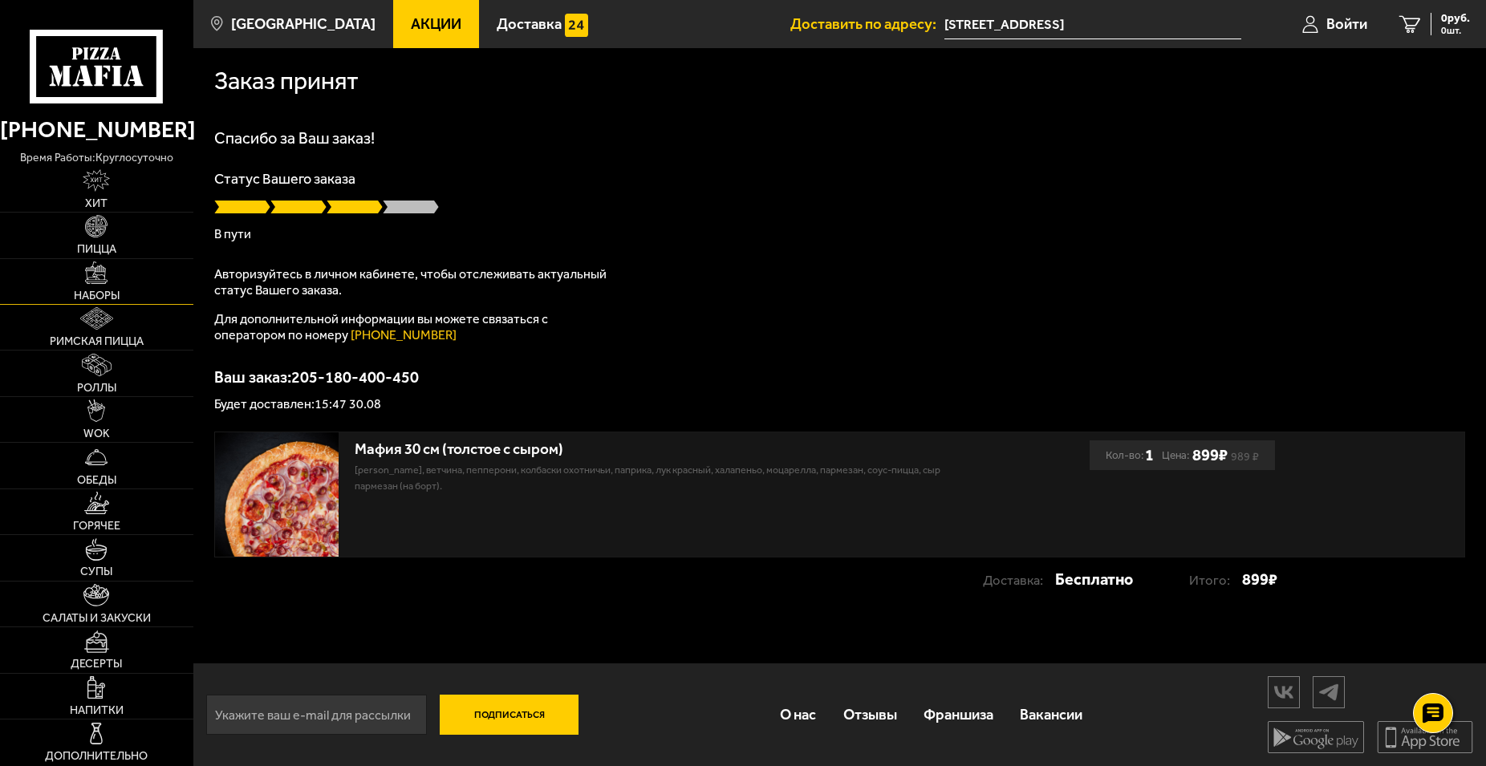
scroll to position [1, 0]
click at [792, 716] on link "О нас" at bounding box center [798, 714] width 63 height 51
